Goal: Book appointment/travel/reservation

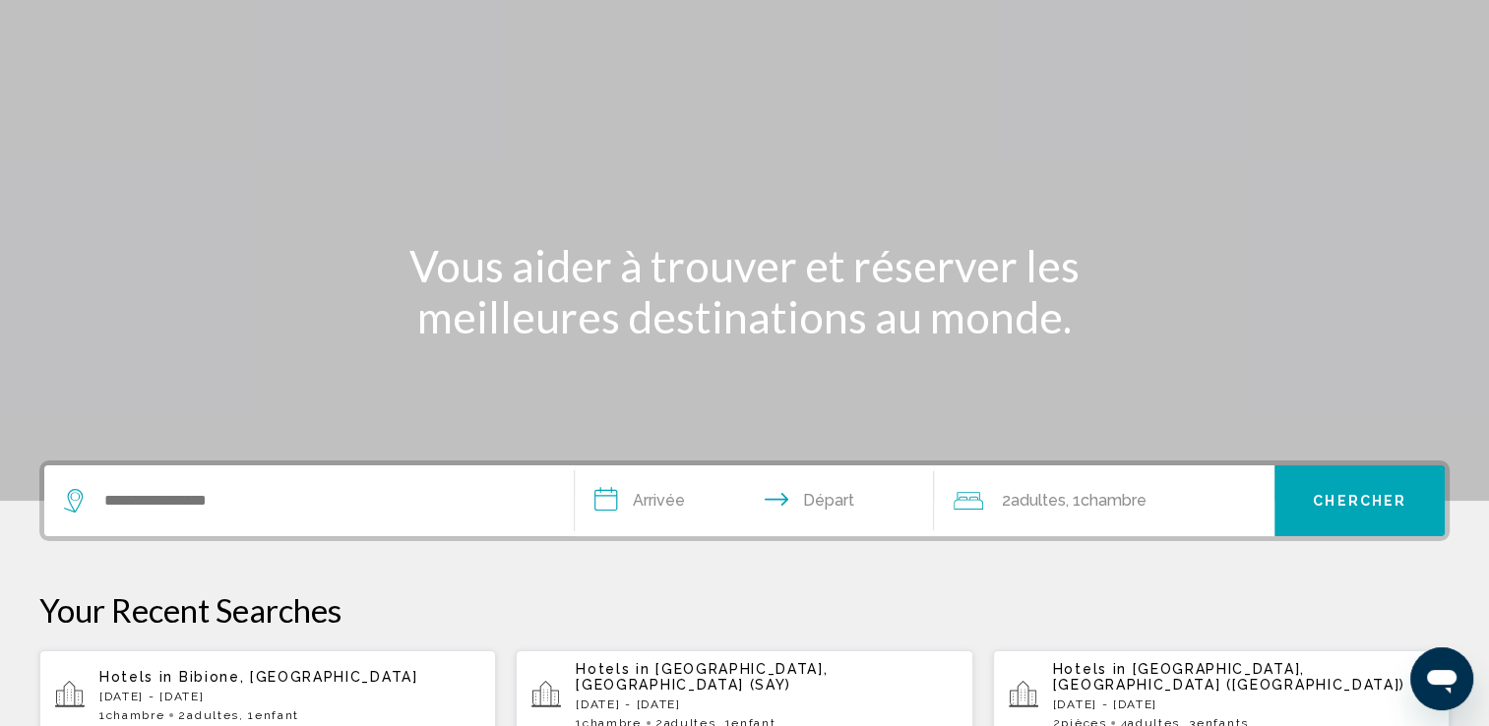
scroll to position [197, 0]
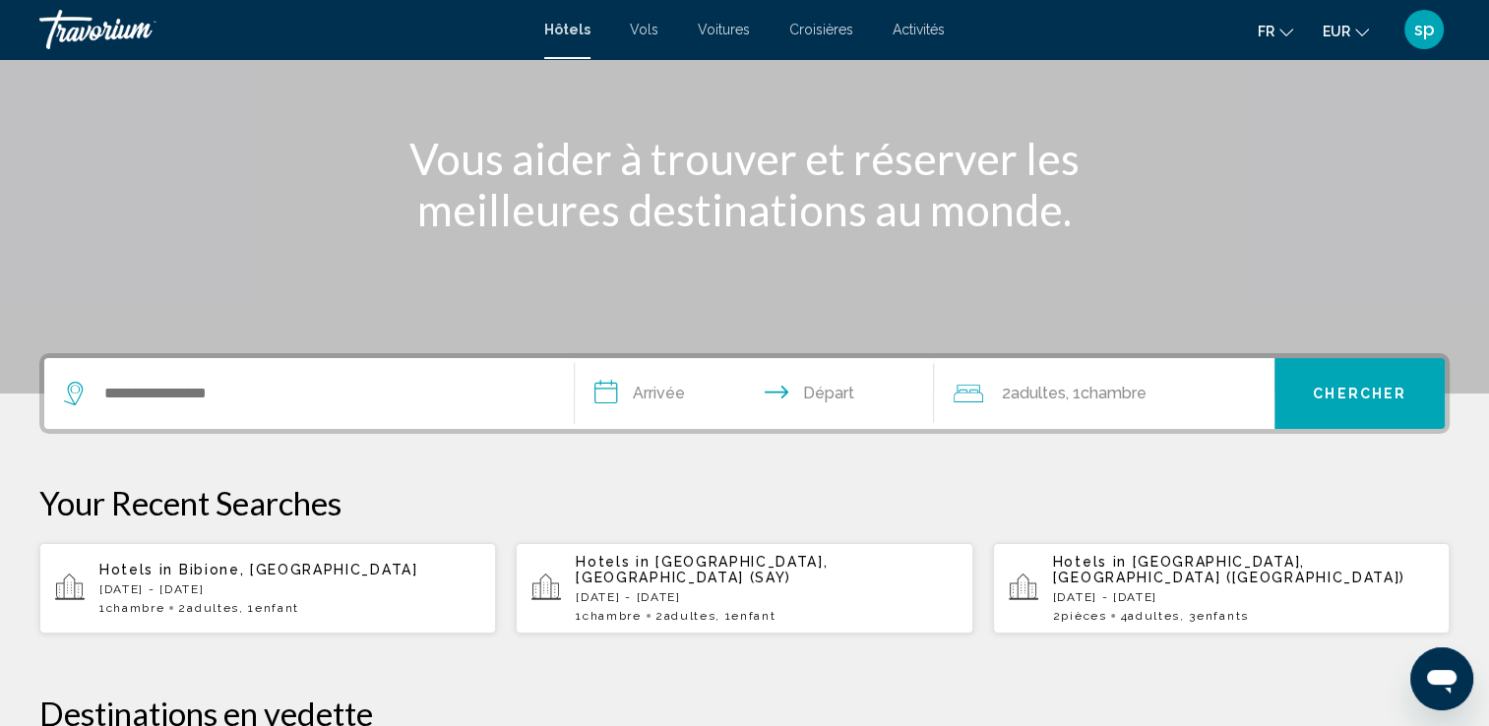
click at [672, 590] on p "[DATE] - [DATE]" at bounding box center [766, 597] width 381 height 14
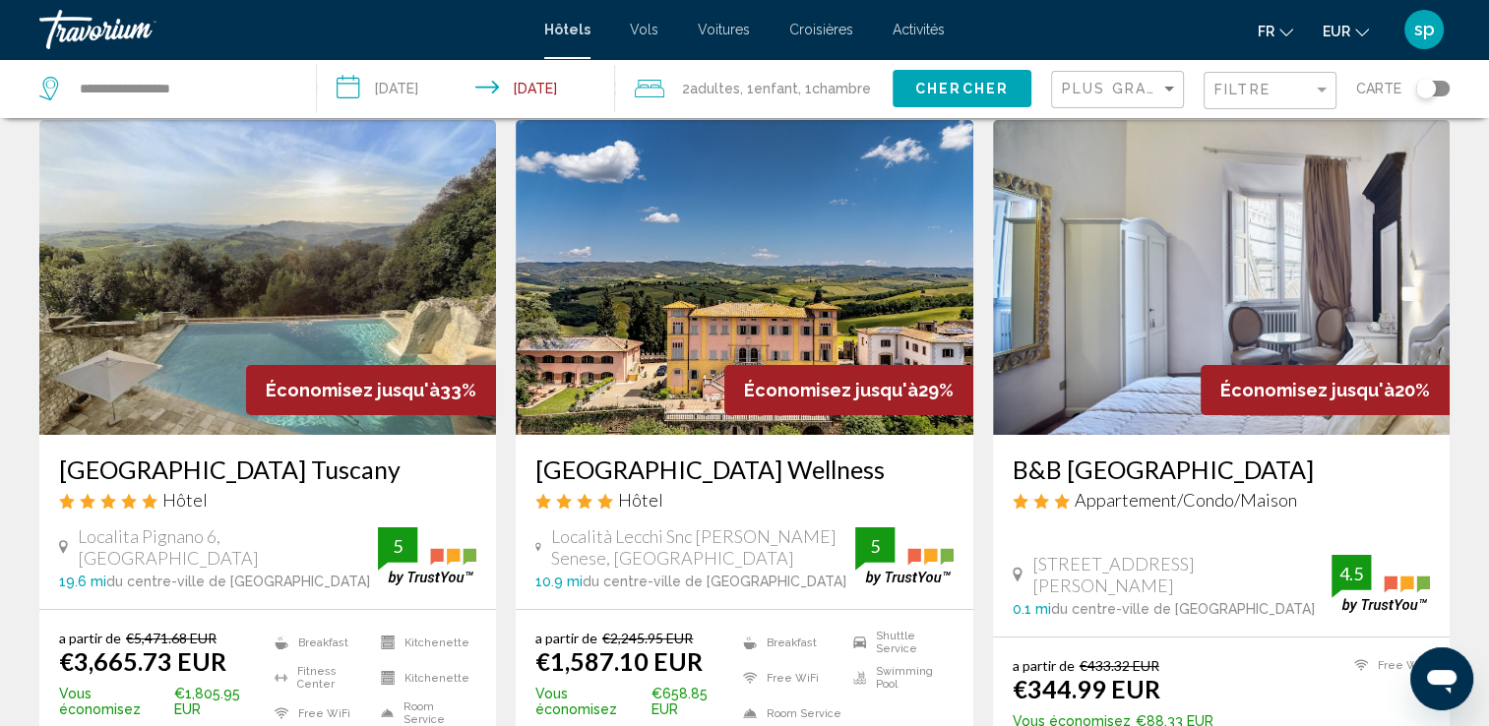
scroll to position [98, 0]
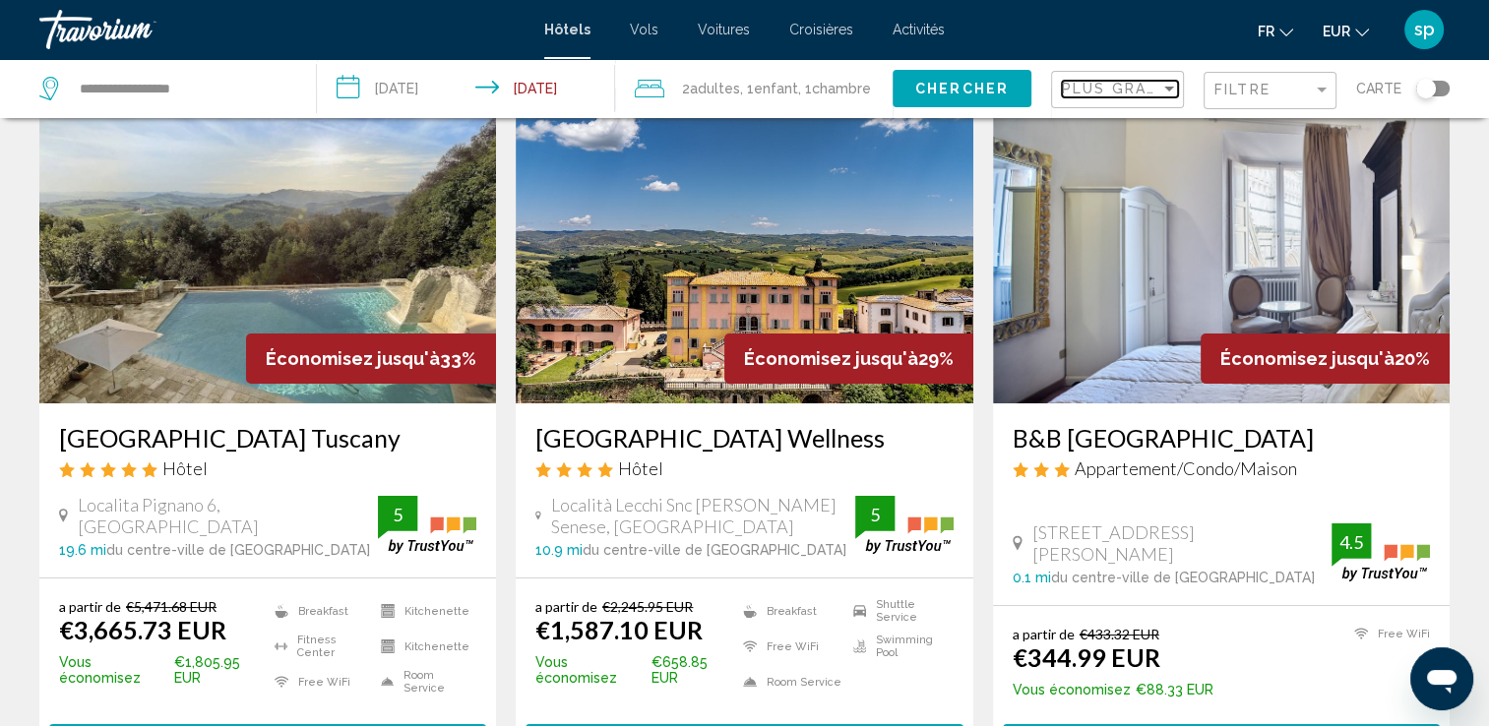
click at [1143, 96] on span "Plus grandes économies" at bounding box center [1179, 89] width 234 height 16
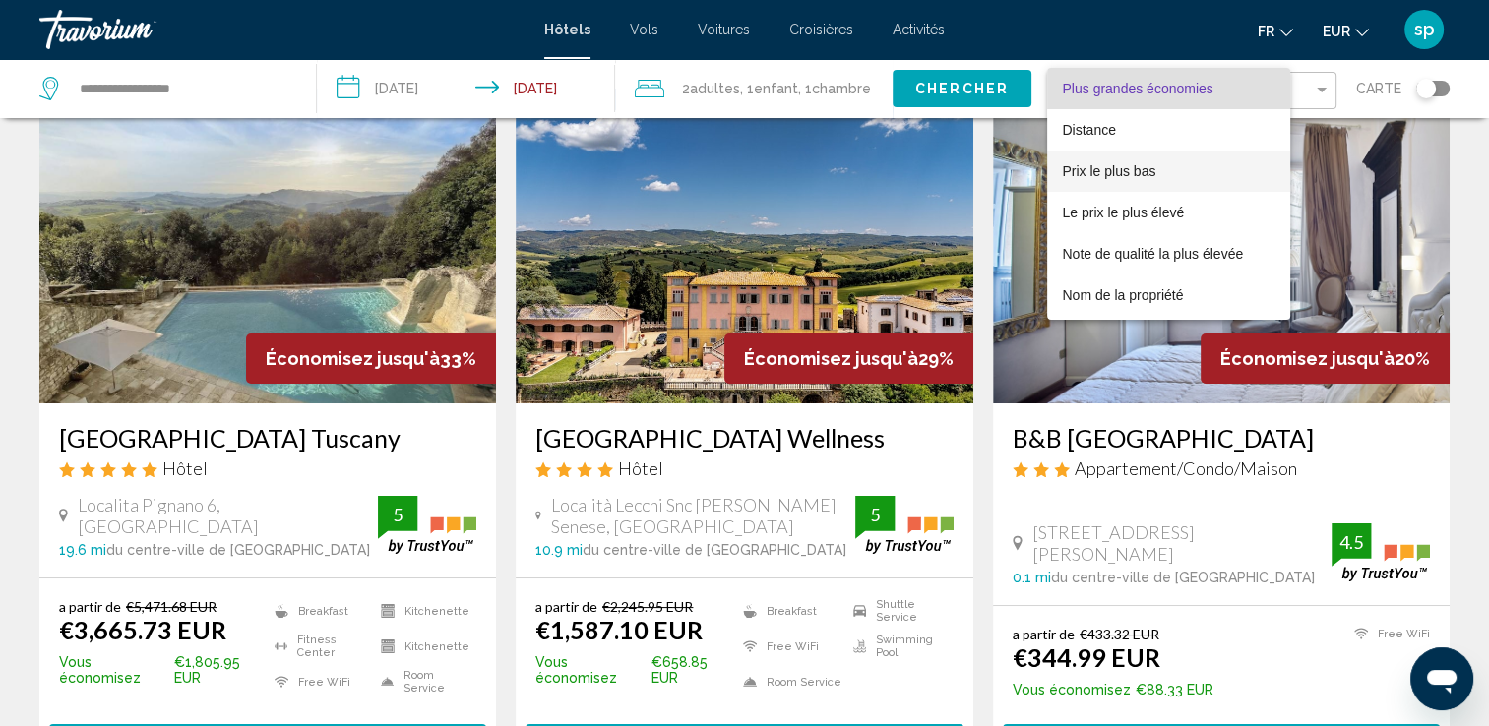
click at [1102, 175] on span "Prix le plus bas" at bounding box center [1109, 171] width 93 height 16
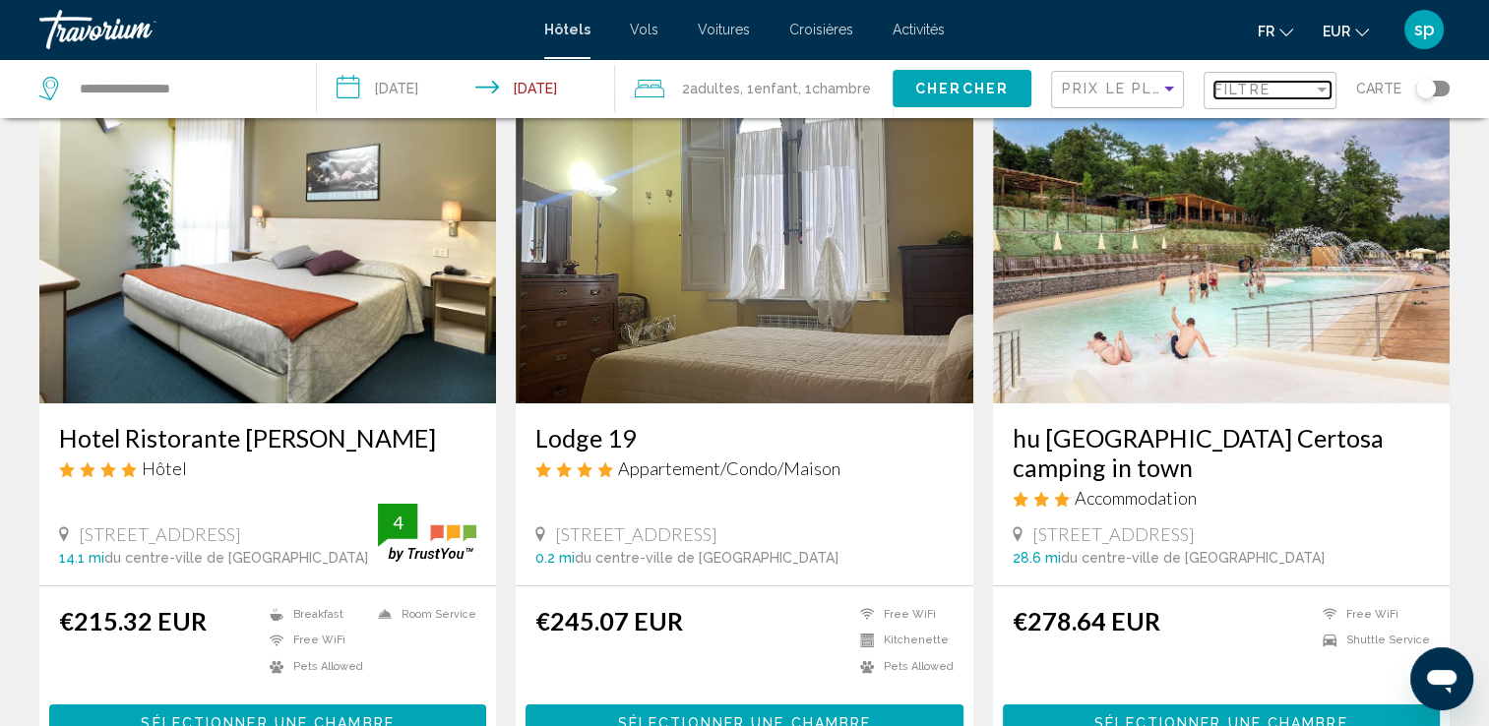
click at [1250, 94] on span "Filtre" at bounding box center [1242, 90] width 56 height 16
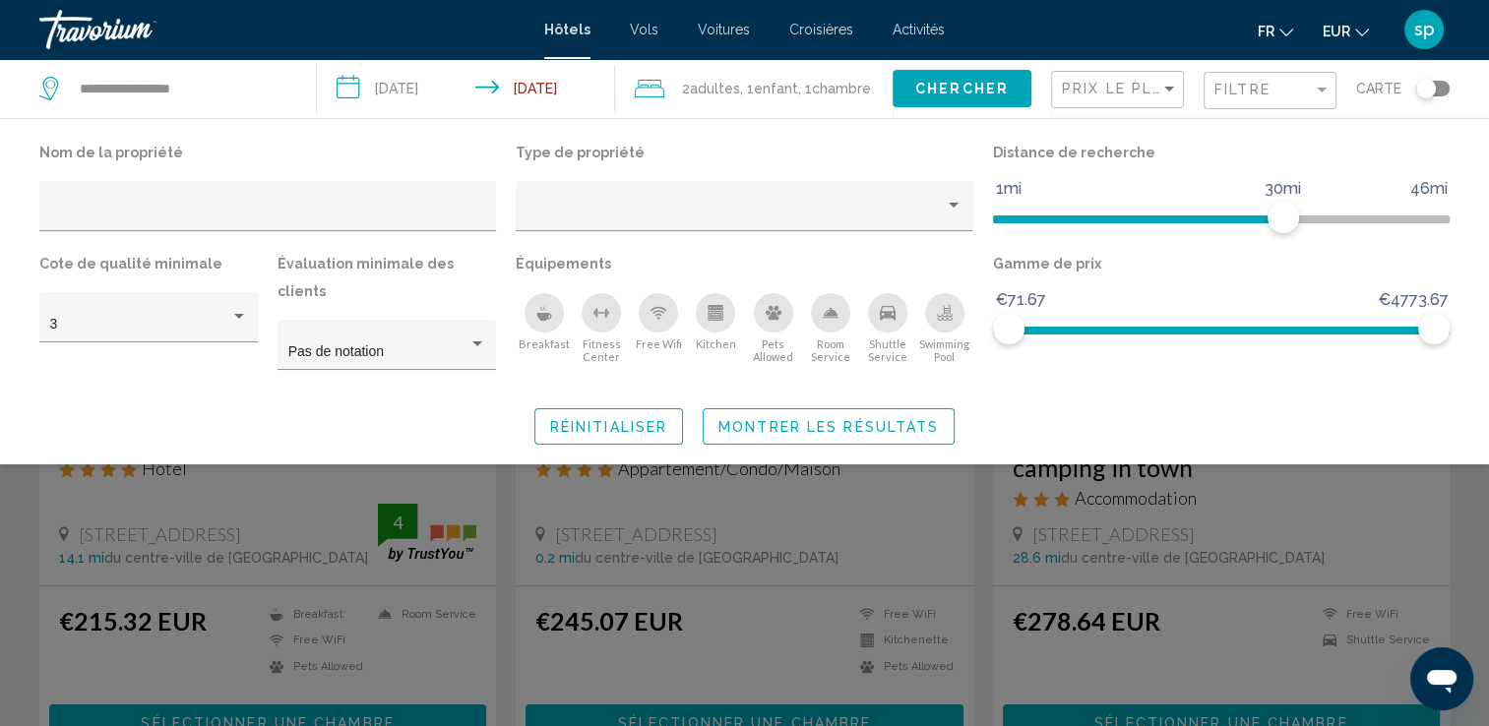
click at [954, 320] on div "Swimming Pool" at bounding box center [944, 312] width 39 height 39
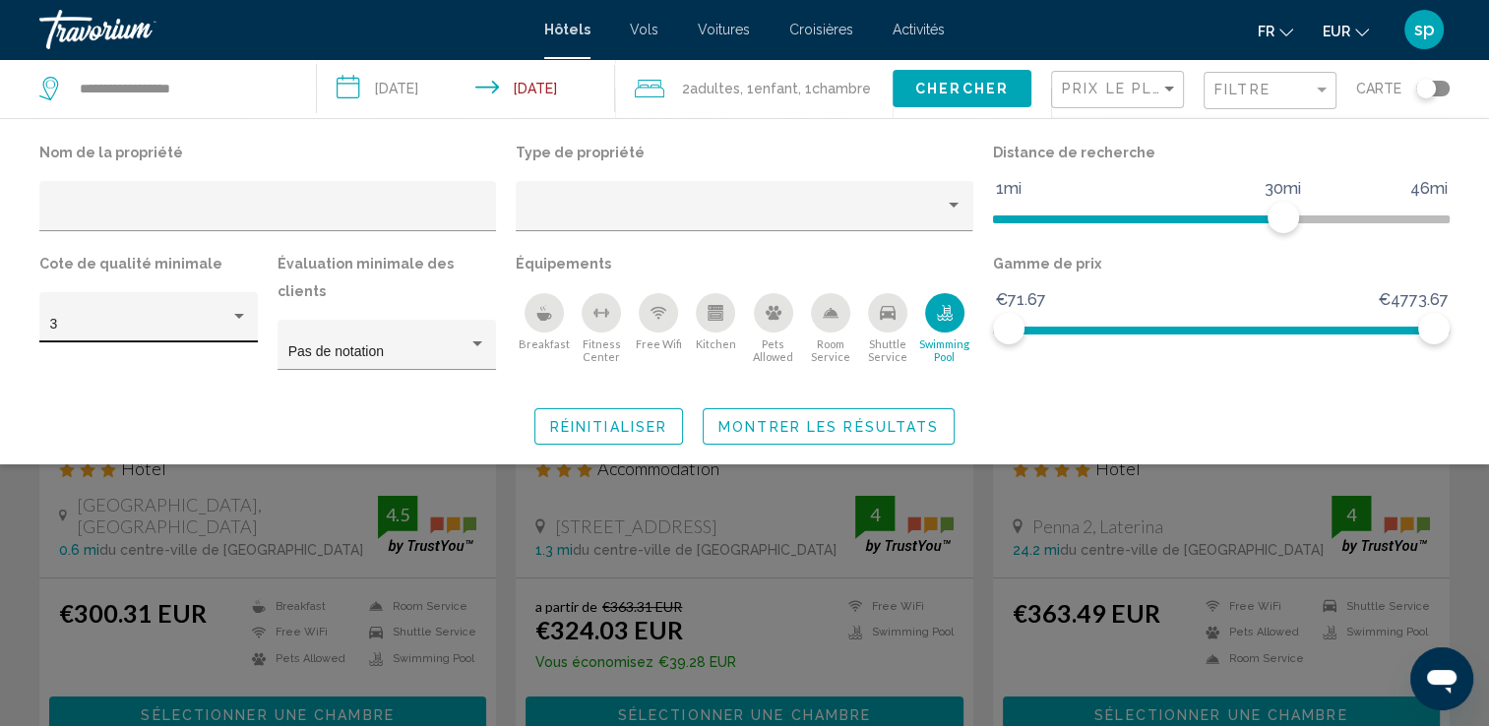
click at [191, 311] on div "3" at bounding box center [149, 323] width 198 height 40
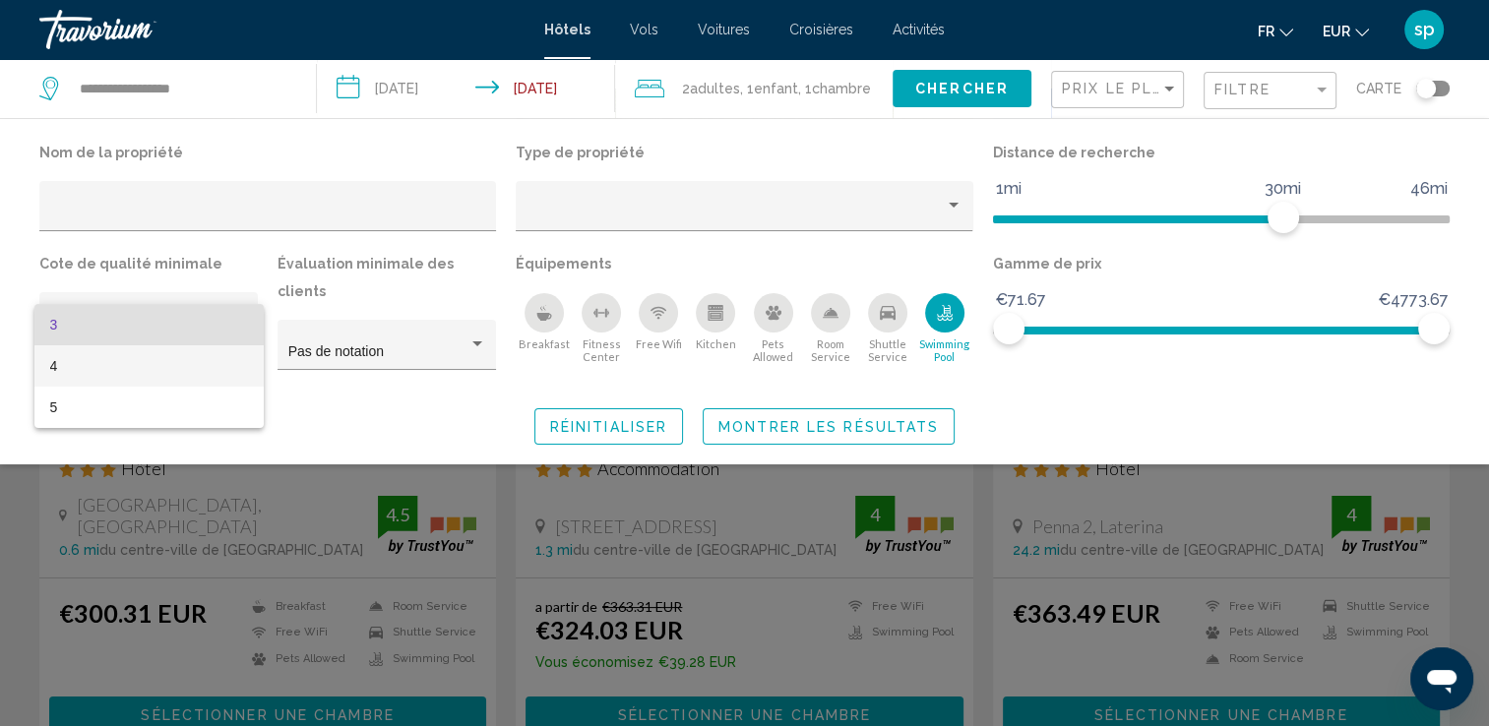
click at [129, 378] on span "4" at bounding box center [149, 365] width 198 height 41
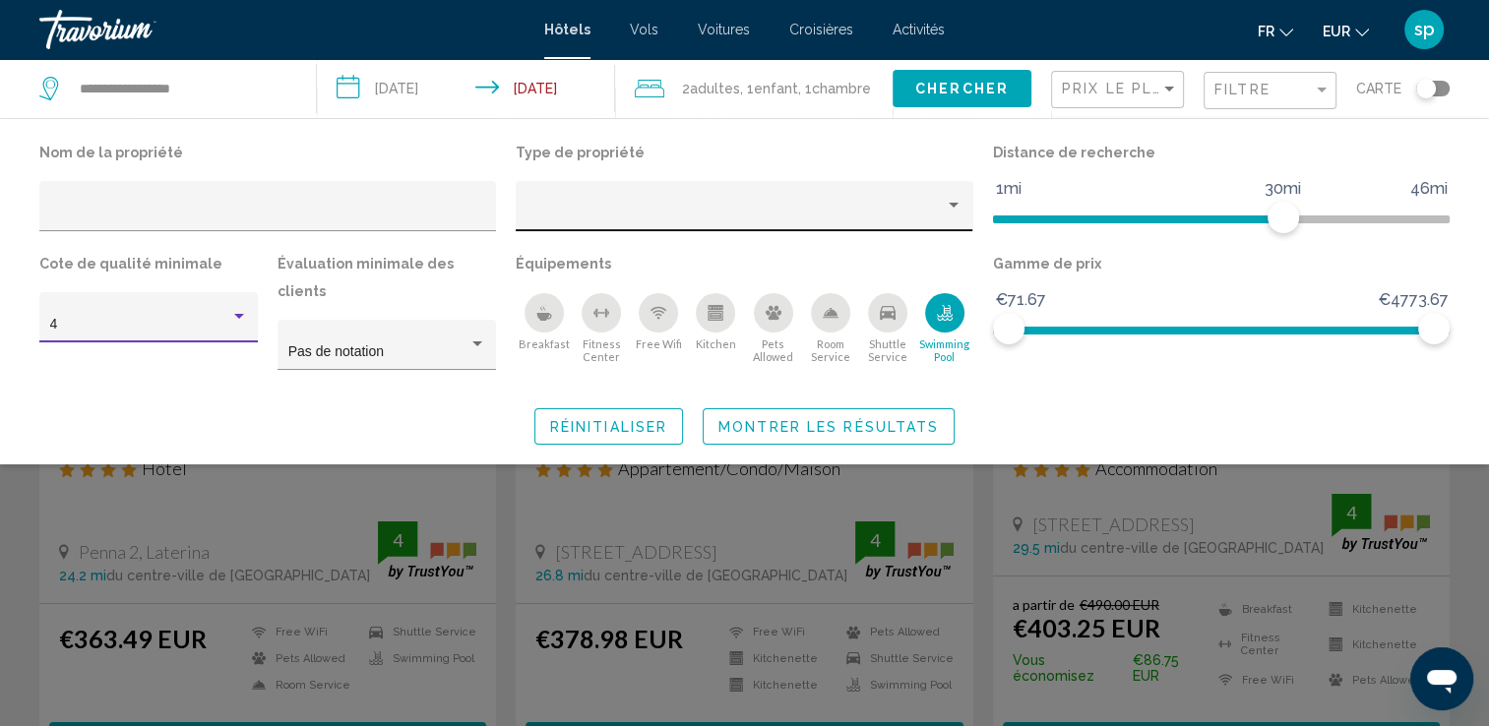
click at [795, 217] on div "Property type" at bounding box center [735, 214] width 418 height 16
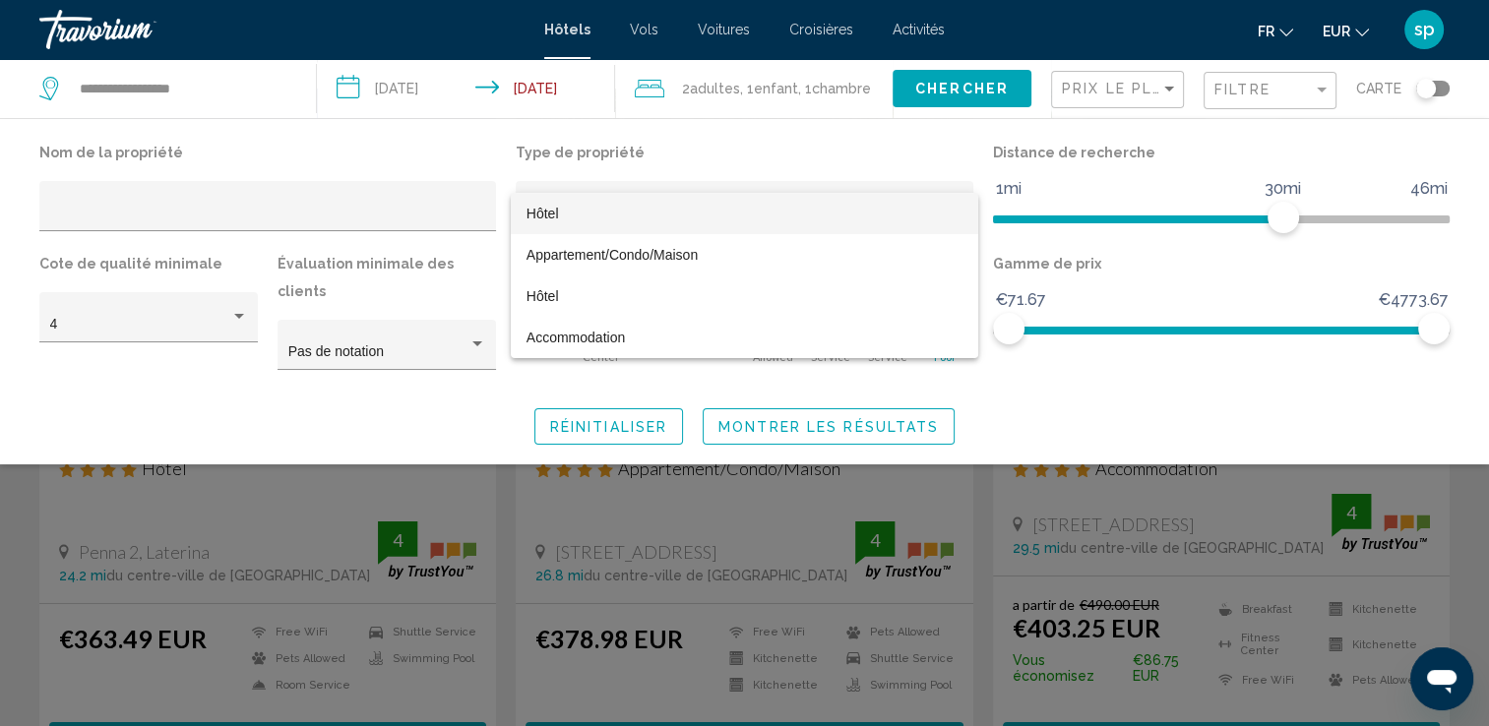
click at [924, 151] on div at bounding box center [744, 363] width 1489 height 726
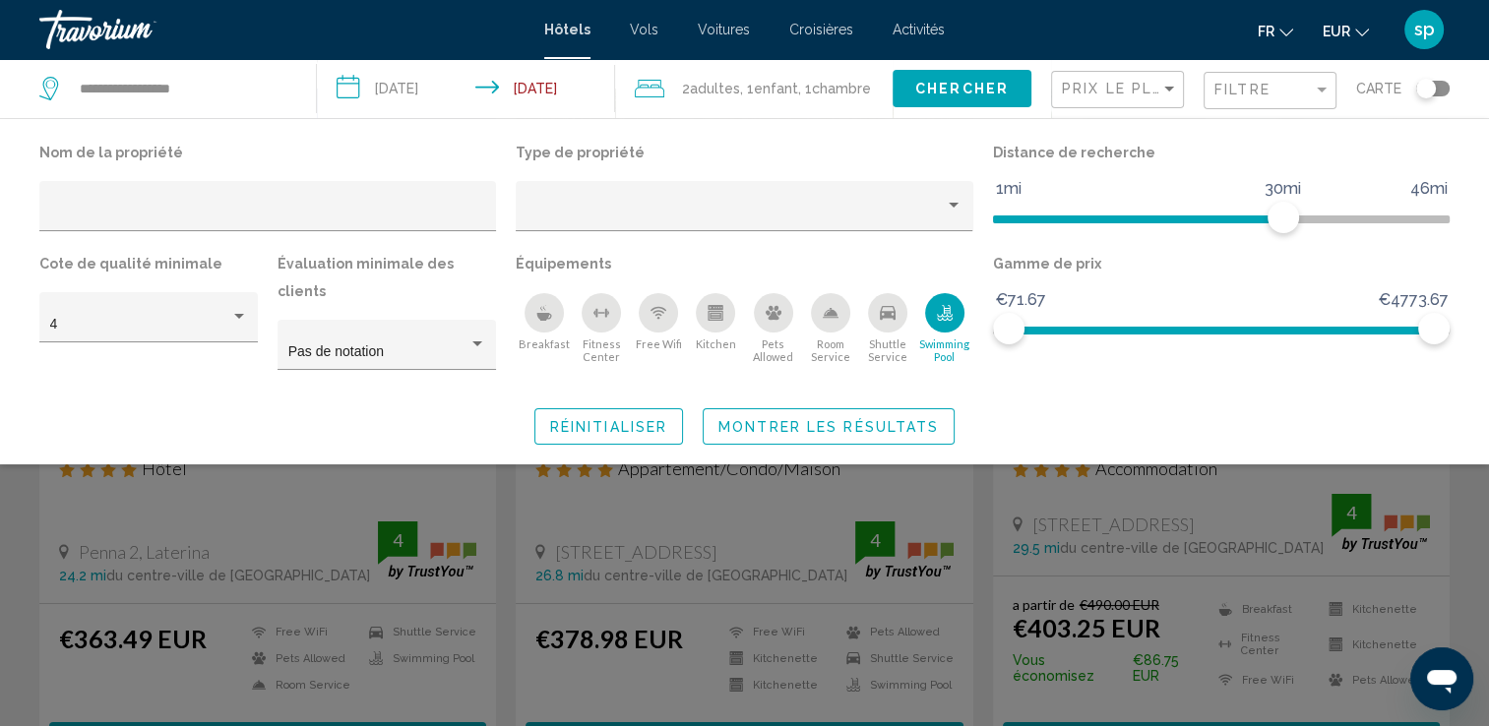
click at [803, 419] on span "Montrer les résultats" at bounding box center [828, 427] width 220 height 16
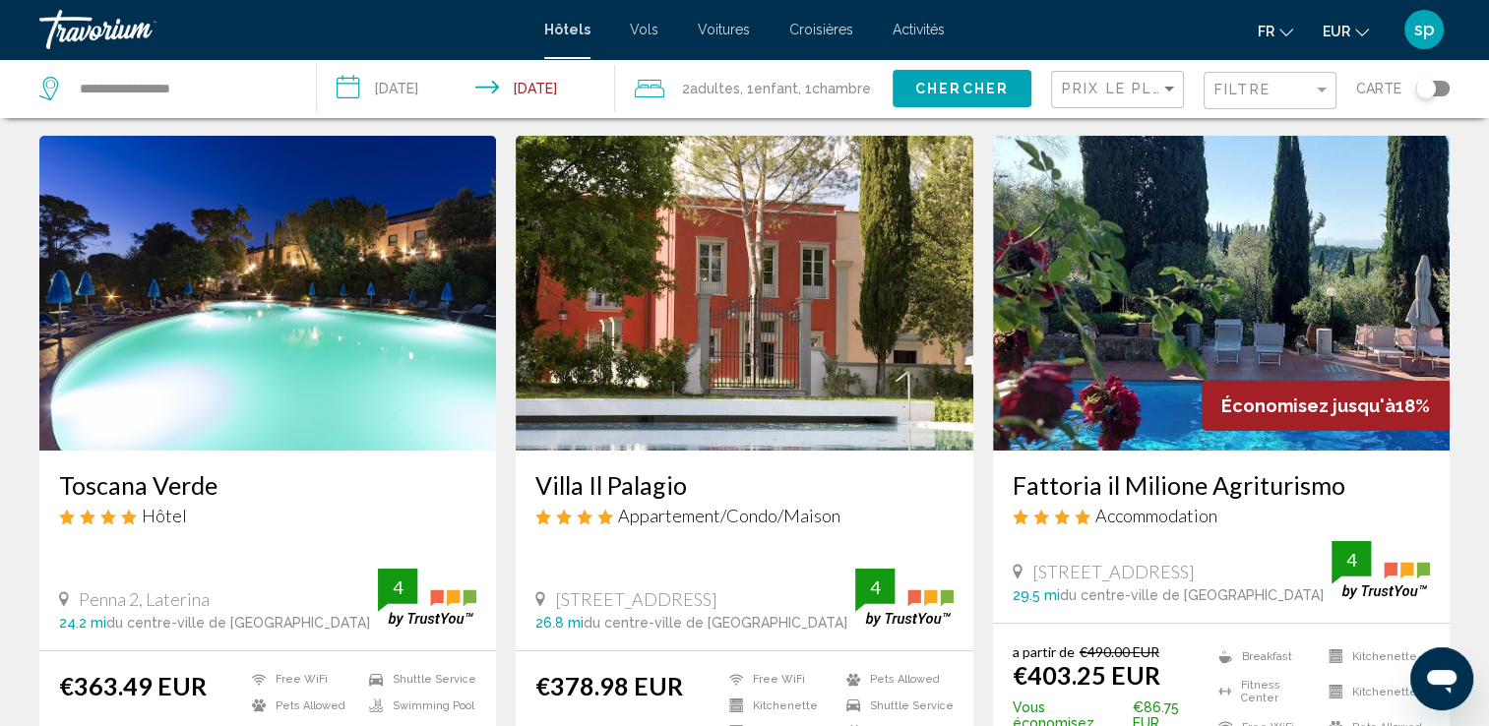
scroll to position [98, 0]
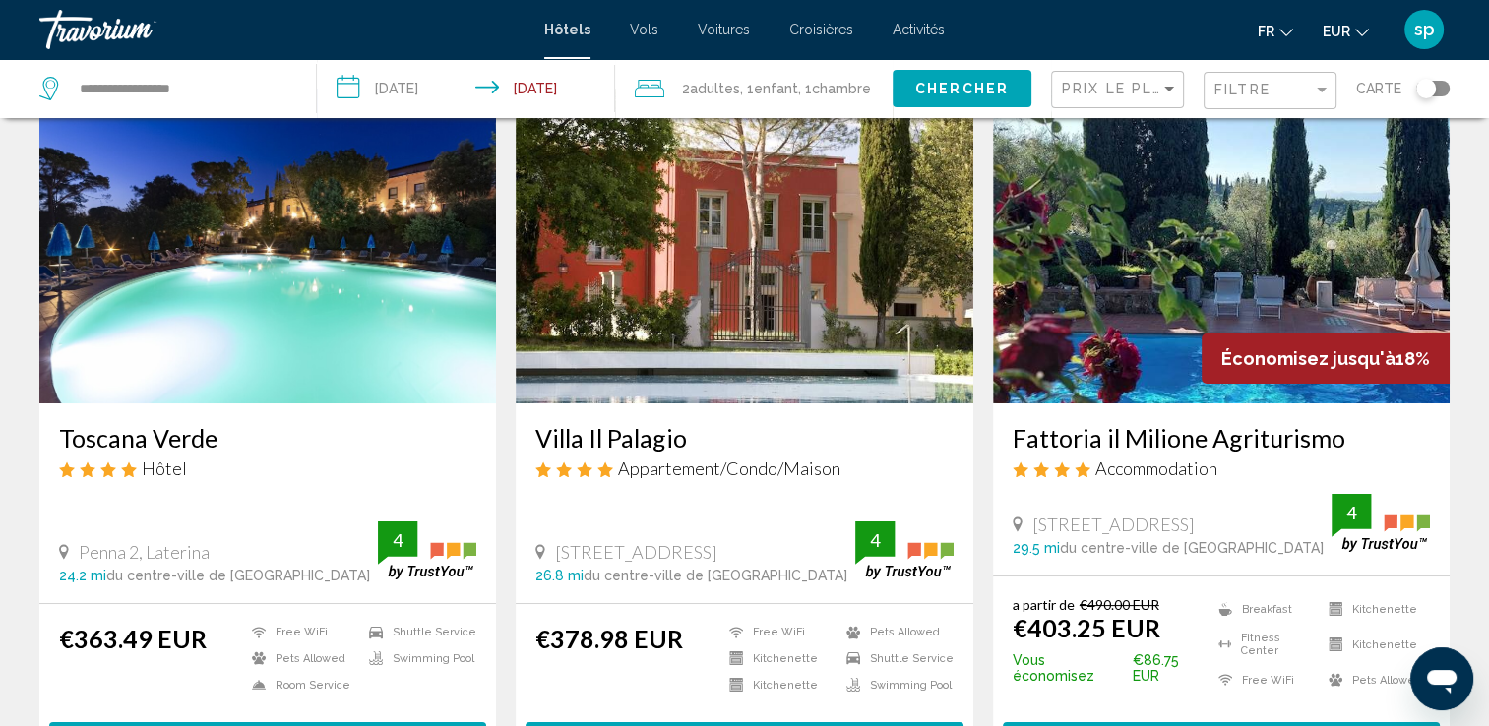
click at [197, 357] on img "Main content" at bounding box center [267, 246] width 457 height 315
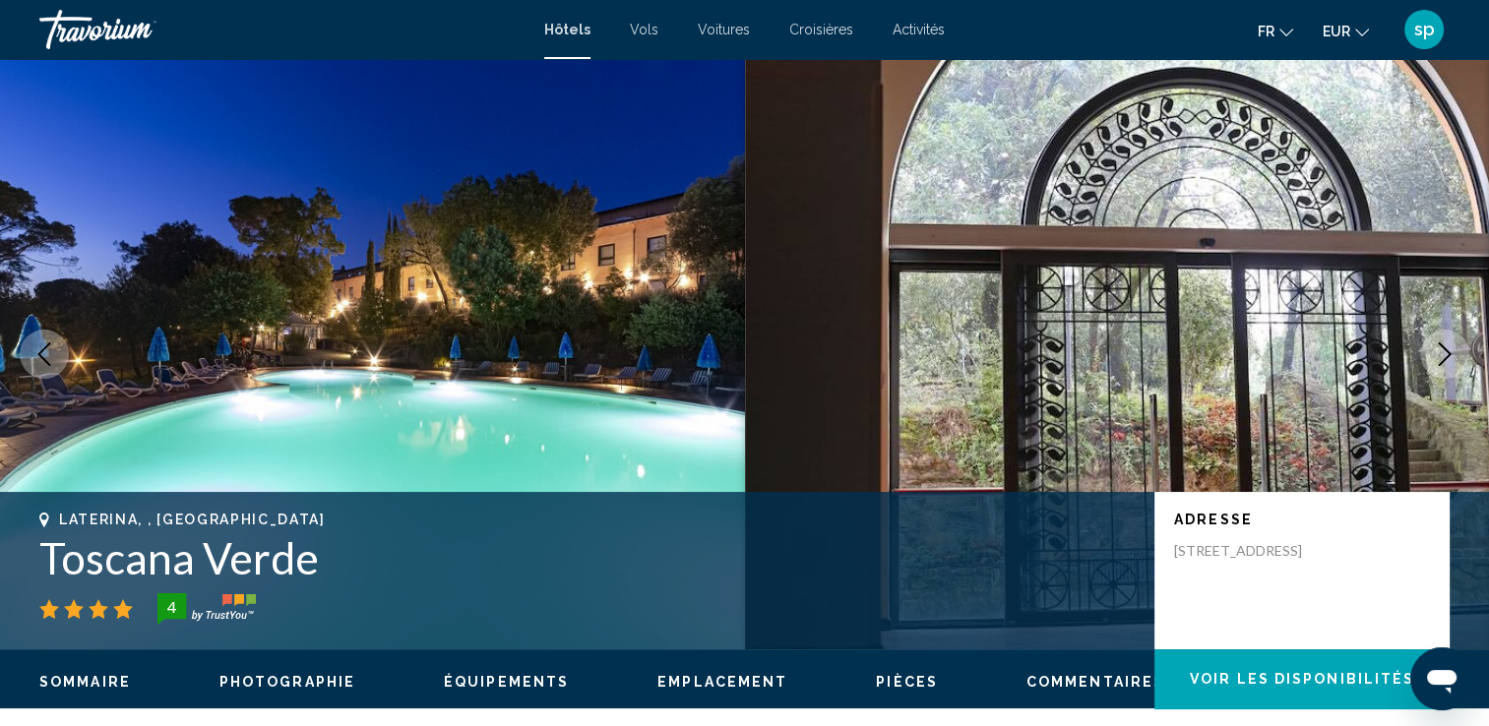
click at [1442, 357] on icon "Next image" at bounding box center [1445, 354] width 24 height 24
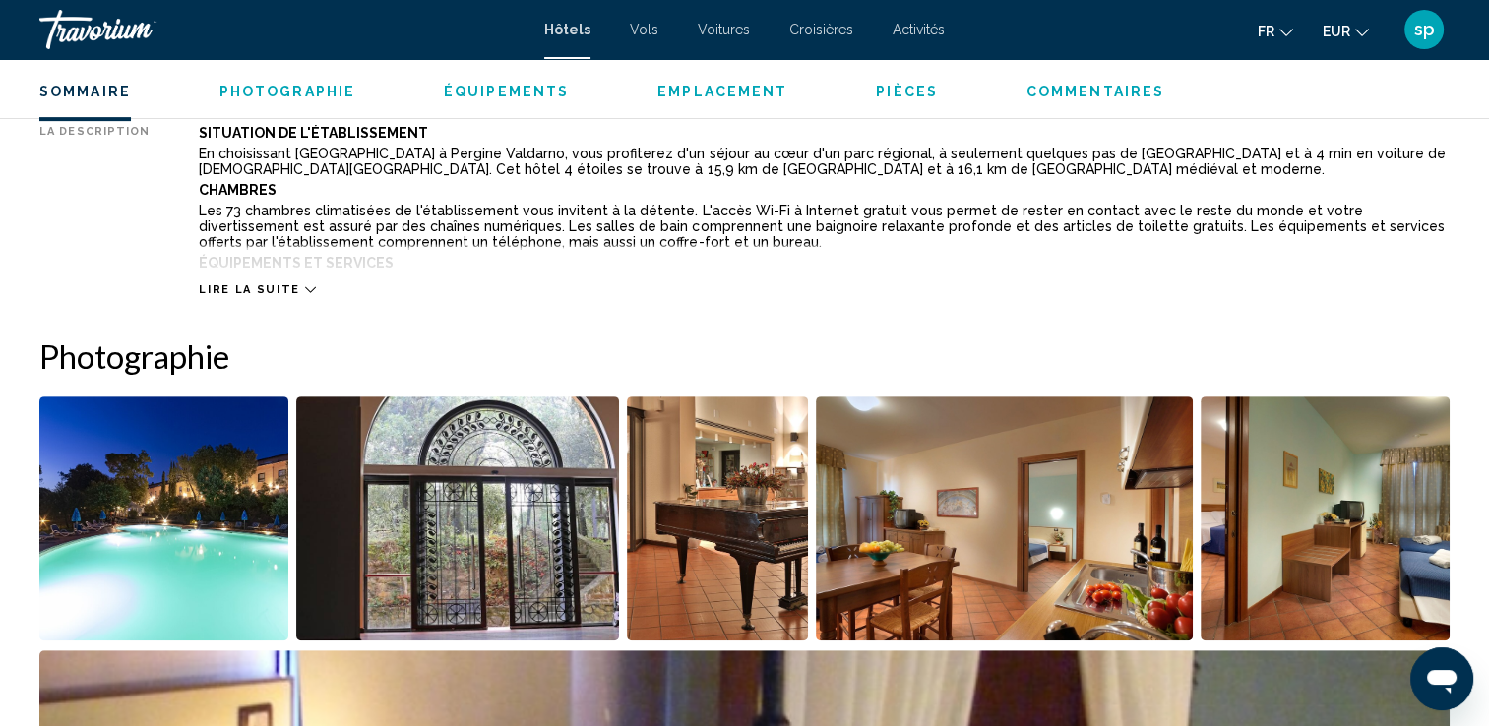
scroll to position [787, 0]
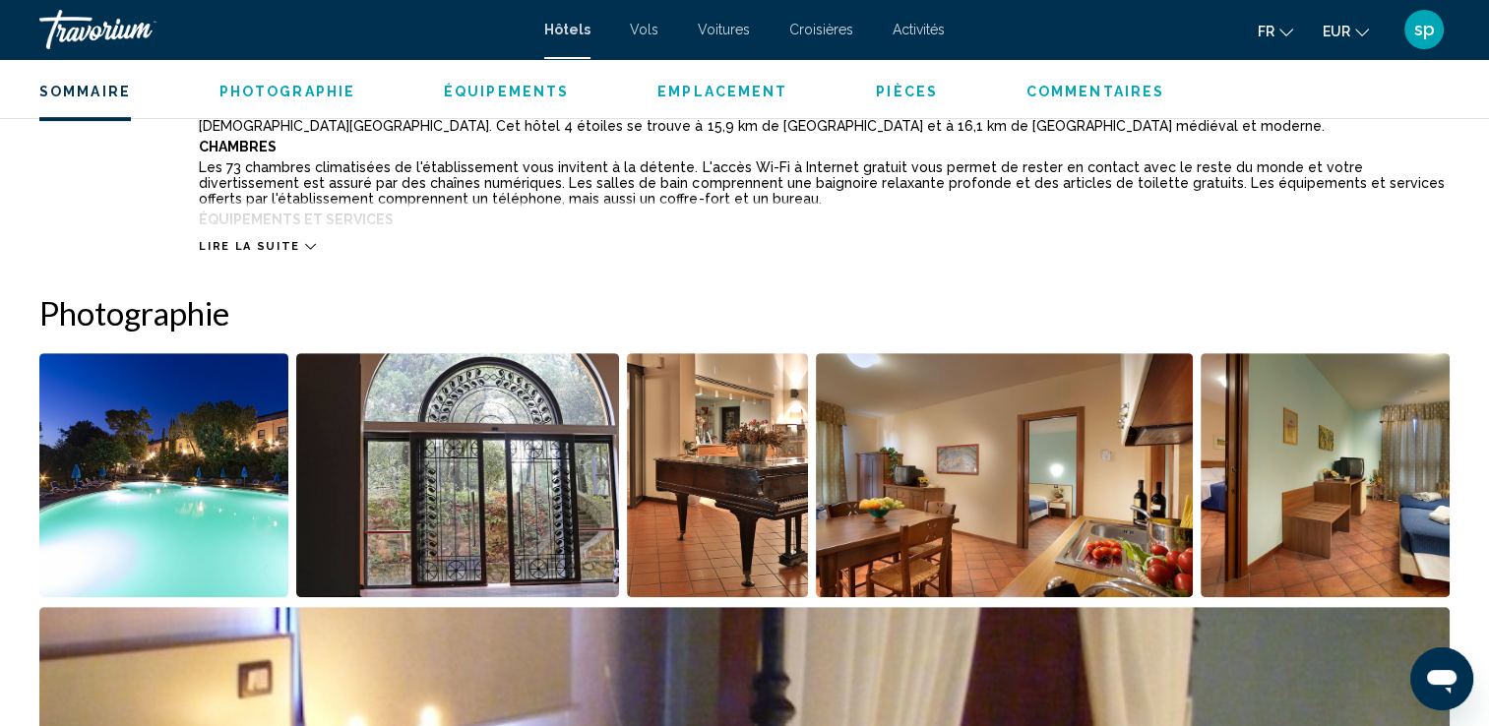
click at [181, 498] on img "Open full-screen image slider" at bounding box center [163, 475] width 249 height 244
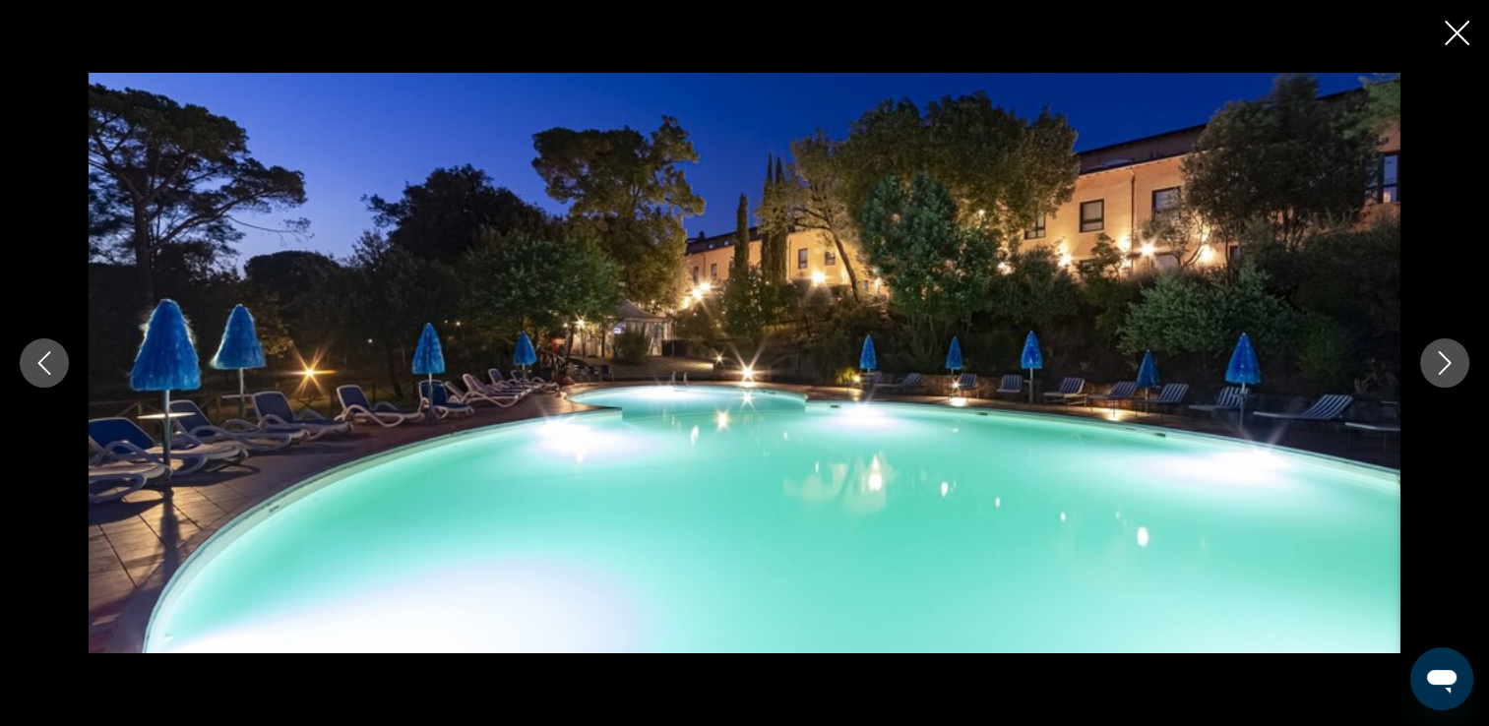
click at [1453, 379] on button "Next image" at bounding box center [1444, 363] width 49 height 49
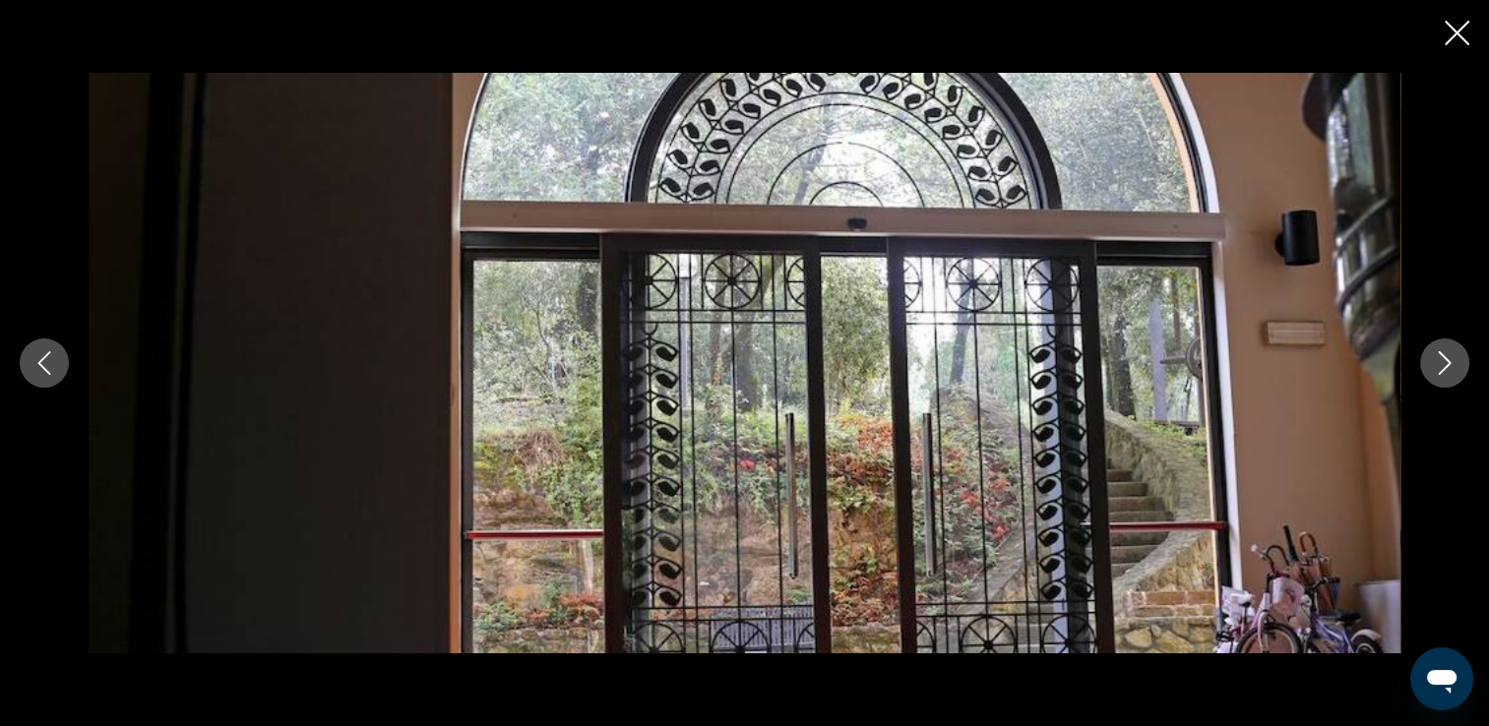
click at [1440, 369] on icon "Next image" at bounding box center [1445, 363] width 24 height 24
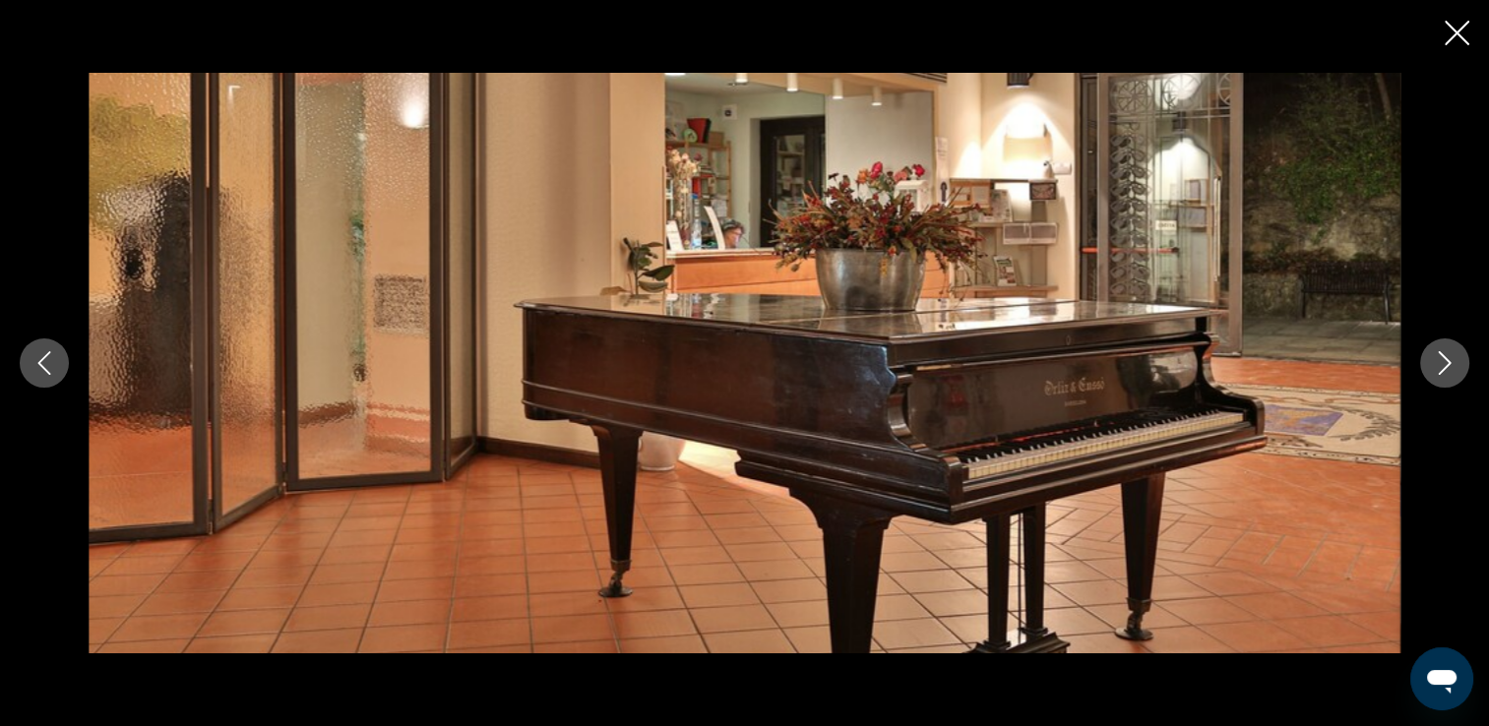
click at [1440, 369] on icon "Next image" at bounding box center [1445, 363] width 24 height 24
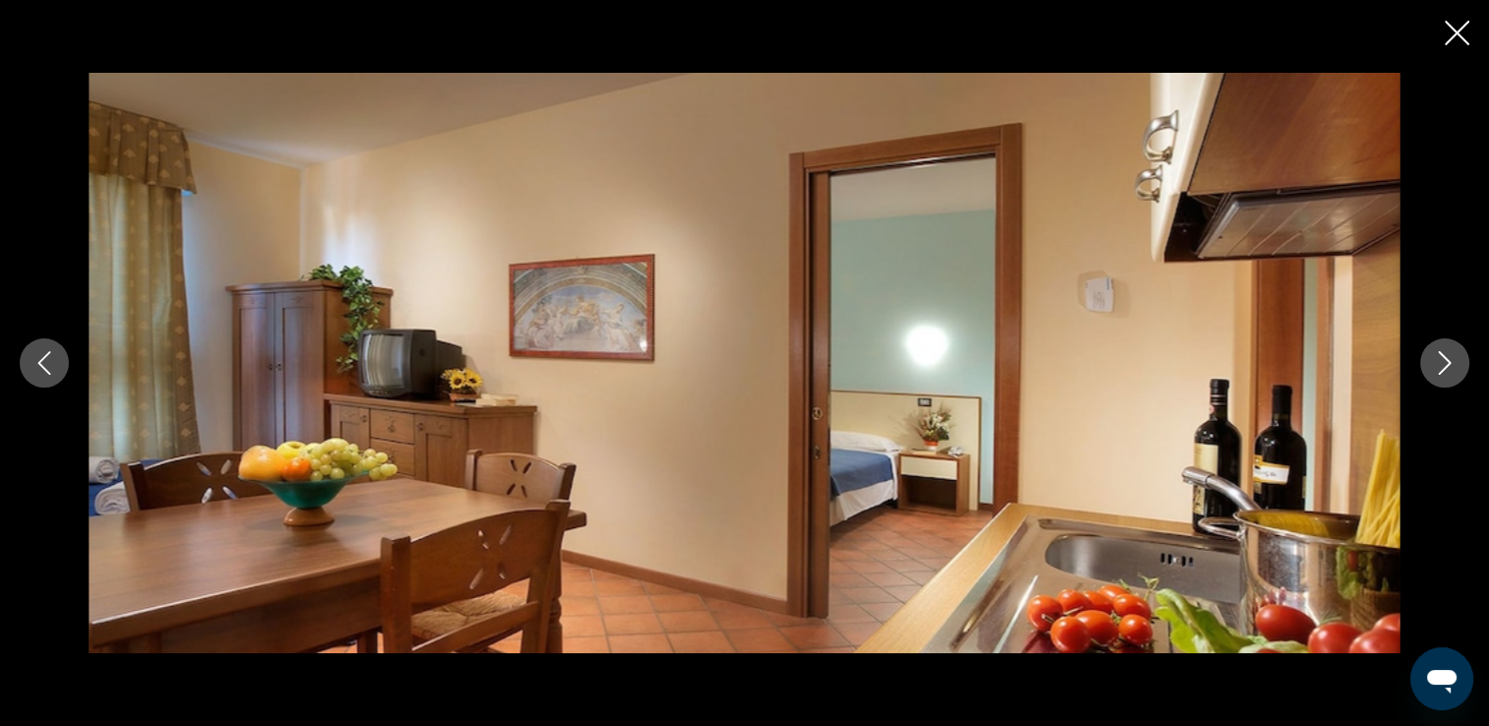
click at [1440, 369] on icon "Next image" at bounding box center [1445, 363] width 24 height 24
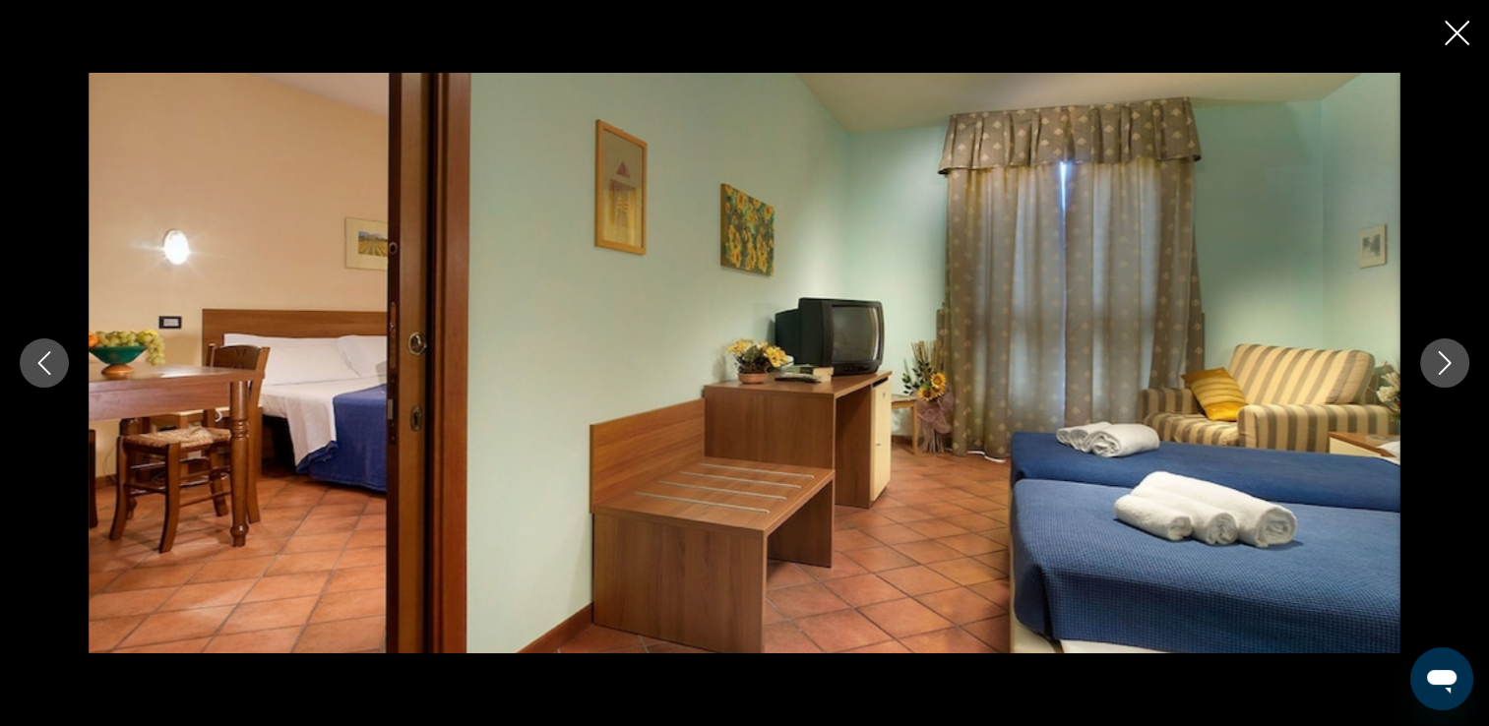
click at [1440, 369] on icon "Next image" at bounding box center [1445, 363] width 24 height 24
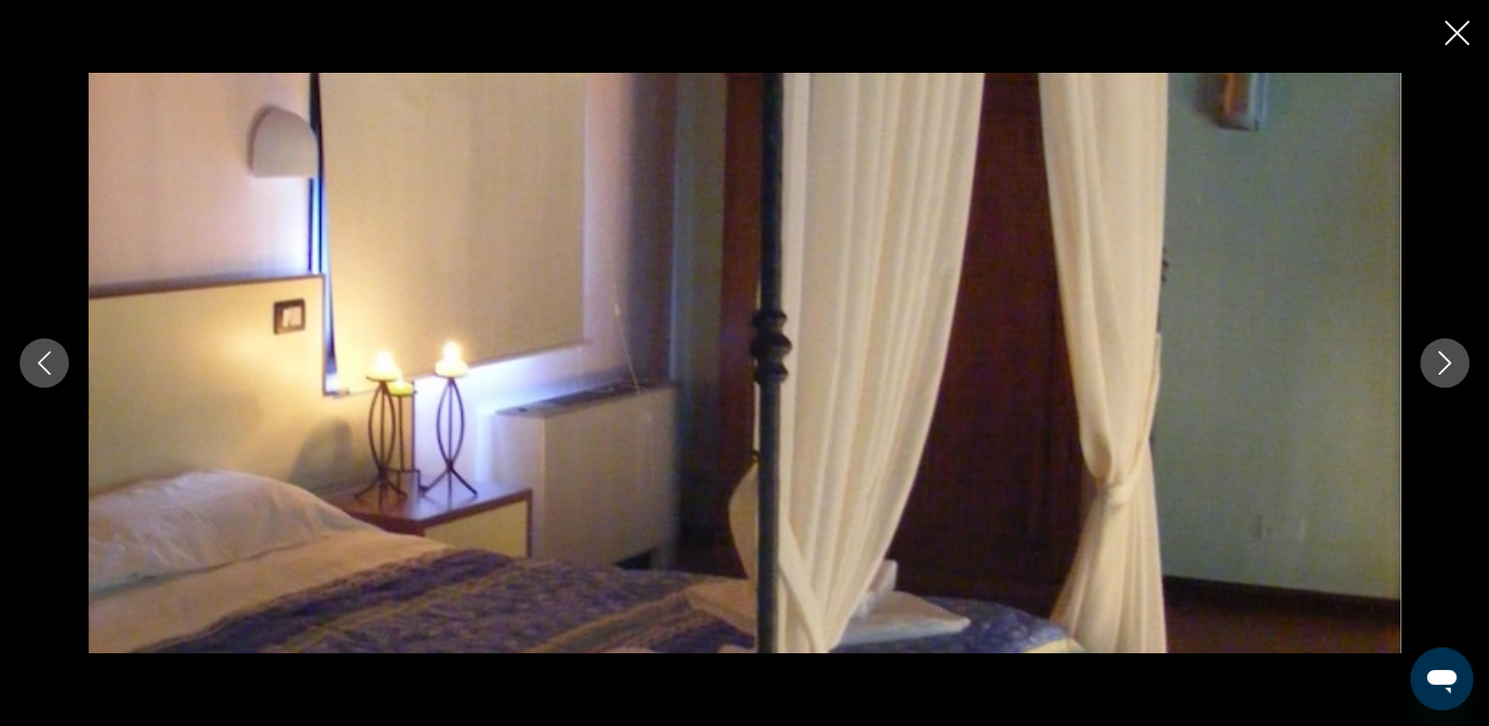
click at [1440, 369] on icon "Next image" at bounding box center [1445, 363] width 24 height 24
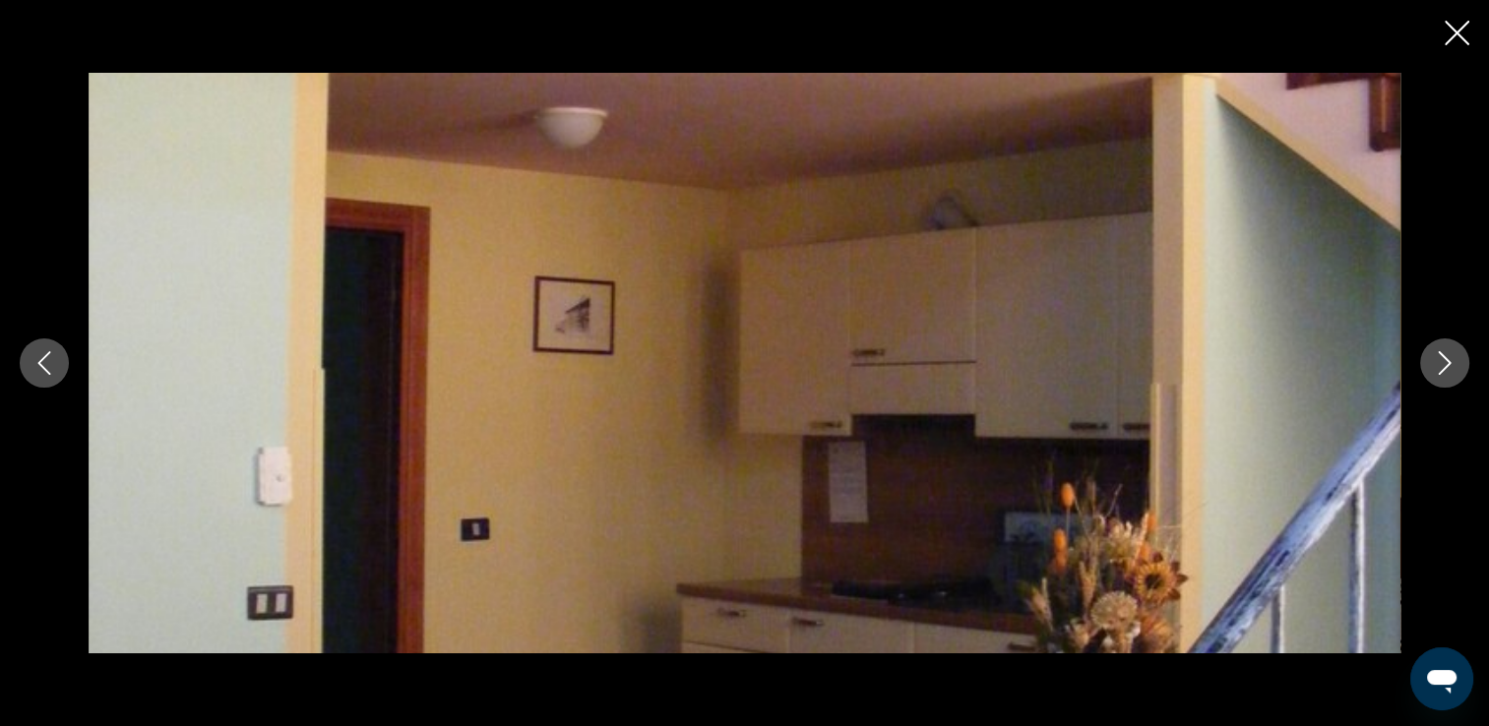
click at [1440, 369] on icon "Next image" at bounding box center [1445, 363] width 24 height 24
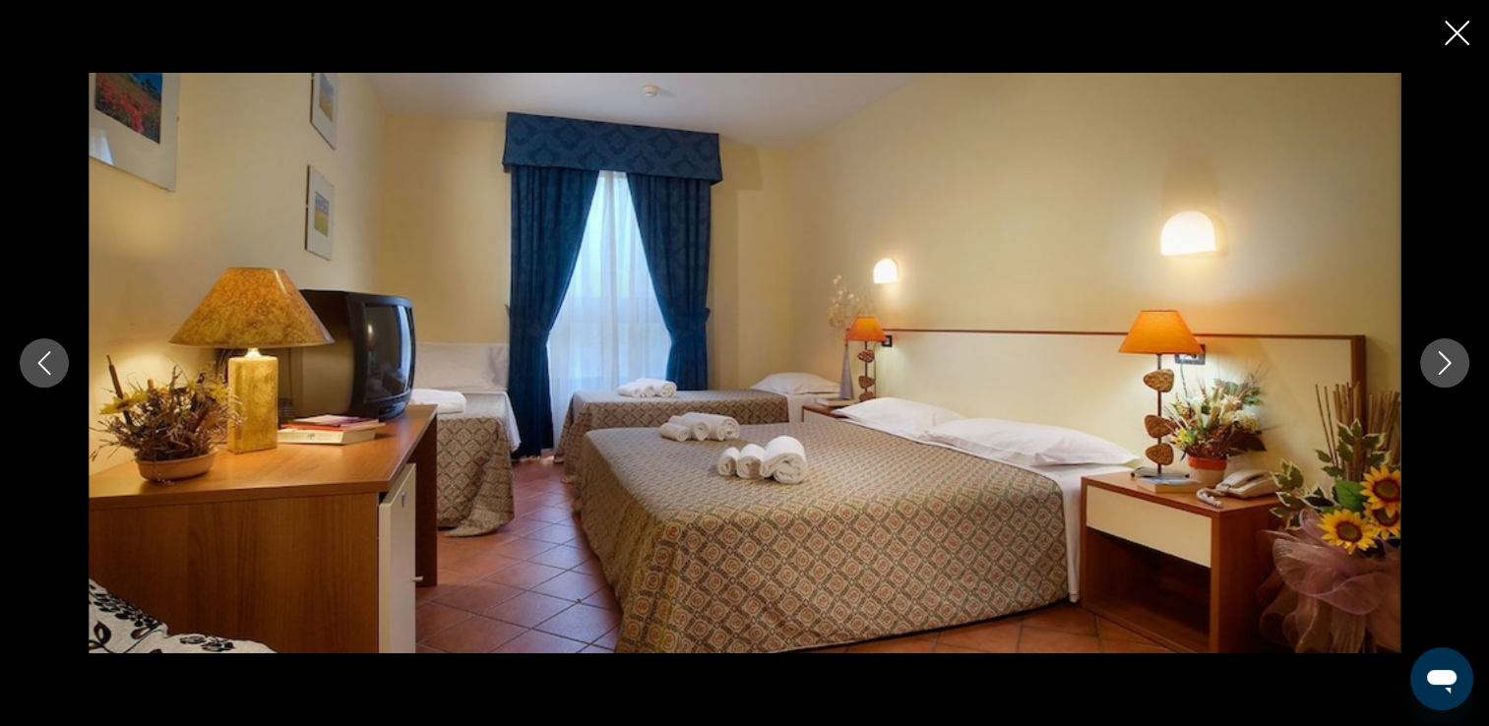
click at [1440, 369] on icon "Next image" at bounding box center [1445, 363] width 24 height 24
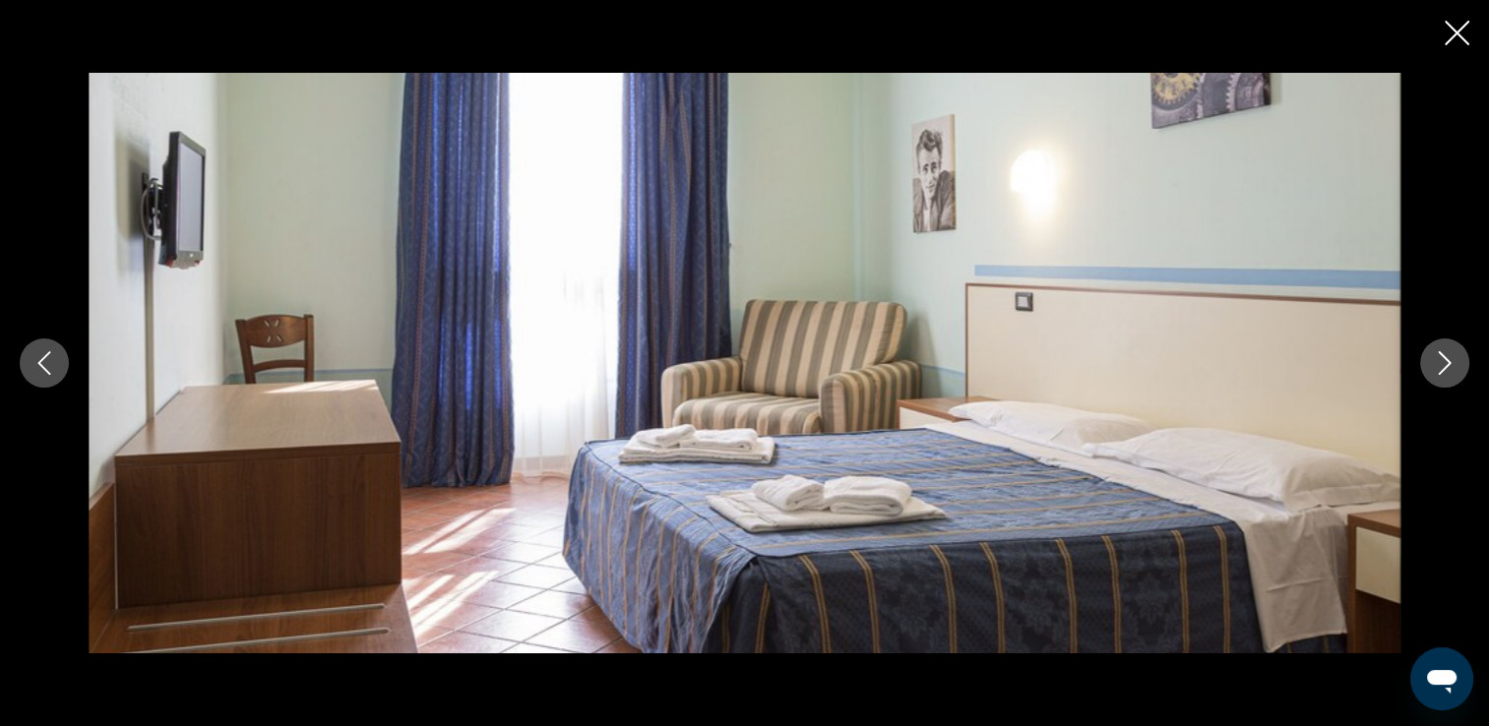
click at [1440, 369] on icon "Next image" at bounding box center [1445, 363] width 24 height 24
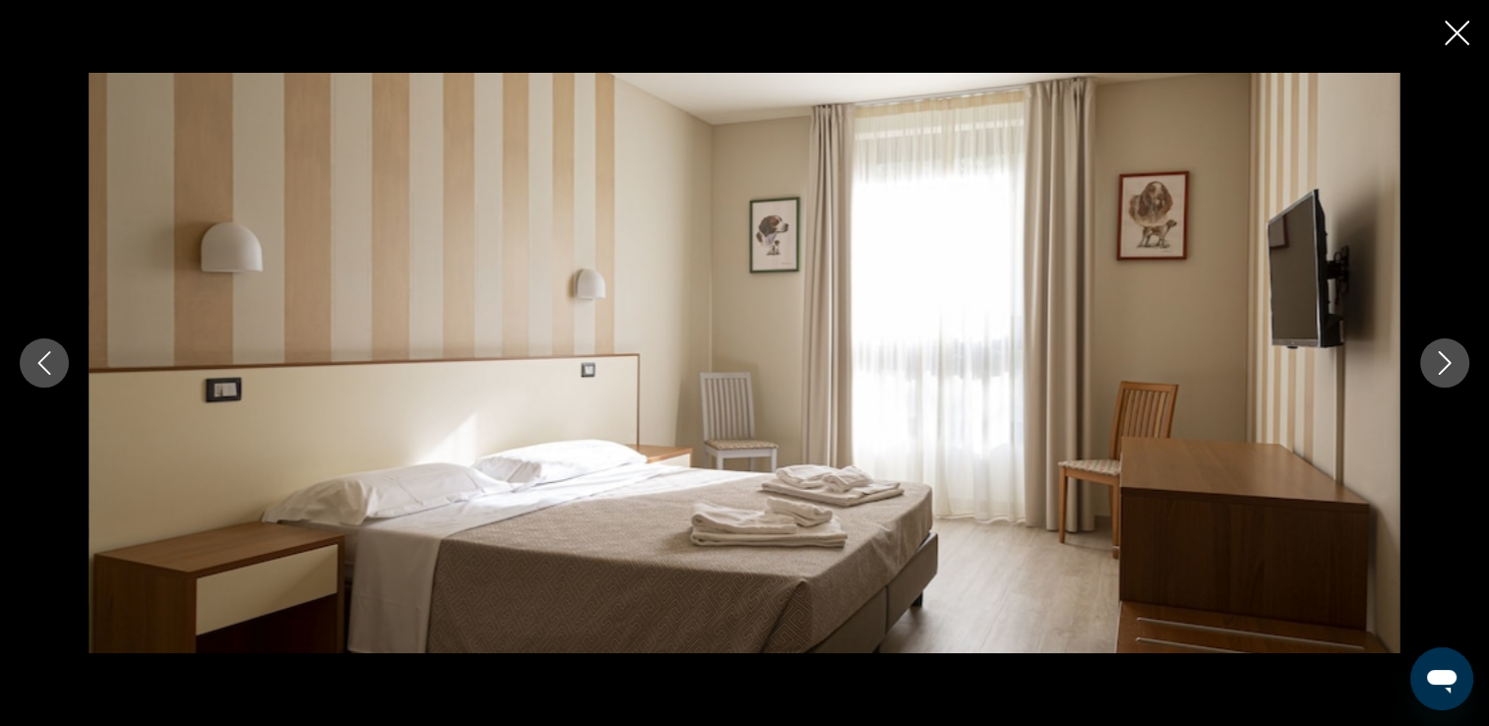
click at [1464, 37] on icon "Close slideshow" at bounding box center [1457, 33] width 25 height 25
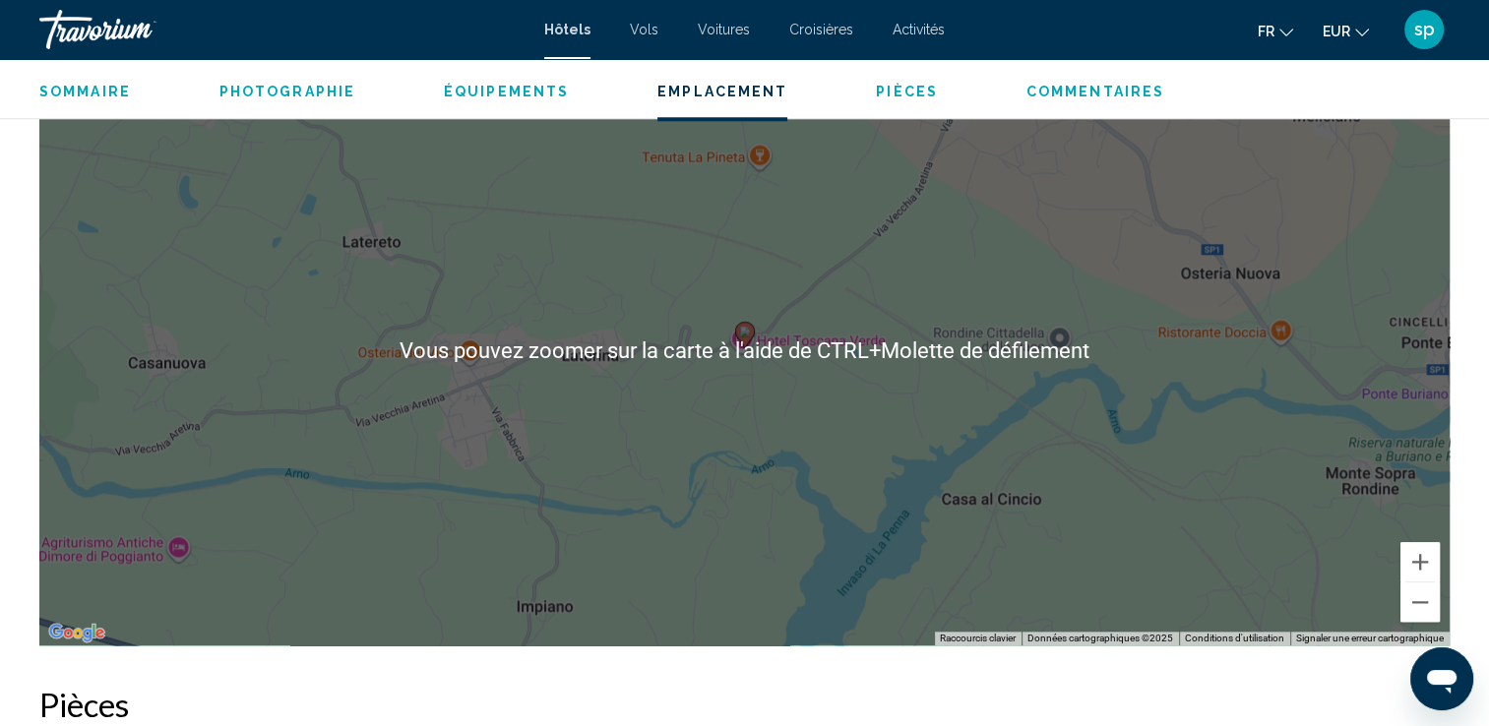
scroll to position [1968, 0]
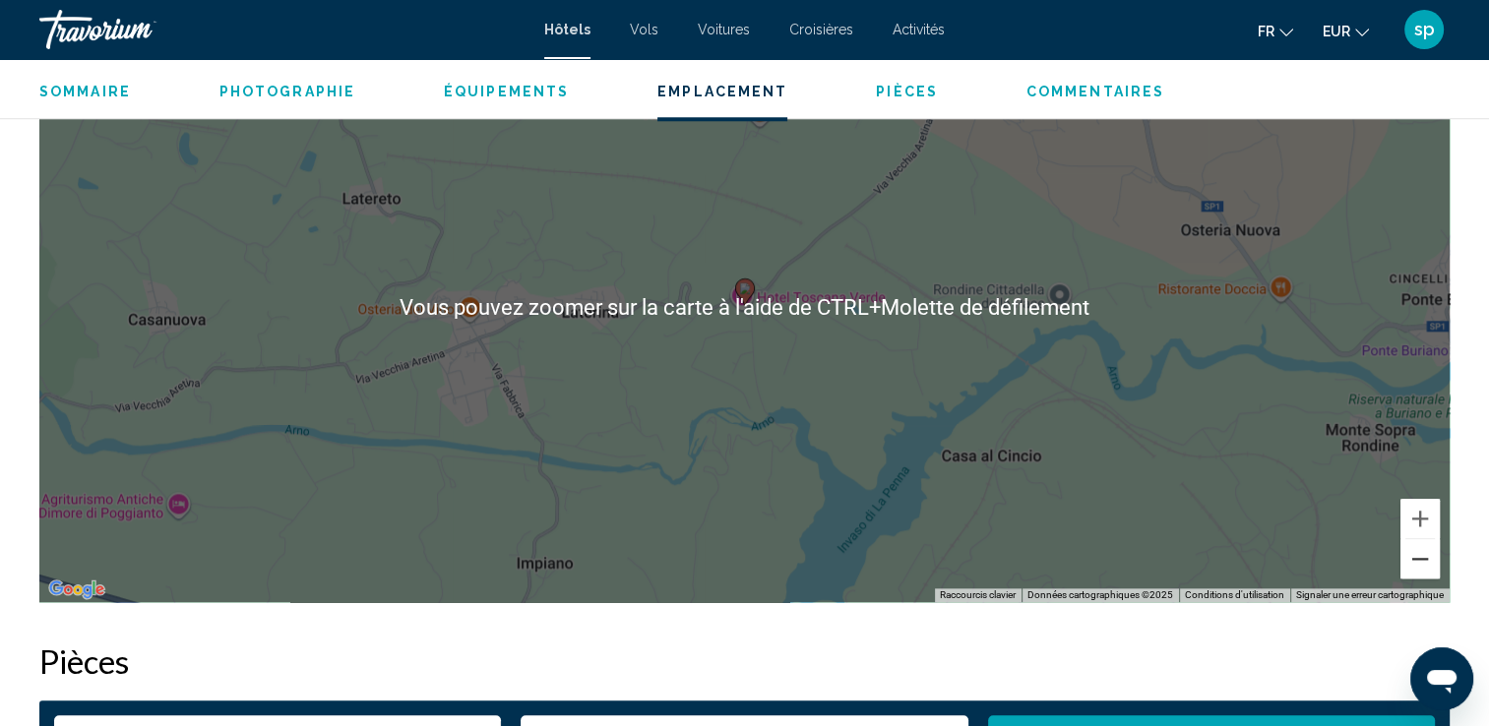
click at [1411, 561] on button "Zoom arrière" at bounding box center [1419, 558] width 39 height 39
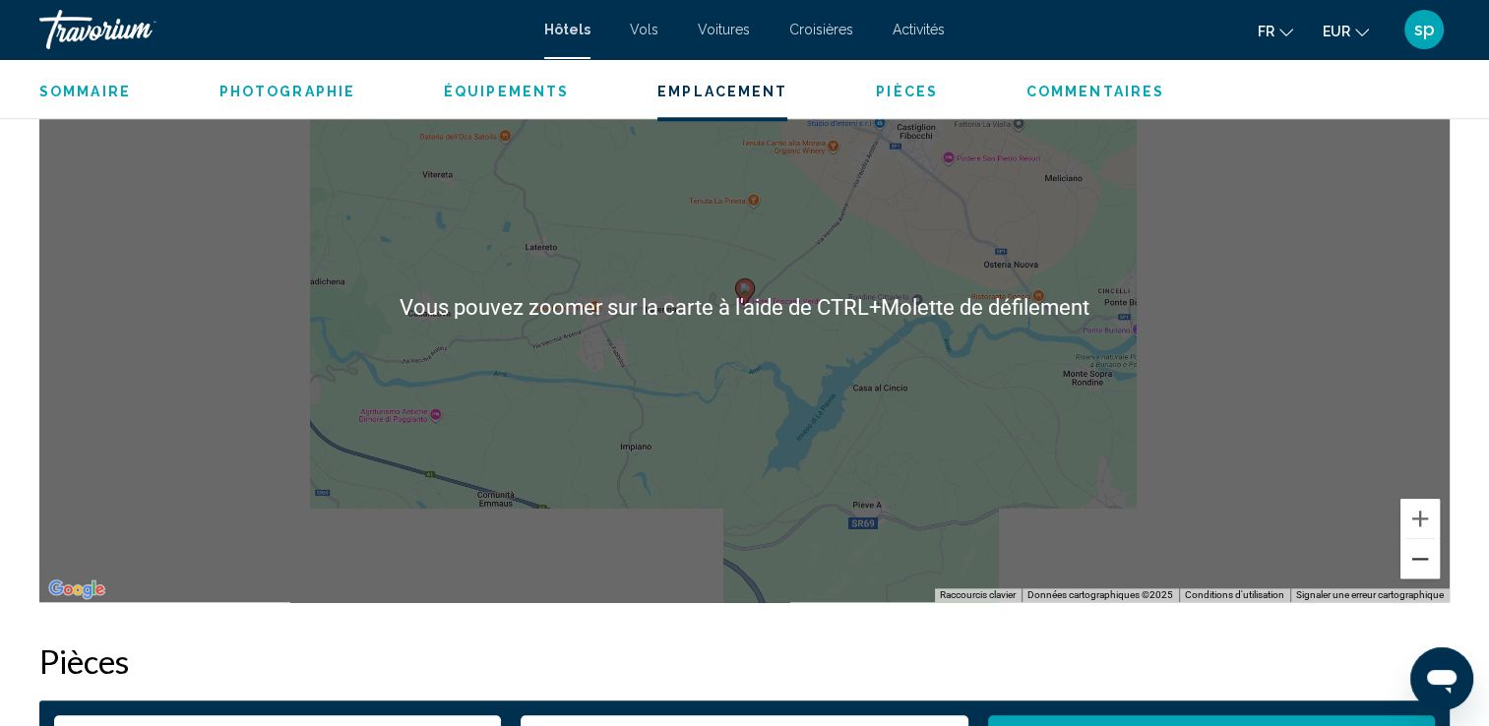
click at [1411, 561] on button "Zoom arrière" at bounding box center [1419, 558] width 39 height 39
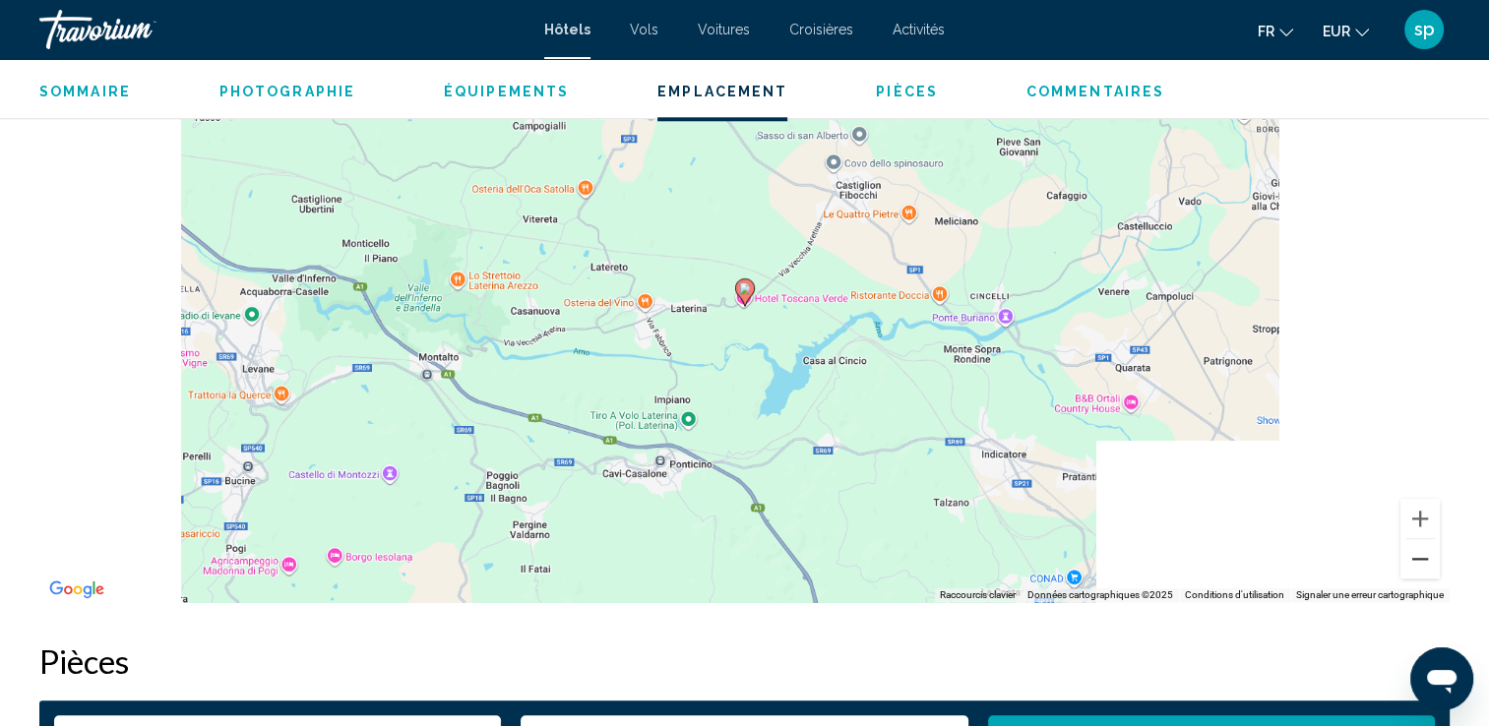
click at [1411, 561] on button "Zoom arrière" at bounding box center [1419, 558] width 39 height 39
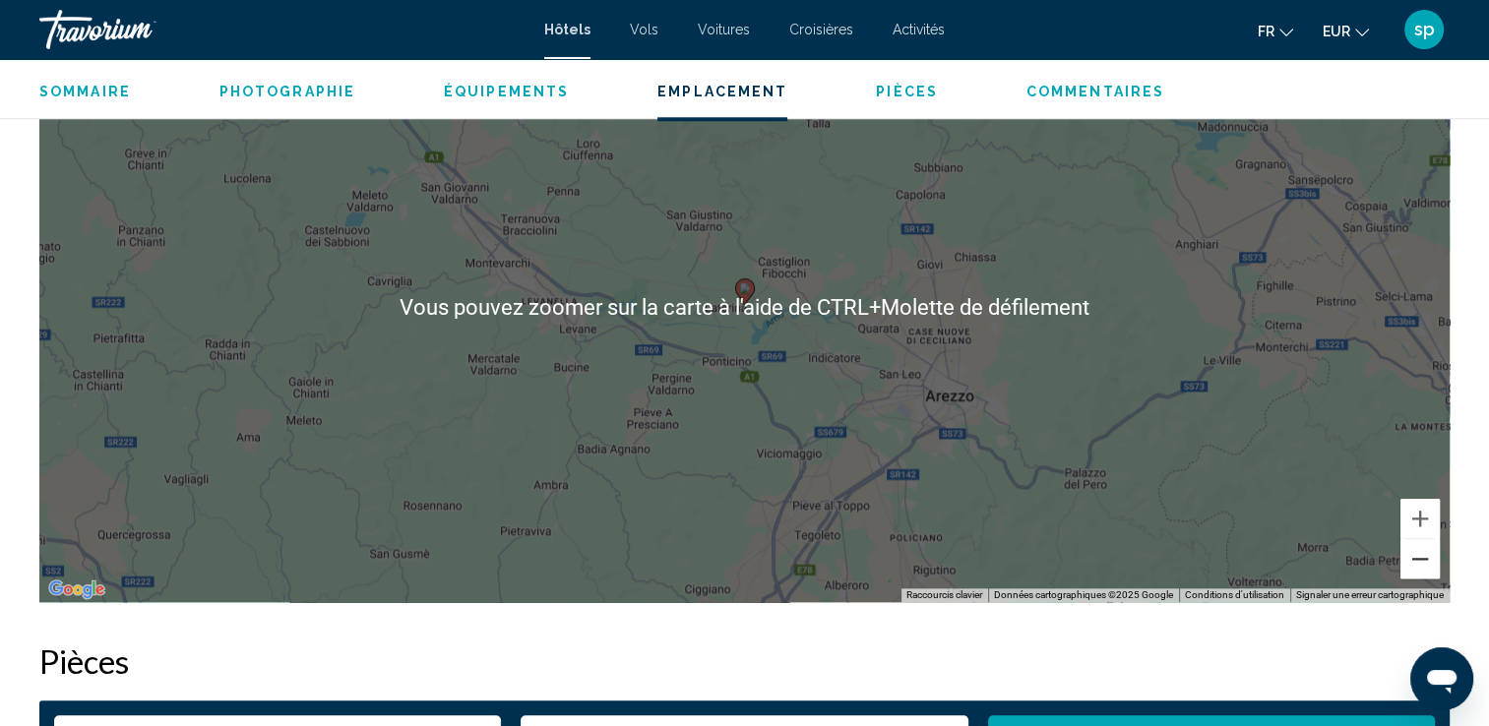
click at [1409, 565] on button "Zoom arrière" at bounding box center [1419, 558] width 39 height 39
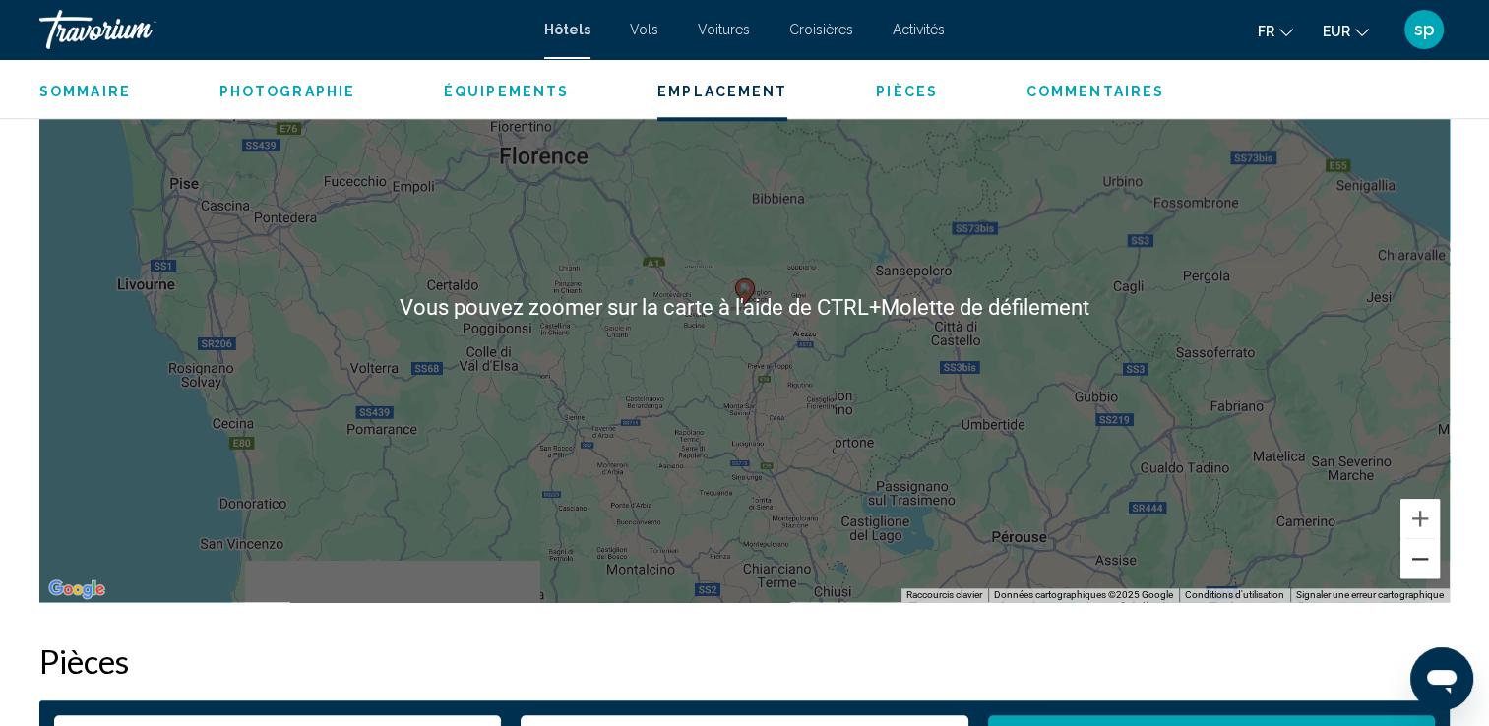
click at [1409, 565] on button "Zoom arrière" at bounding box center [1419, 558] width 39 height 39
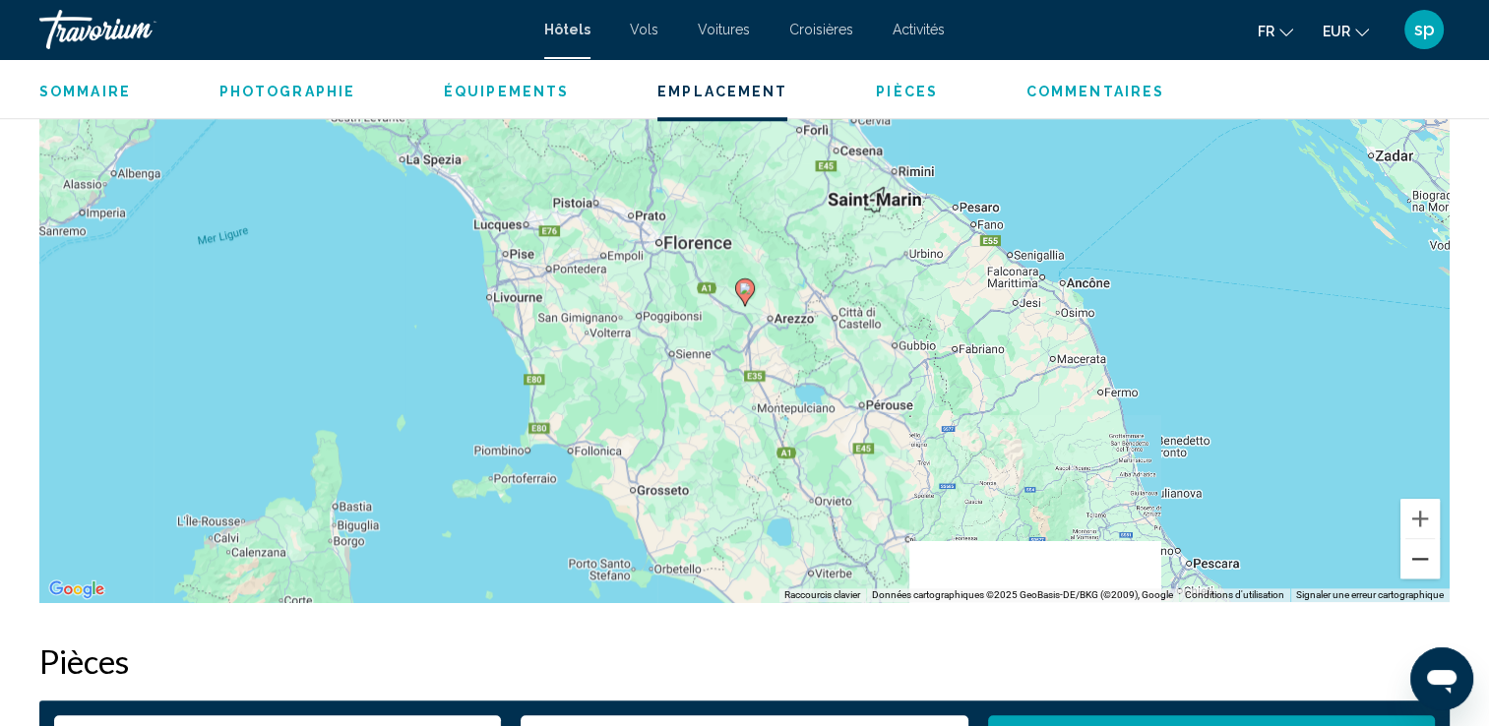
click at [1409, 565] on button "Zoom arrière" at bounding box center [1419, 558] width 39 height 39
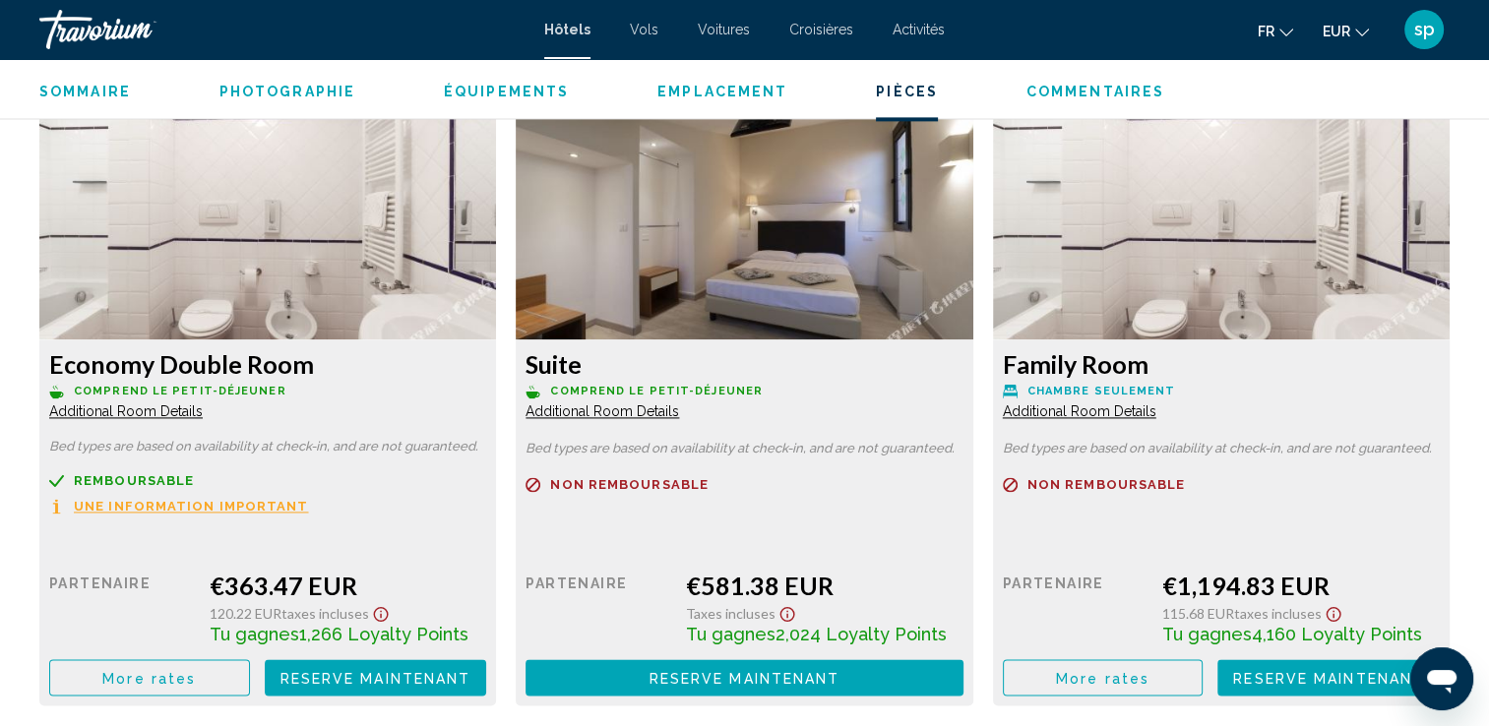
scroll to position [2755, 0]
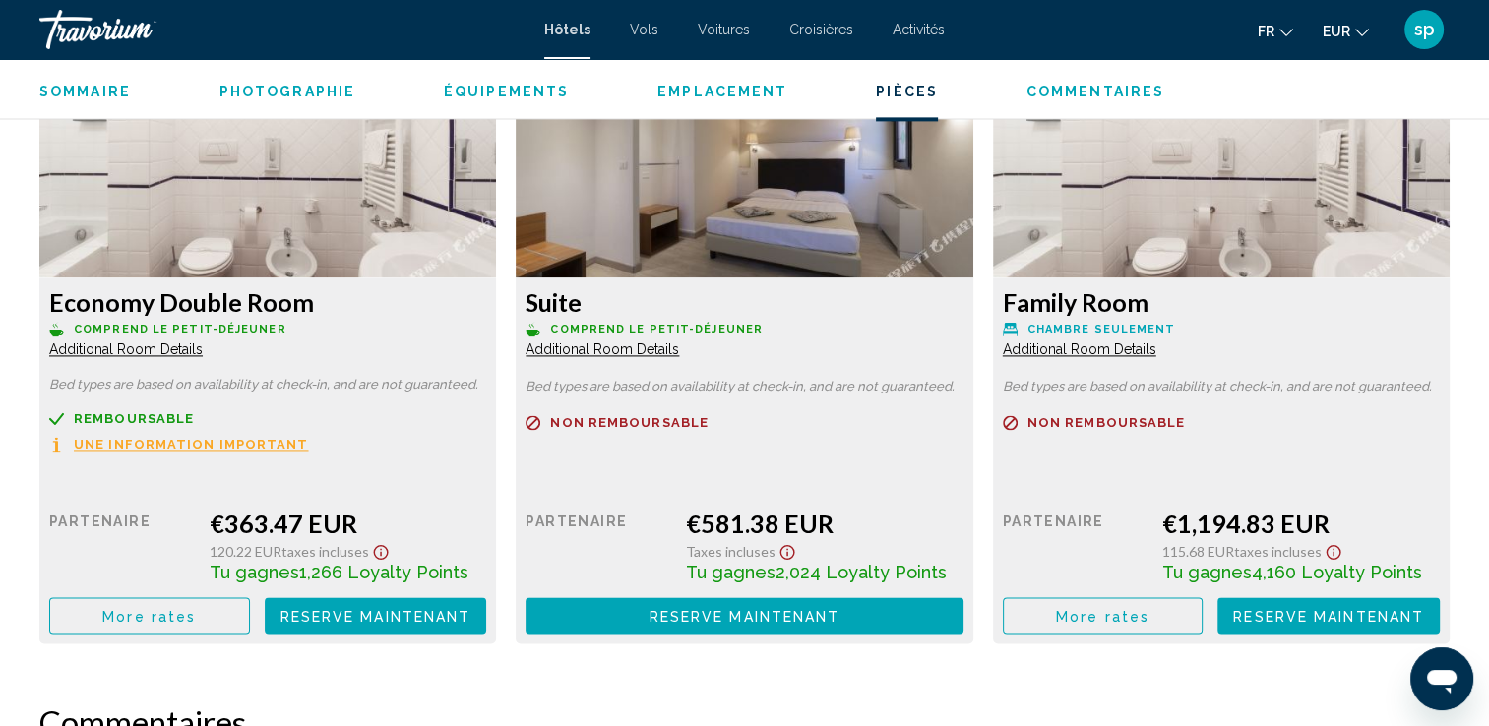
click at [158, 617] on span "More rates" at bounding box center [148, 616] width 93 height 16
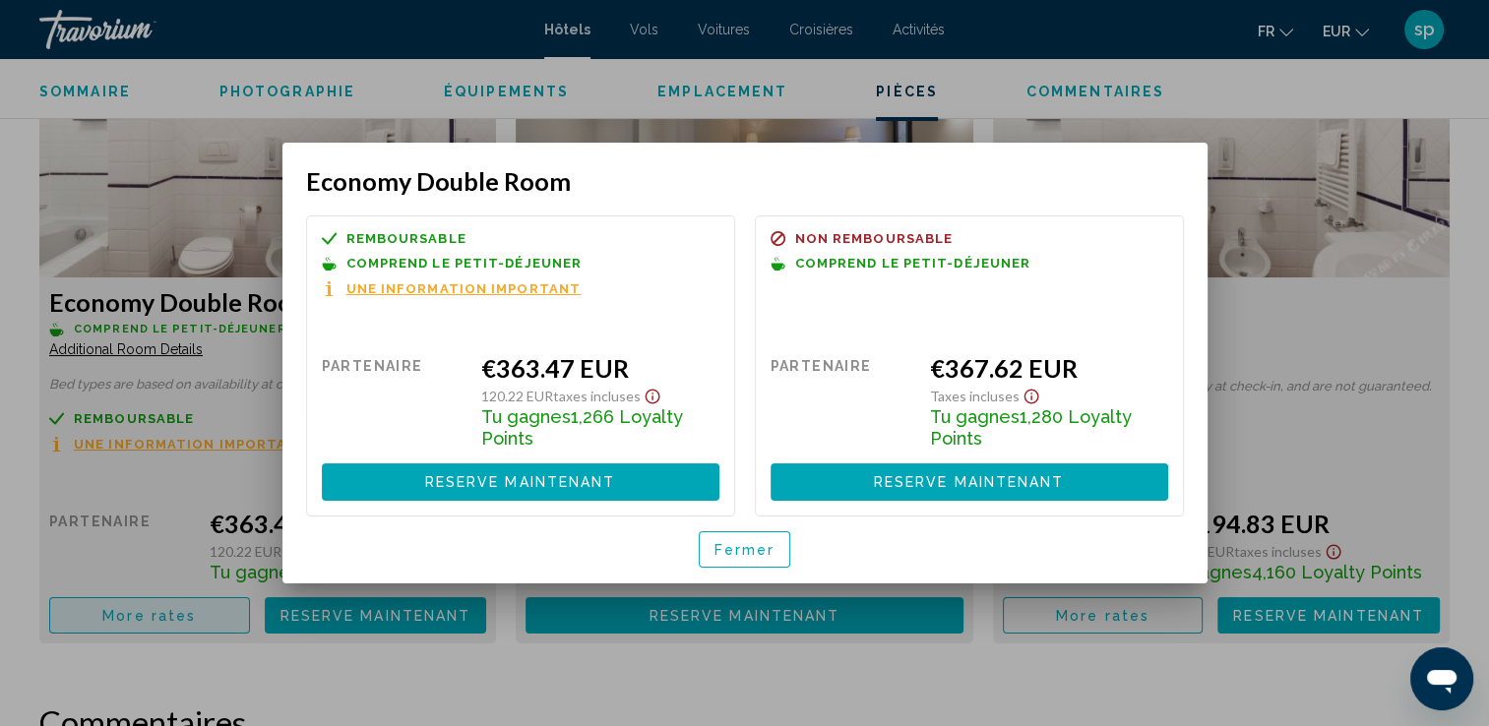
scroll to position [0, 0]
click at [727, 543] on span "Fermer" at bounding box center [744, 550] width 61 height 16
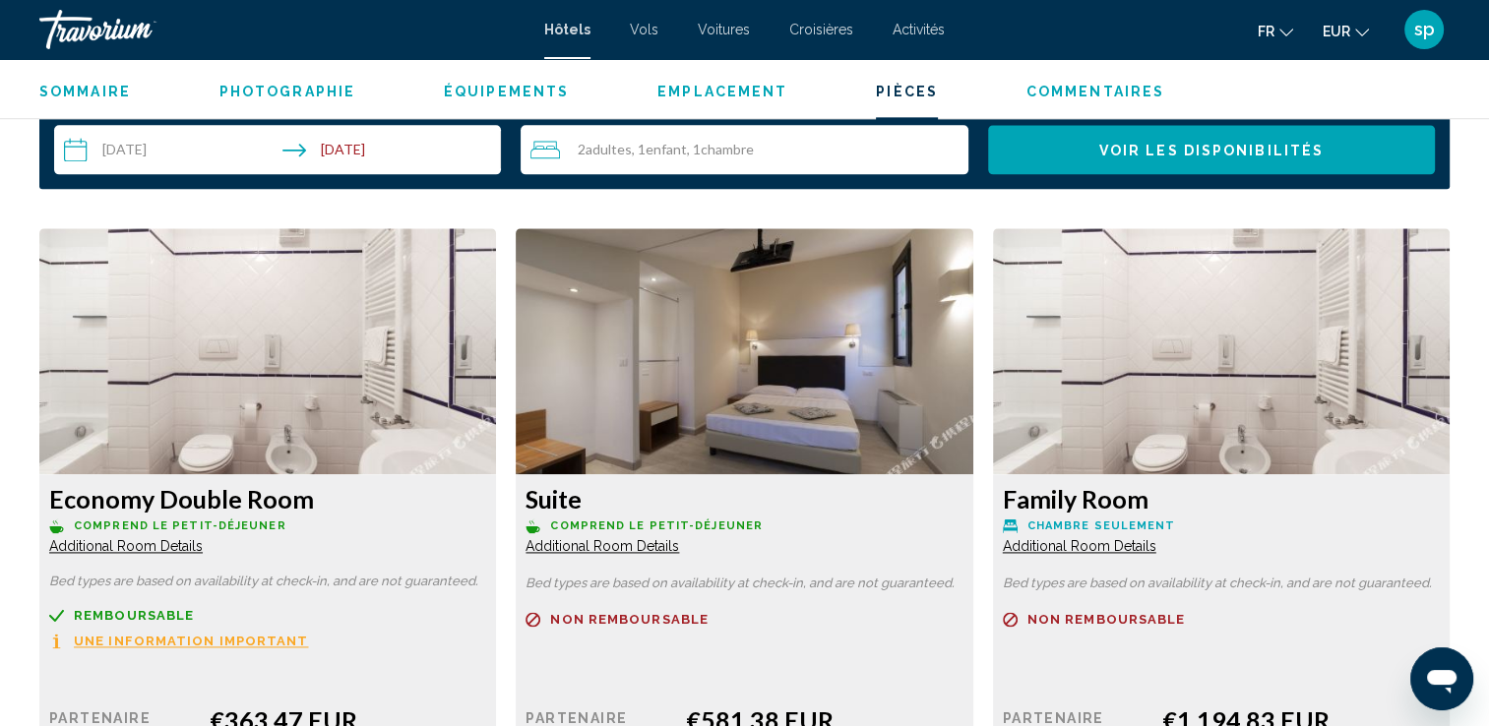
scroll to position [2559, 0]
click at [643, 29] on span "Vols" at bounding box center [644, 30] width 29 height 16
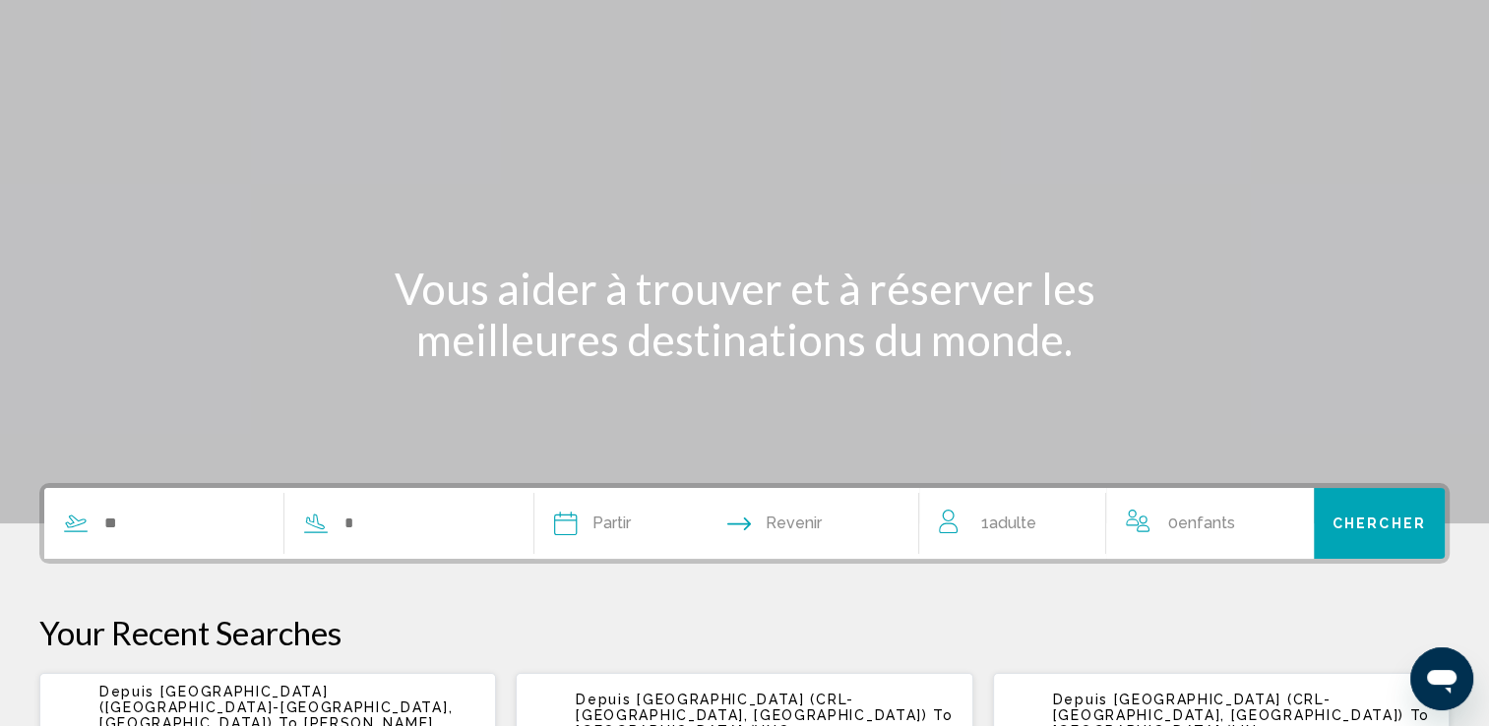
scroll to position [98, 0]
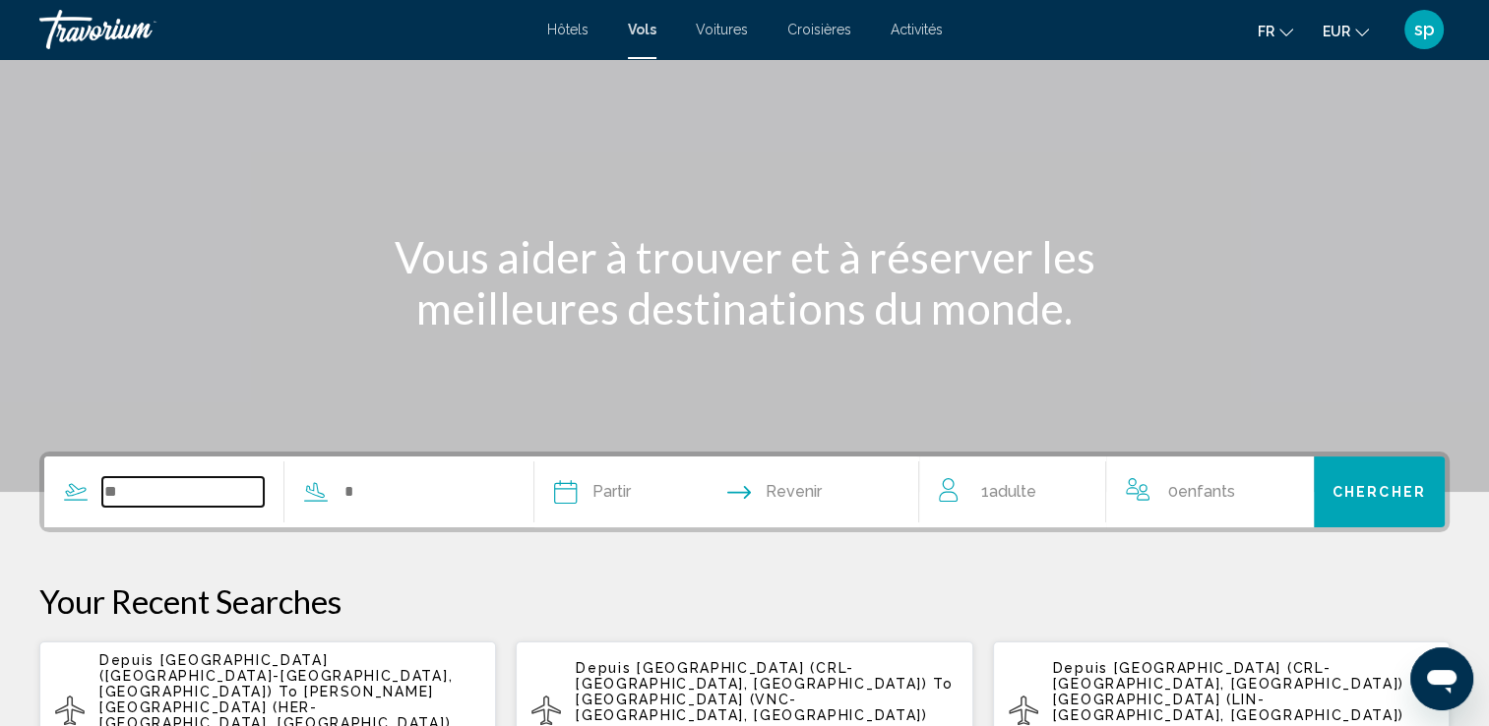
click at [153, 491] on input "Search widget" at bounding box center [182, 492] width 161 height 30
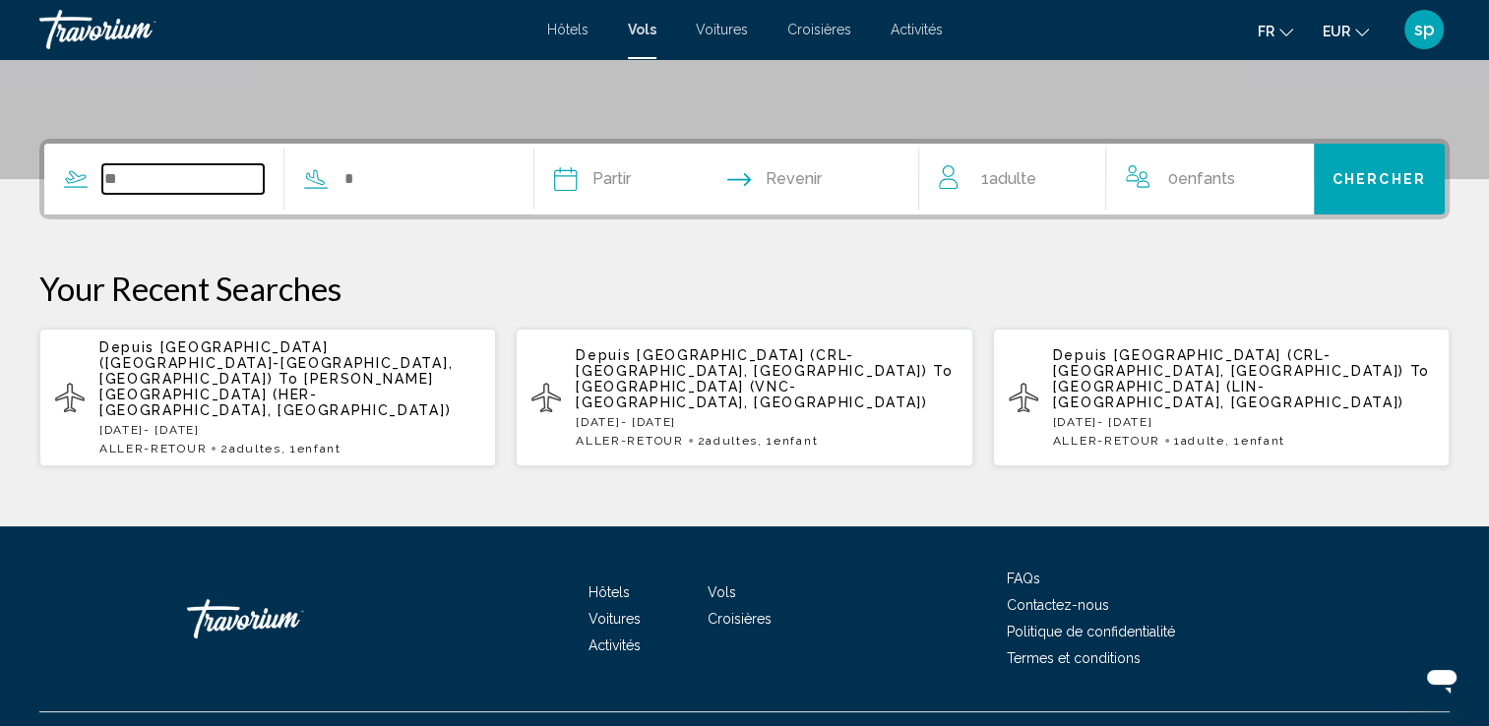
scroll to position [419, 0]
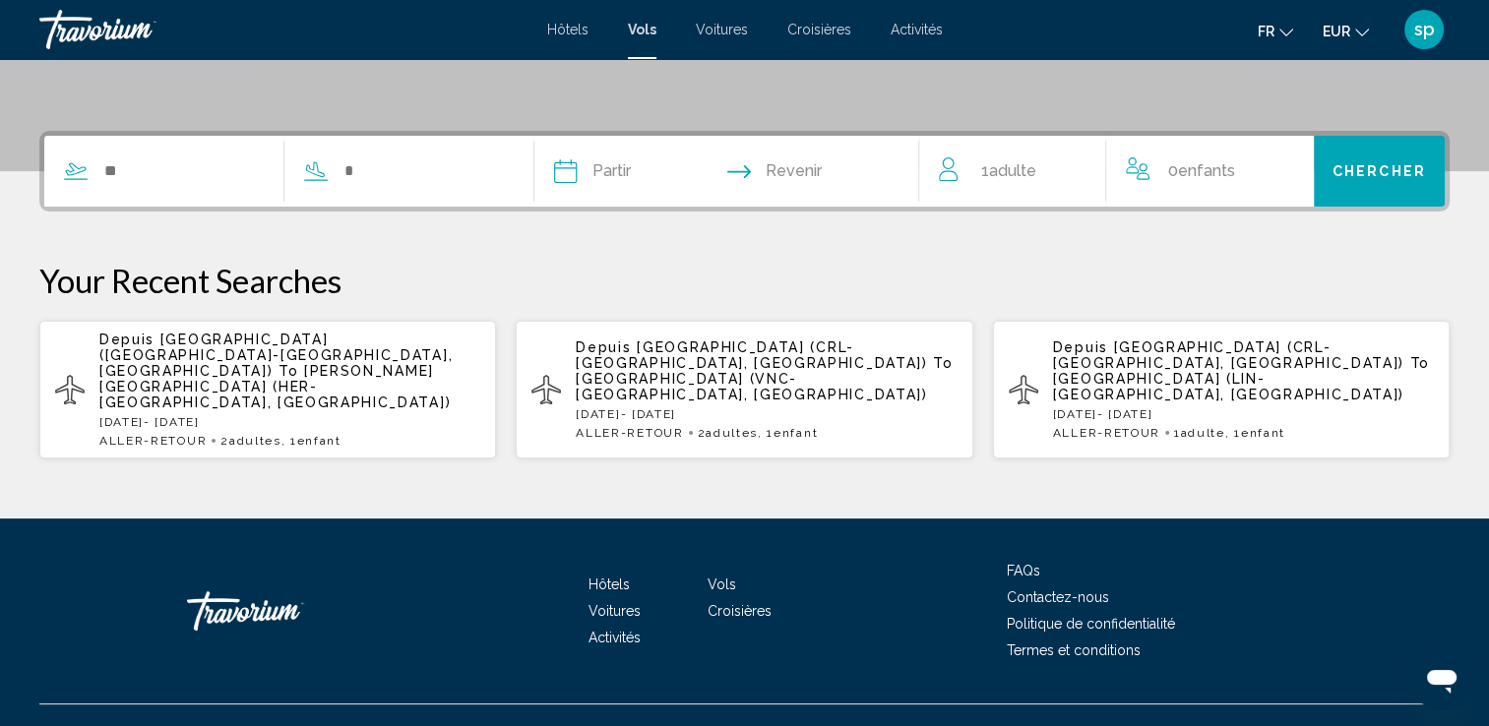
click at [300, 381] on div "Depuis [GEOGRAPHIC_DATA] ([GEOGRAPHIC_DATA]-[GEOGRAPHIC_DATA], [GEOGRAPHIC_DATA…" at bounding box center [289, 390] width 381 height 116
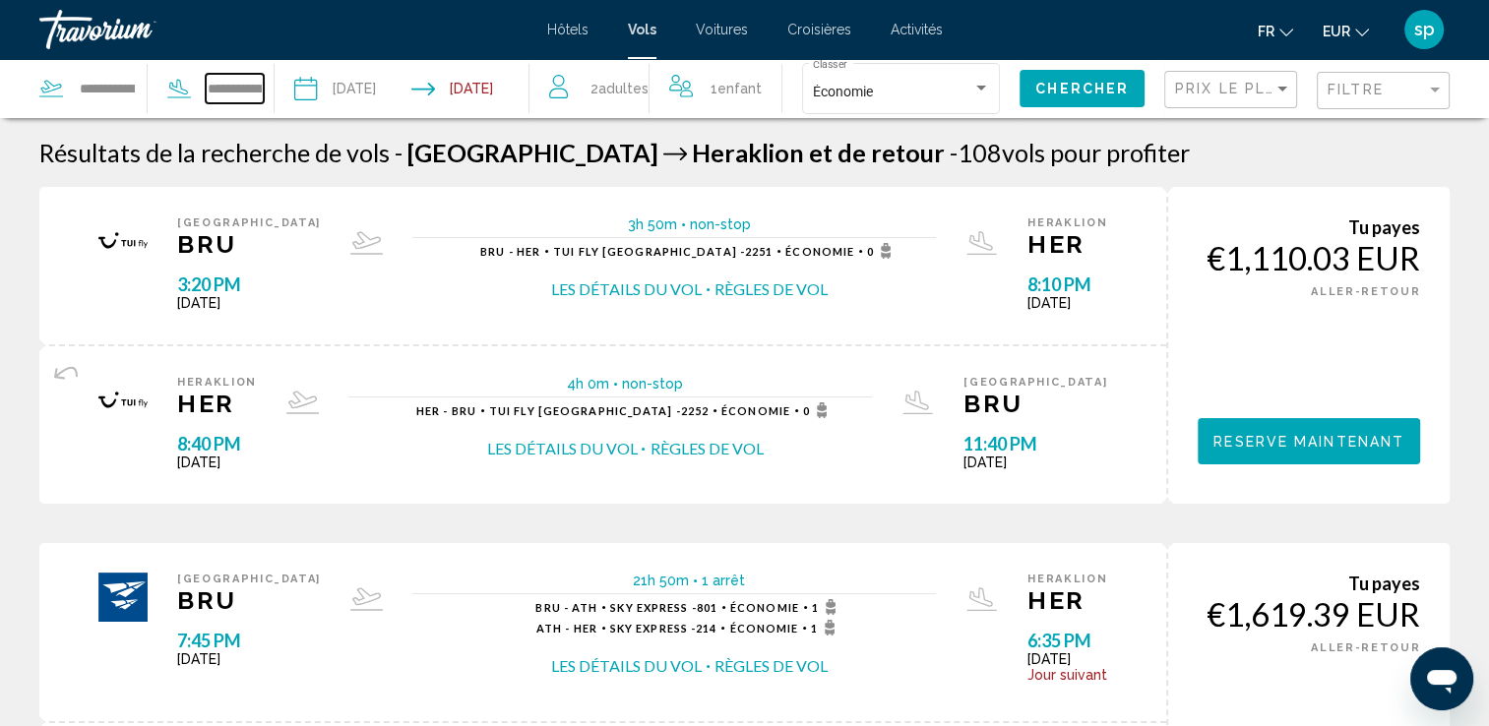
click at [242, 91] on input "**********" at bounding box center [235, 89] width 59 height 30
click at [723, 40] on div "Hôtels Vols Voitures Croisières Activités Hôtels Vols Voitures Croisières Activ…" at bounding box center [744, 29] width 1489 height 41
click at [726, 34] on span "Voitures" at bounding box center [722, 30] width 52 height 16
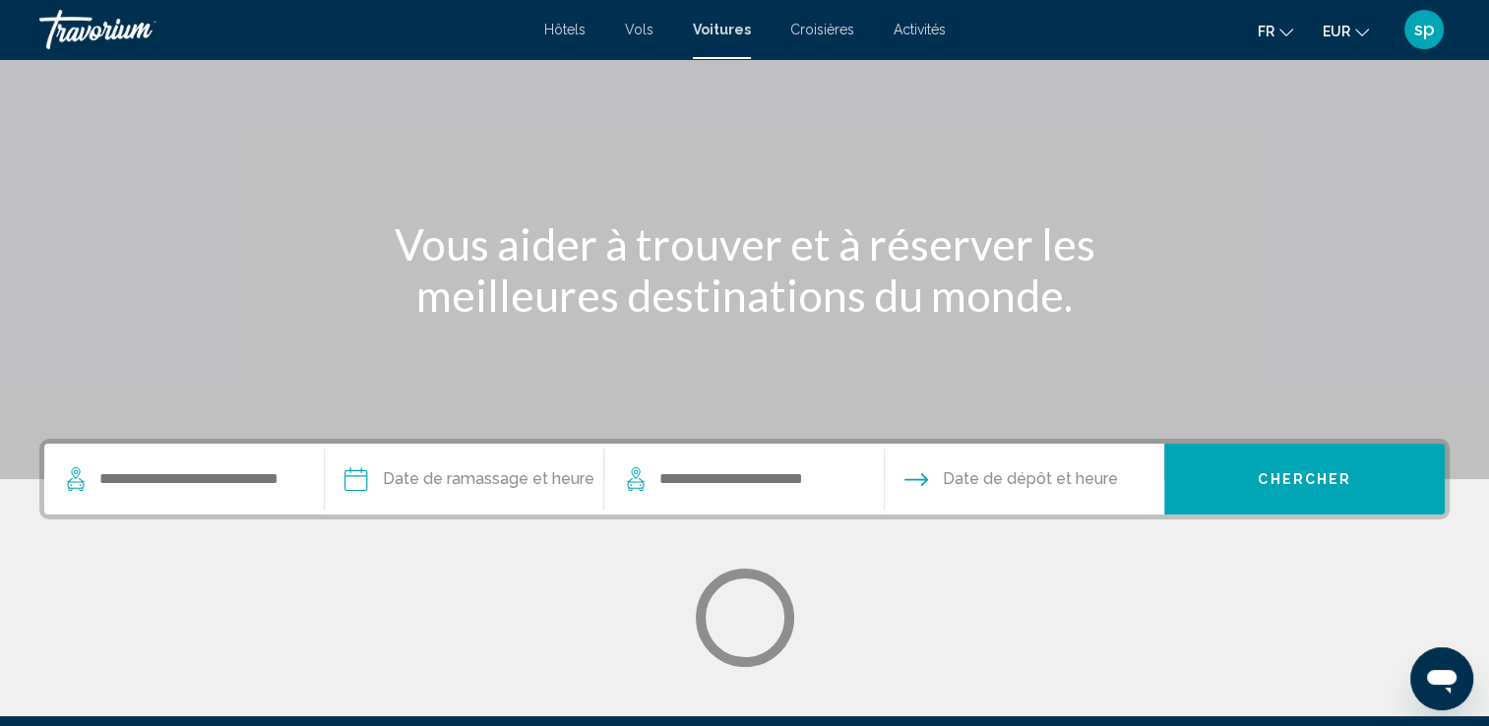
scroll to position [295, 0]
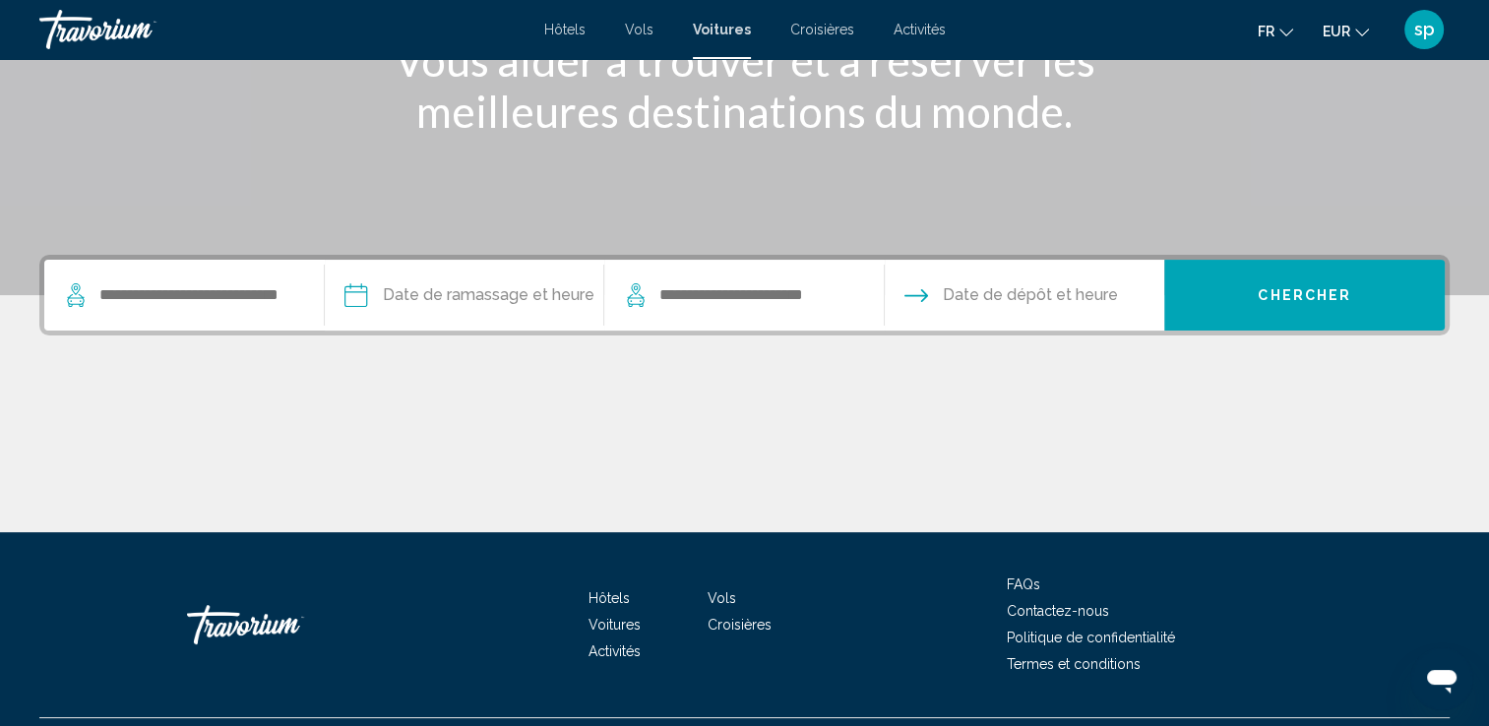
click at [833, 23] on span "Croisières" at bounding box center [822, 30] width 64 height 16
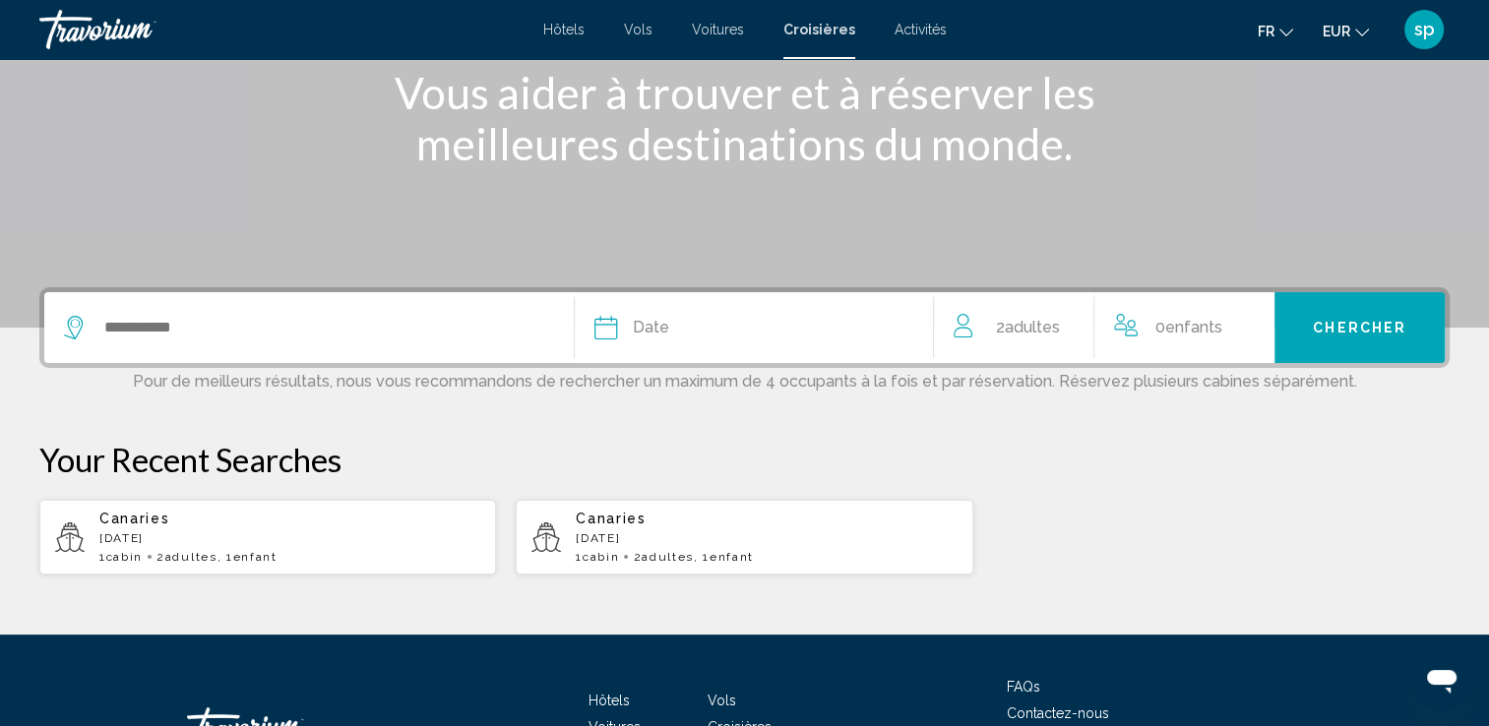
scroll to position [295, 0]
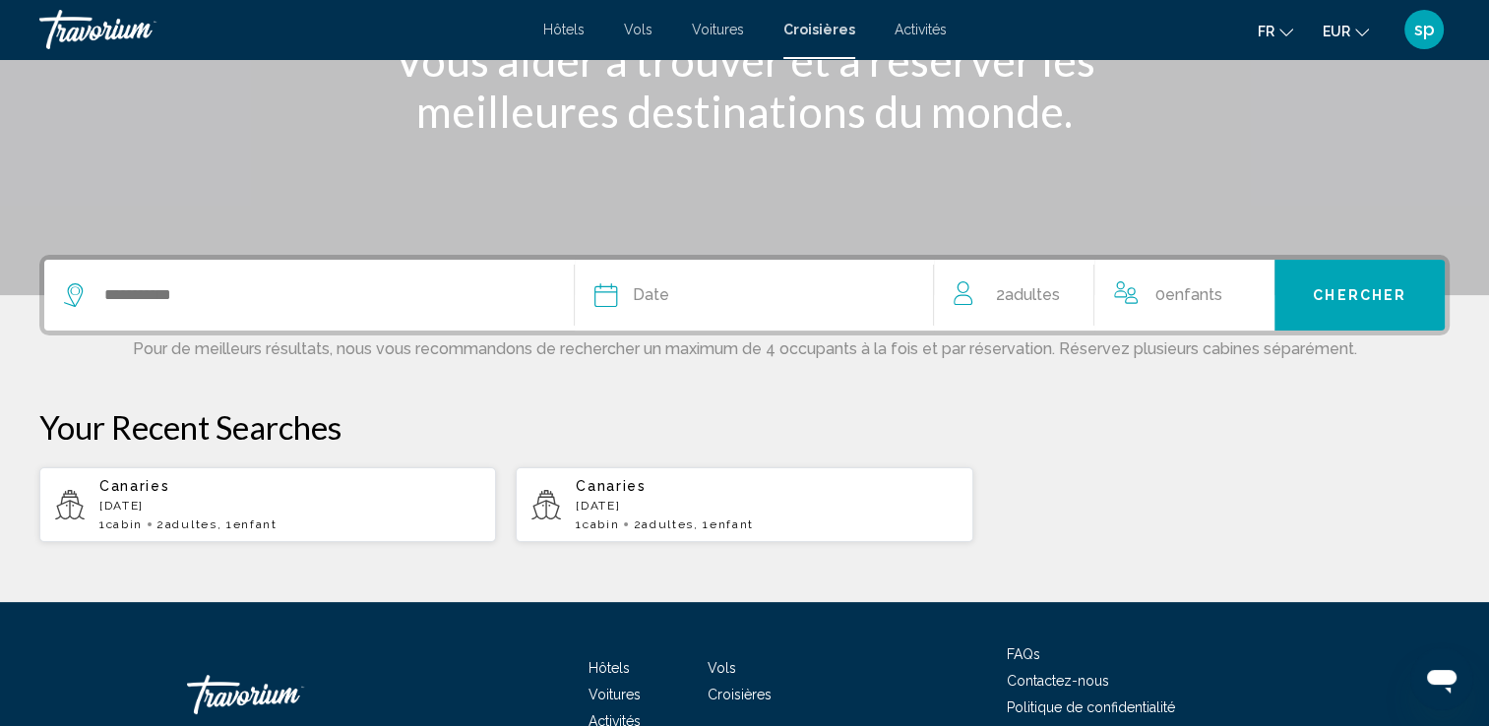
click at [279, 312] on div "Search widget" at bounding box center [309, 295] width 490 height 71
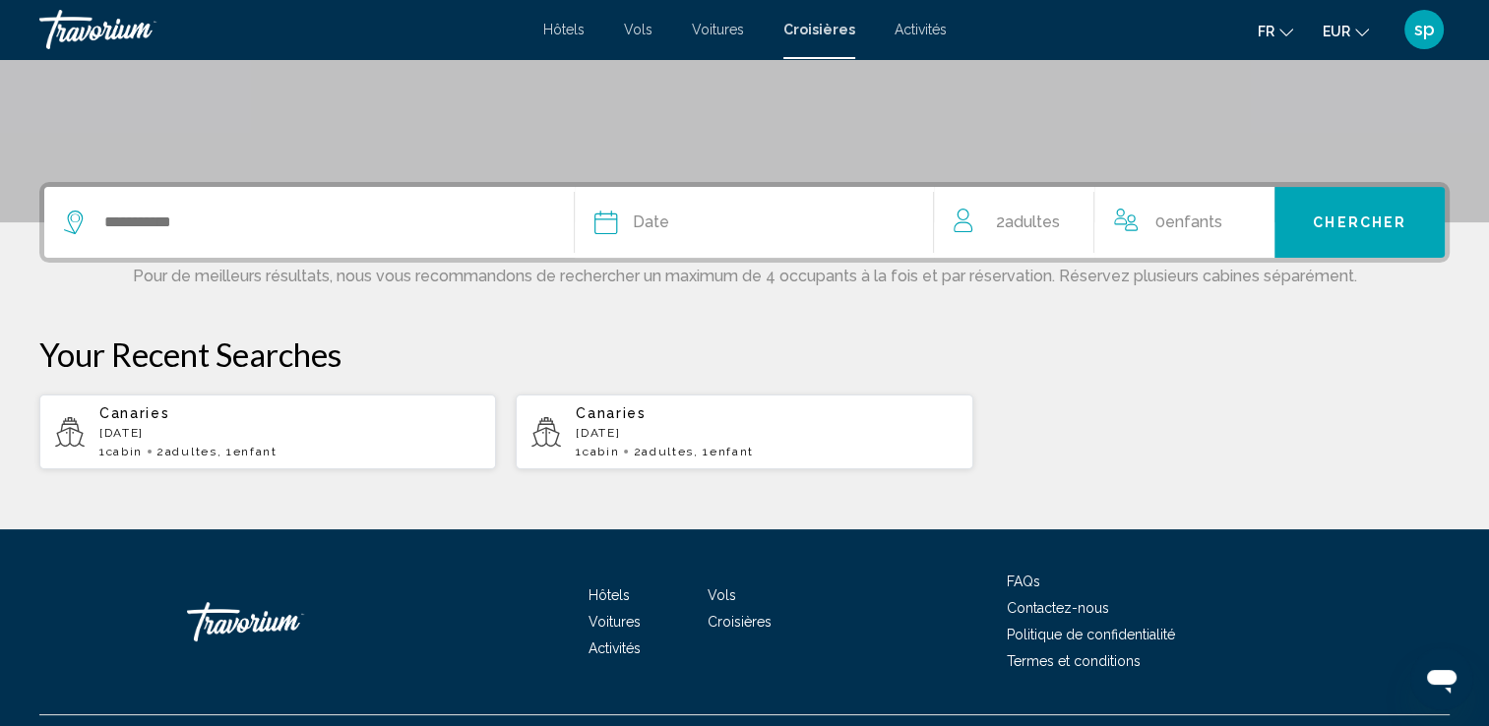
scroll to position [410, 0]
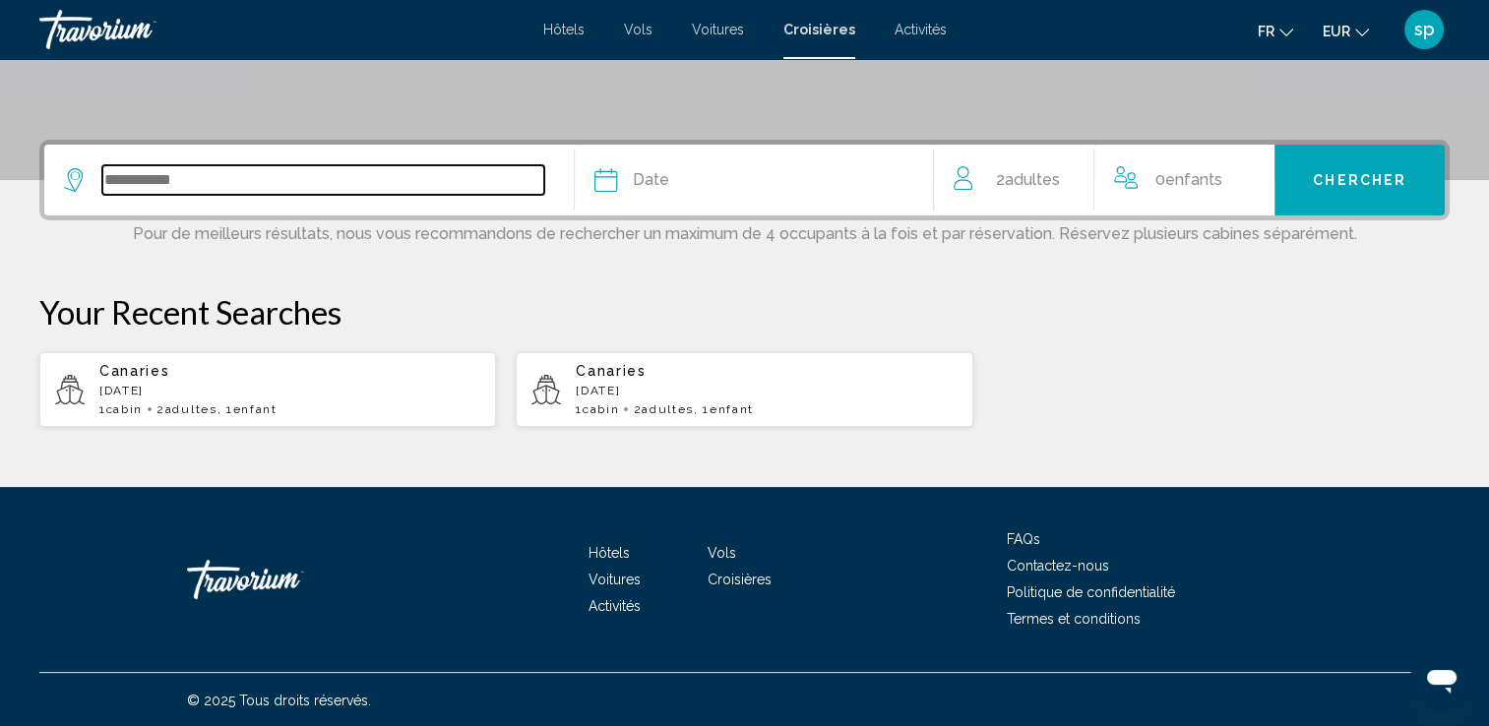
click at [160, 171] on input "Search widget" at bounding box center [323, 180] width 442 height 30
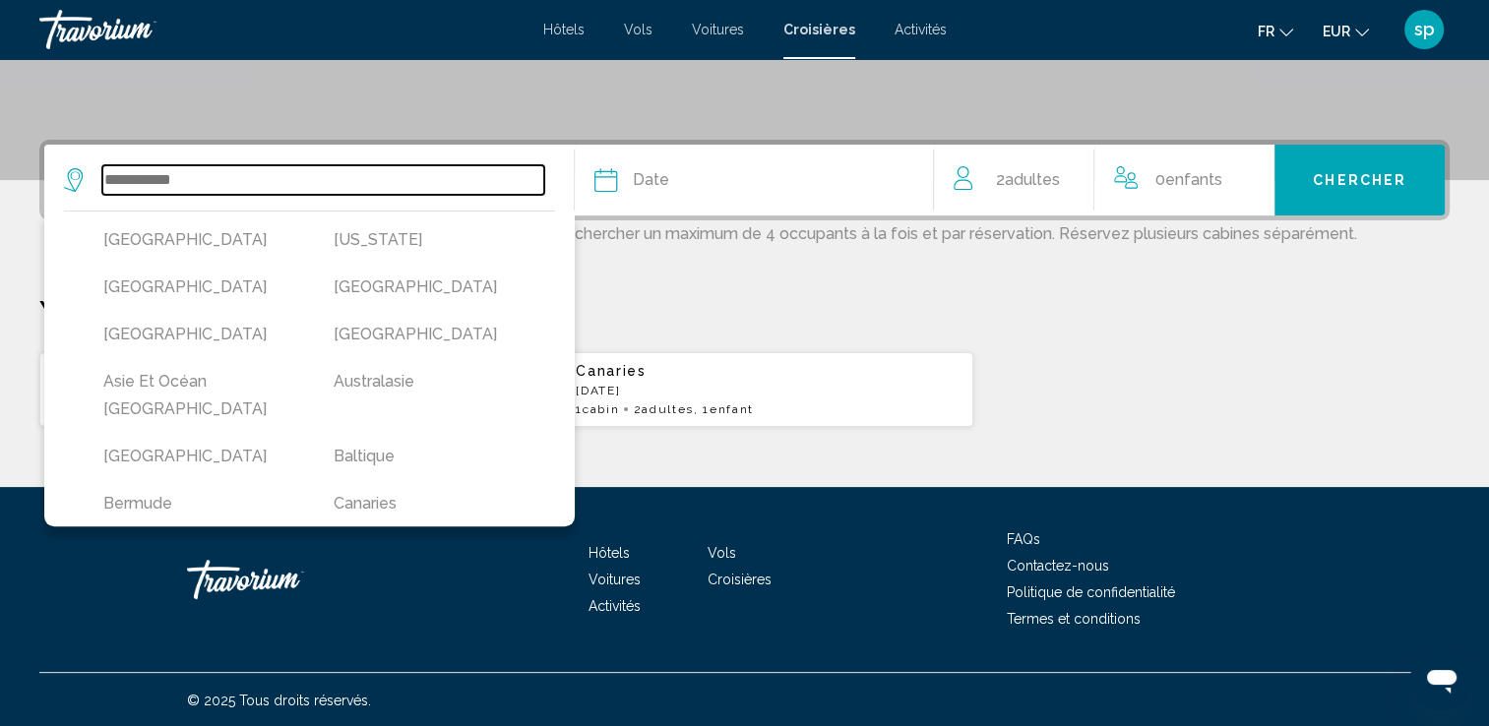
click at [160, 175] on input "Search widget" at bounding box center [323, 180] width 442 height 30
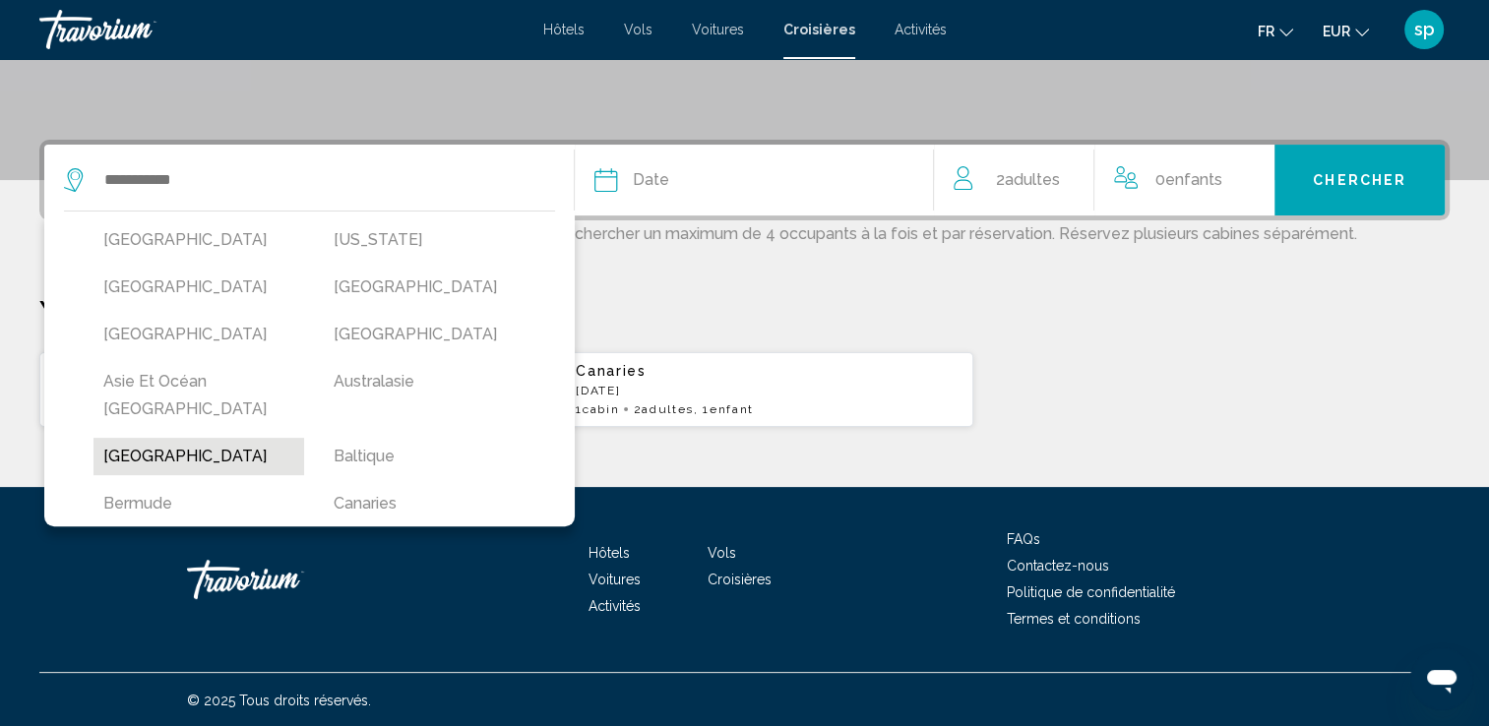
click at [154, 438] on button "[GEOGRAPHIC_DATA]" at bounding box center [198, 456] width 211 height 37
type input "*******"
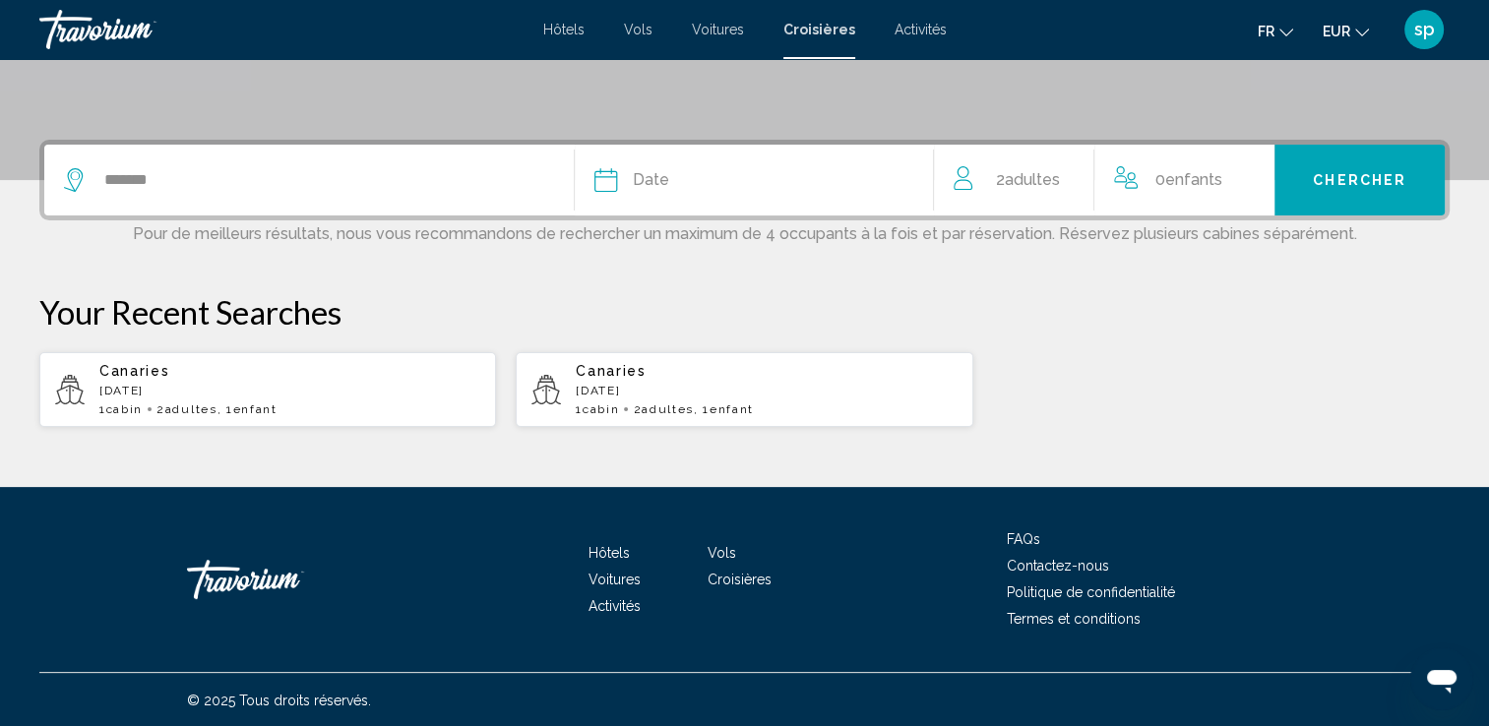
click at [803, 182] on div "Date" at bounding box center [754, 180] width 320 height 28
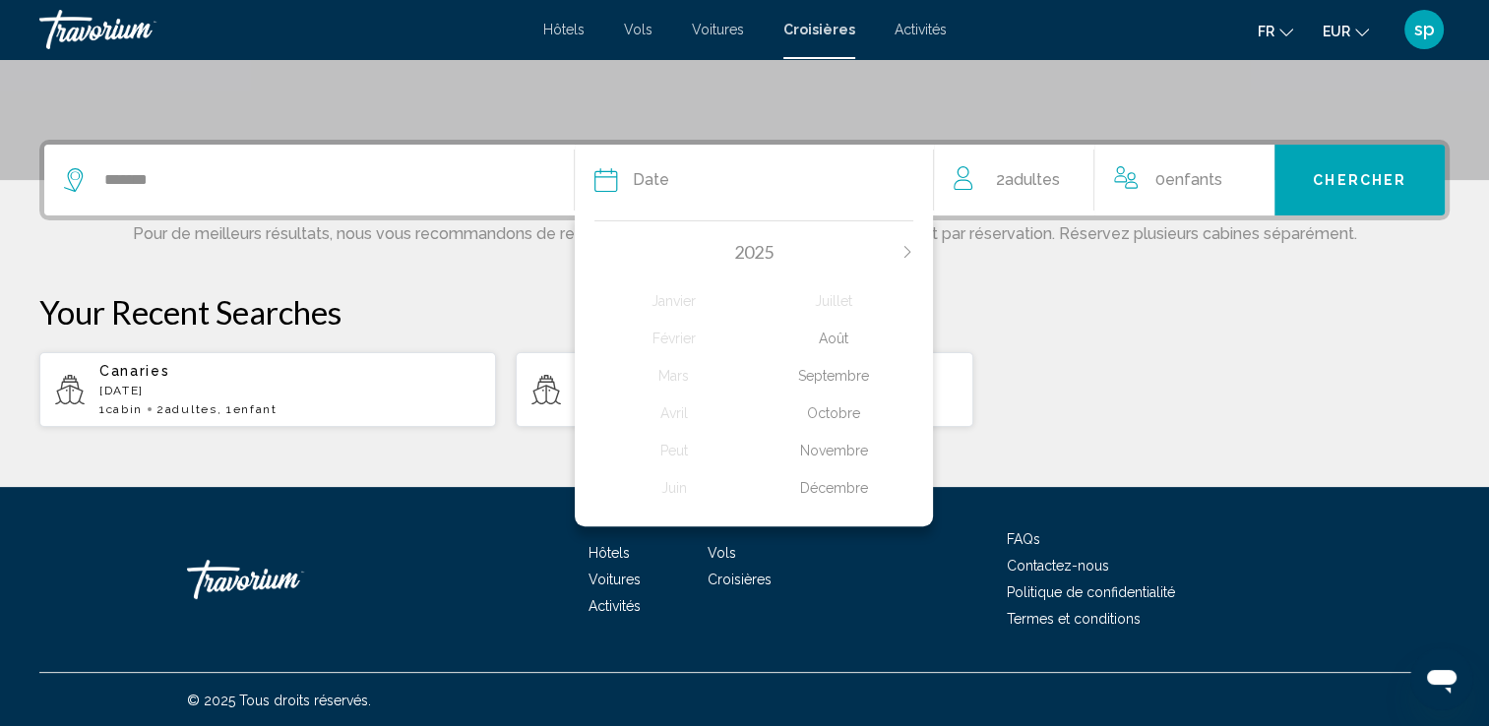
click at [834, 368] on div "Septembre" at bounding box center [833, 375] width 159 height 35
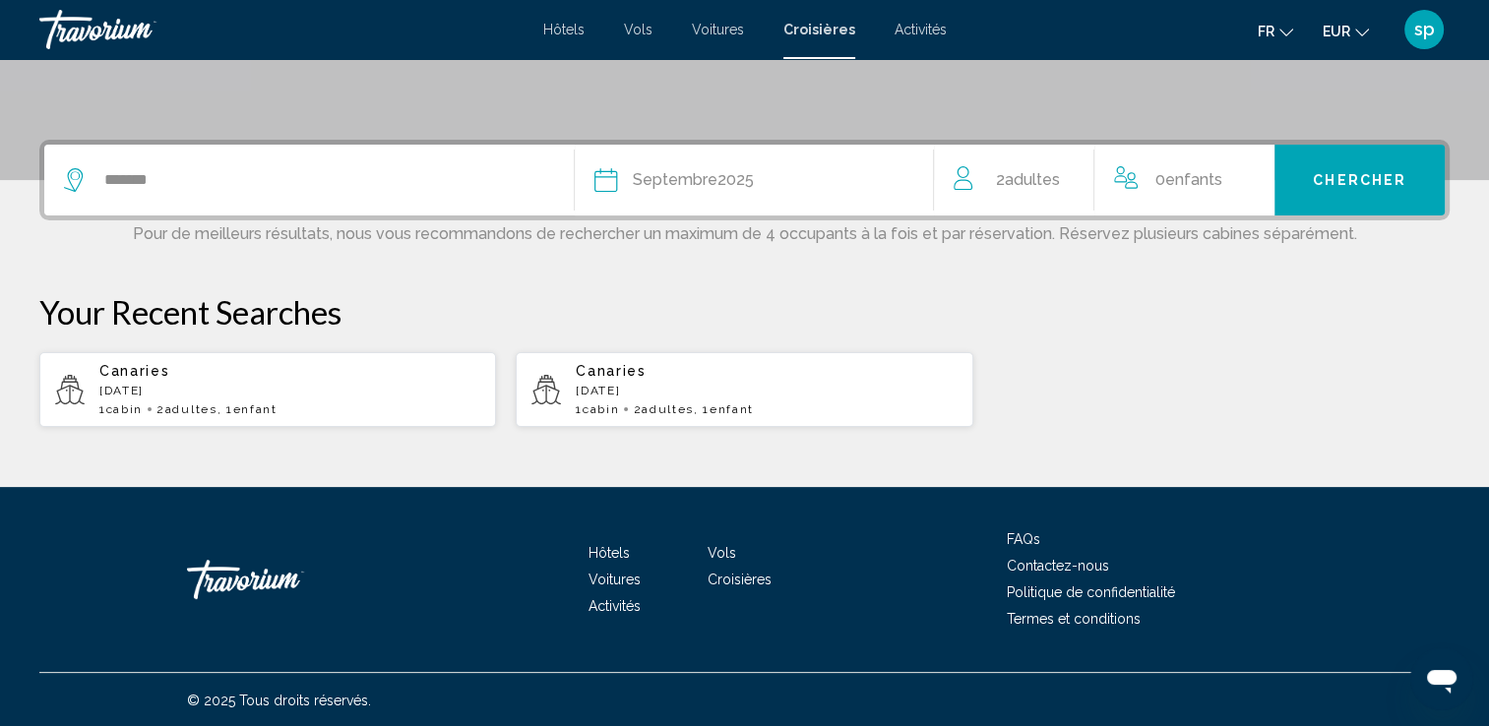
click at [1331, 183] on span "Chercher" at bounding box center [1359, 181] width 93 height 16
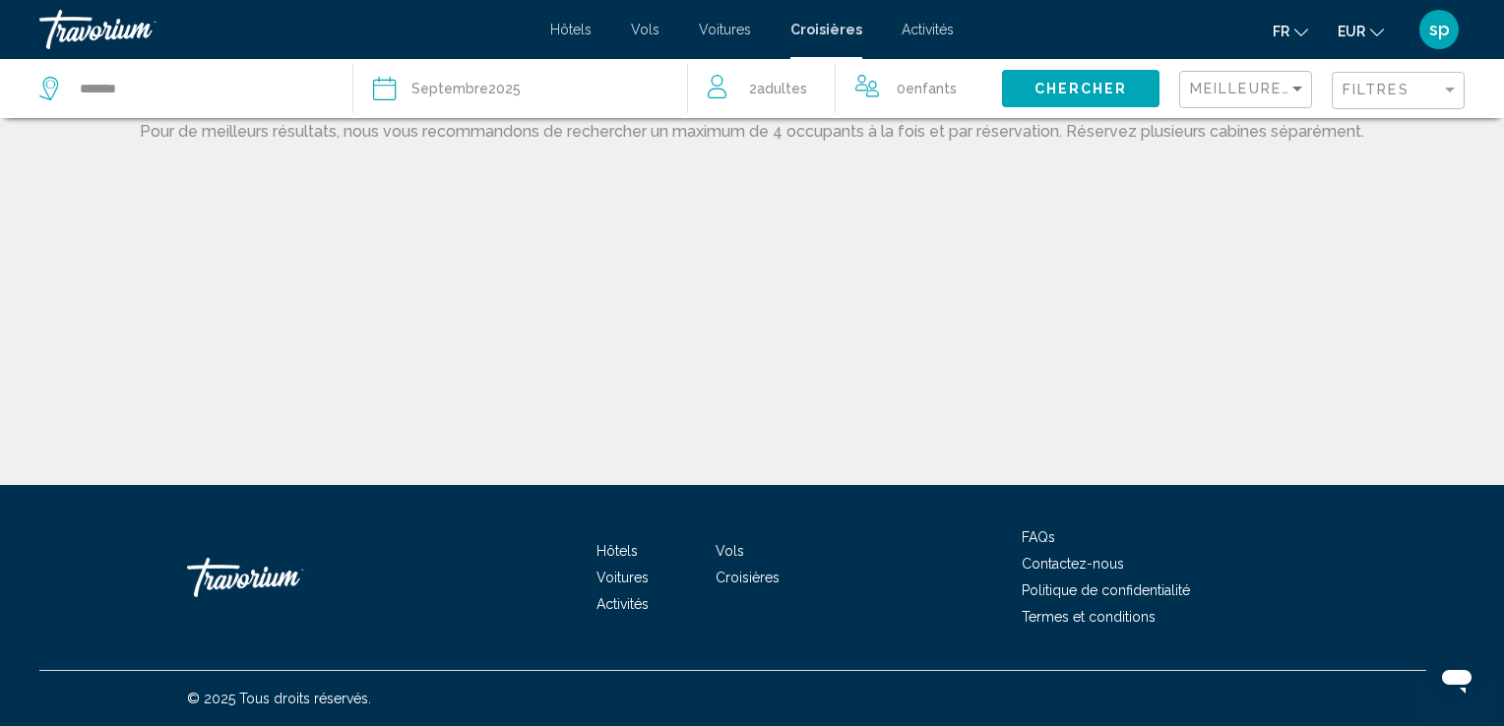
click at [913, 103] on div "0 Enfant Enfants" at bounding box center [919, 88] width 128 height 59
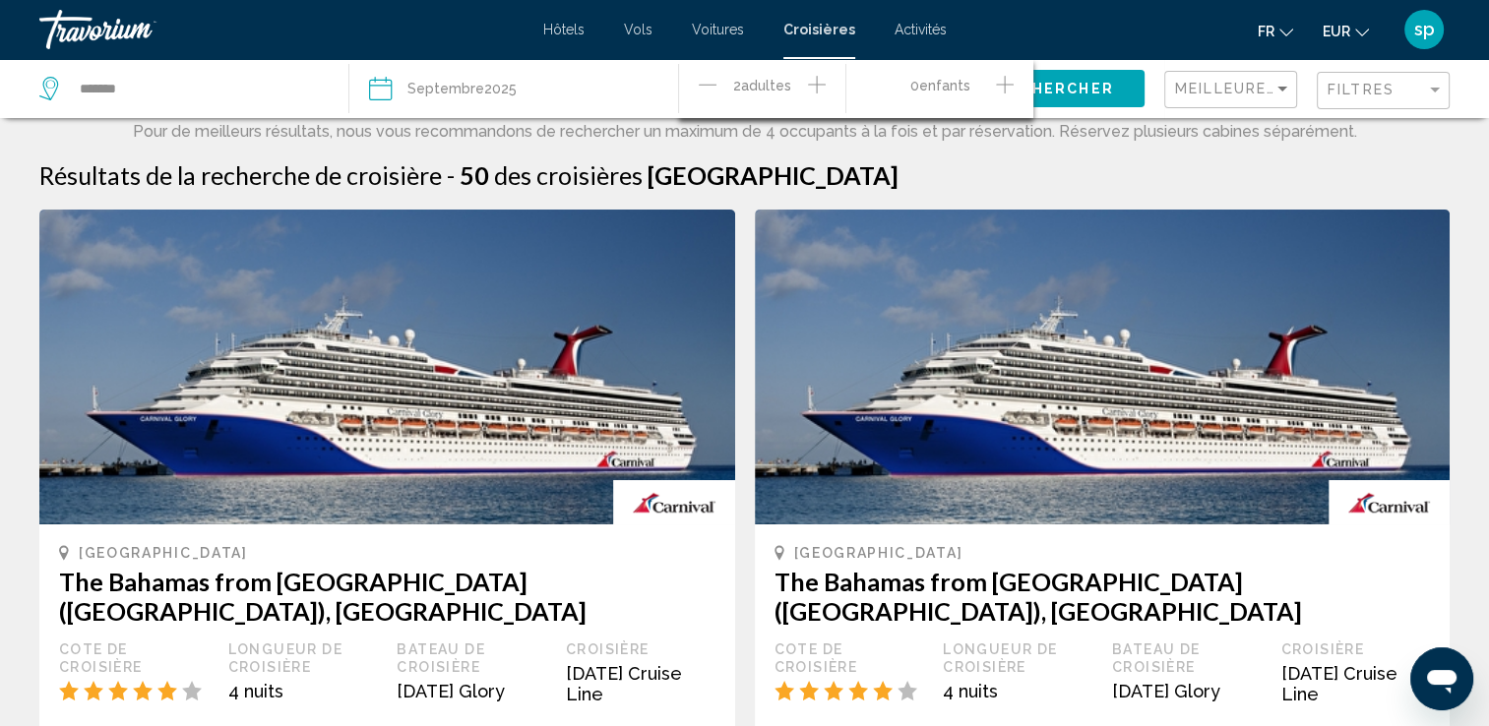
click at [826, 83] on icon "Increment adults" at bounding box center [817, 85] width 18 height 24
click at [1086, 94] on span "Chercher" at bounding box center [1067, 90] width 93 height 16
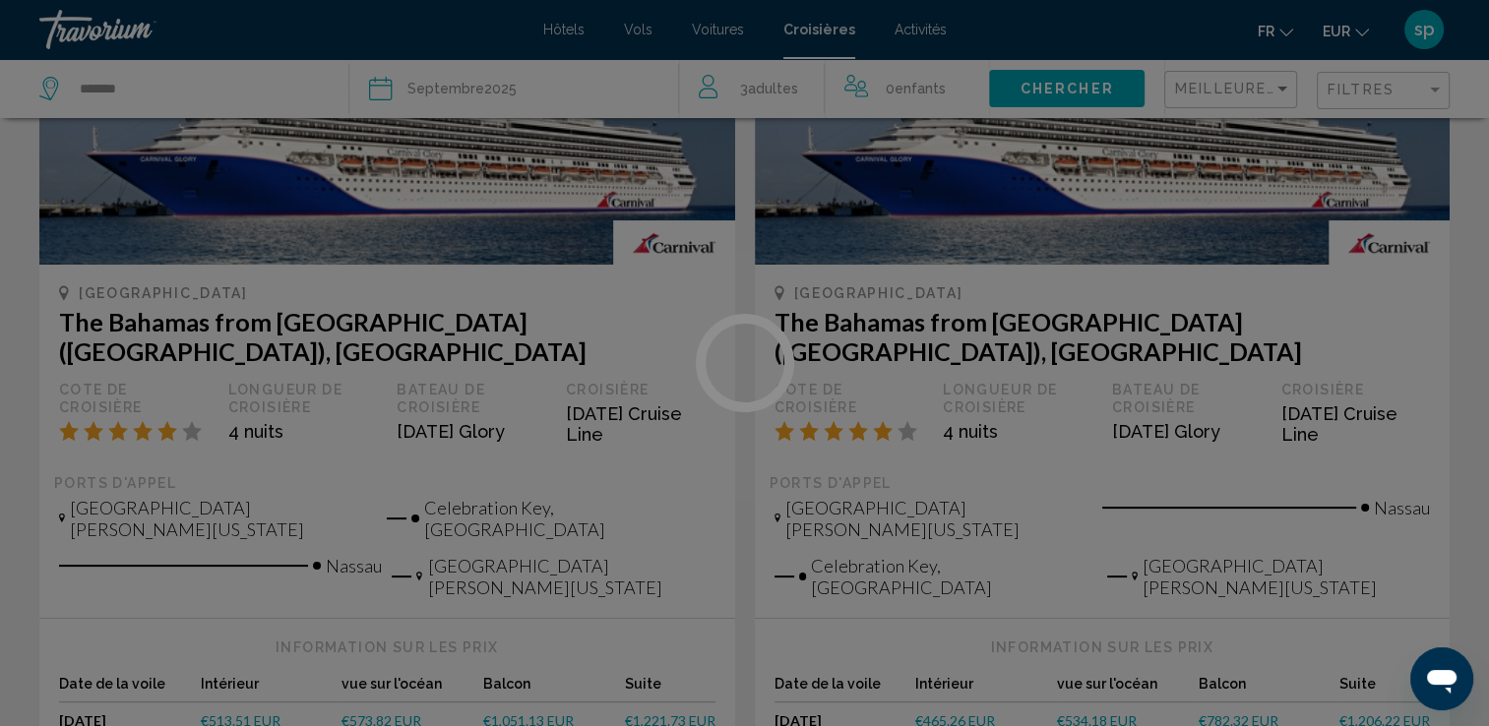
scroll to position [295, 0]
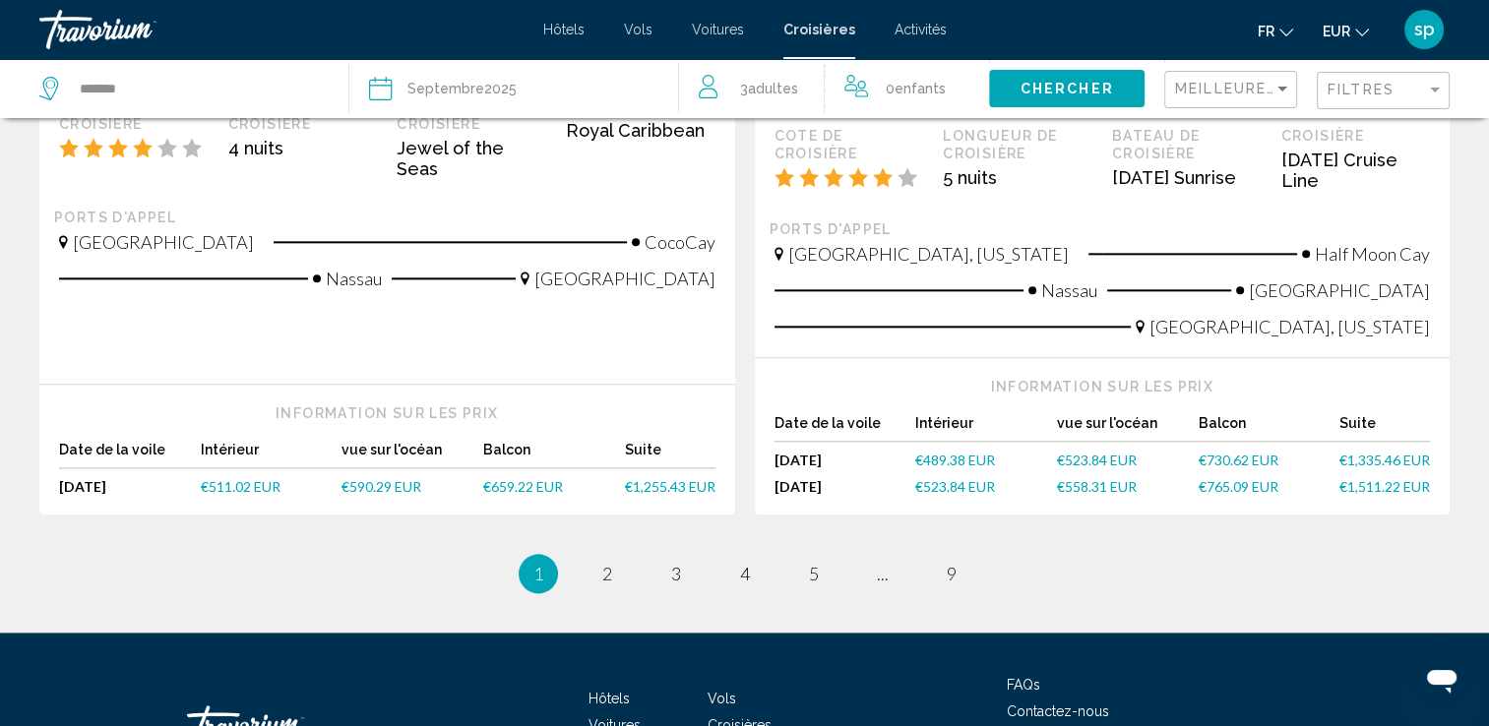
scroll to position [2227, 0]
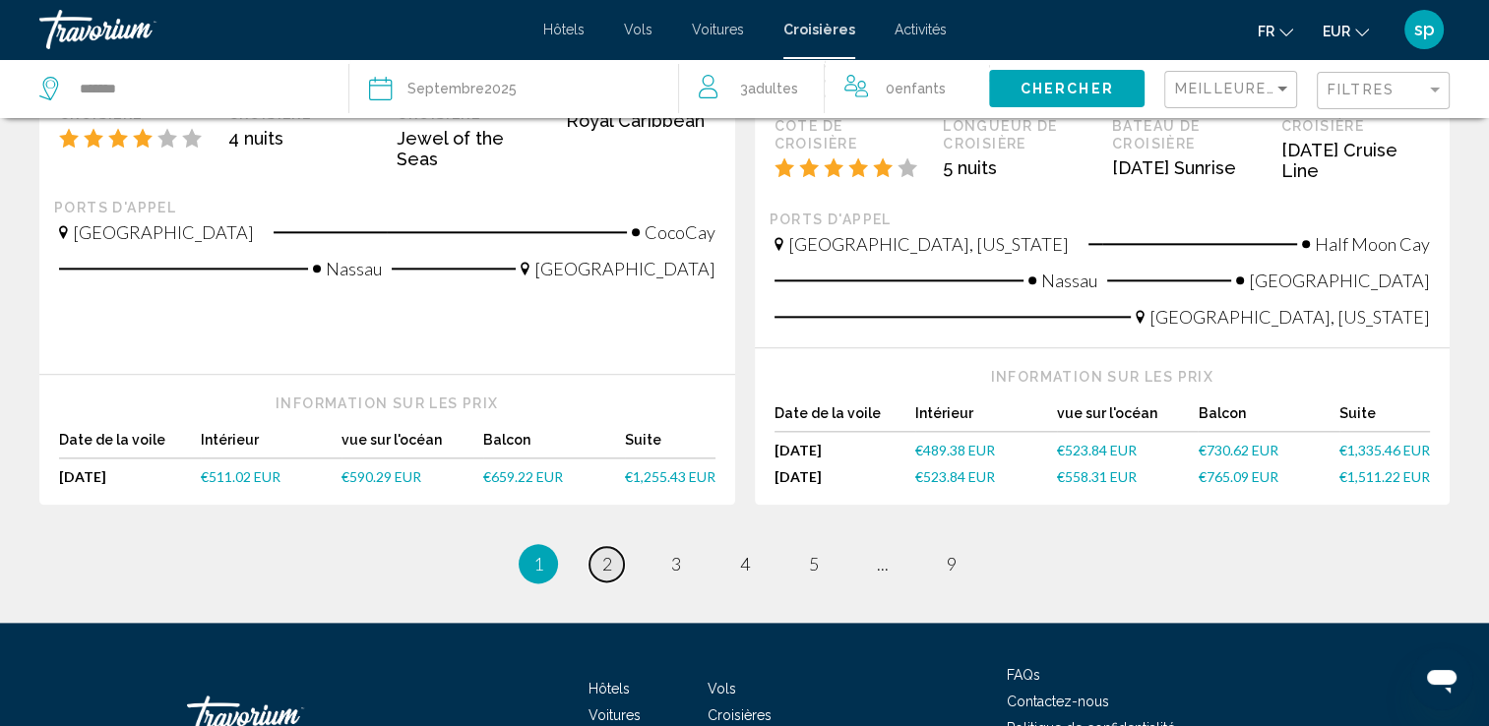
click at [606, 553] on span "2" at bounding box center [607, 564] width 10 height 22
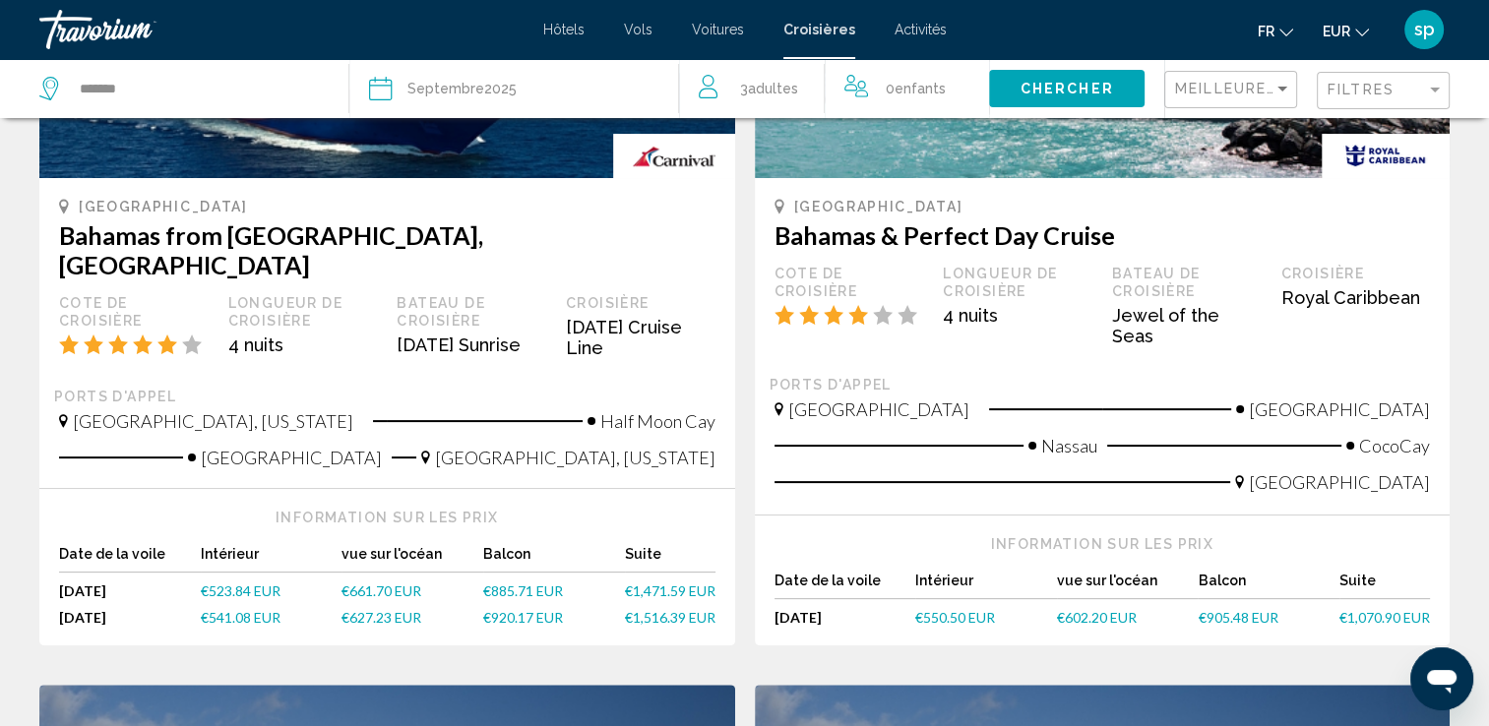
scroll to position [394, 0]
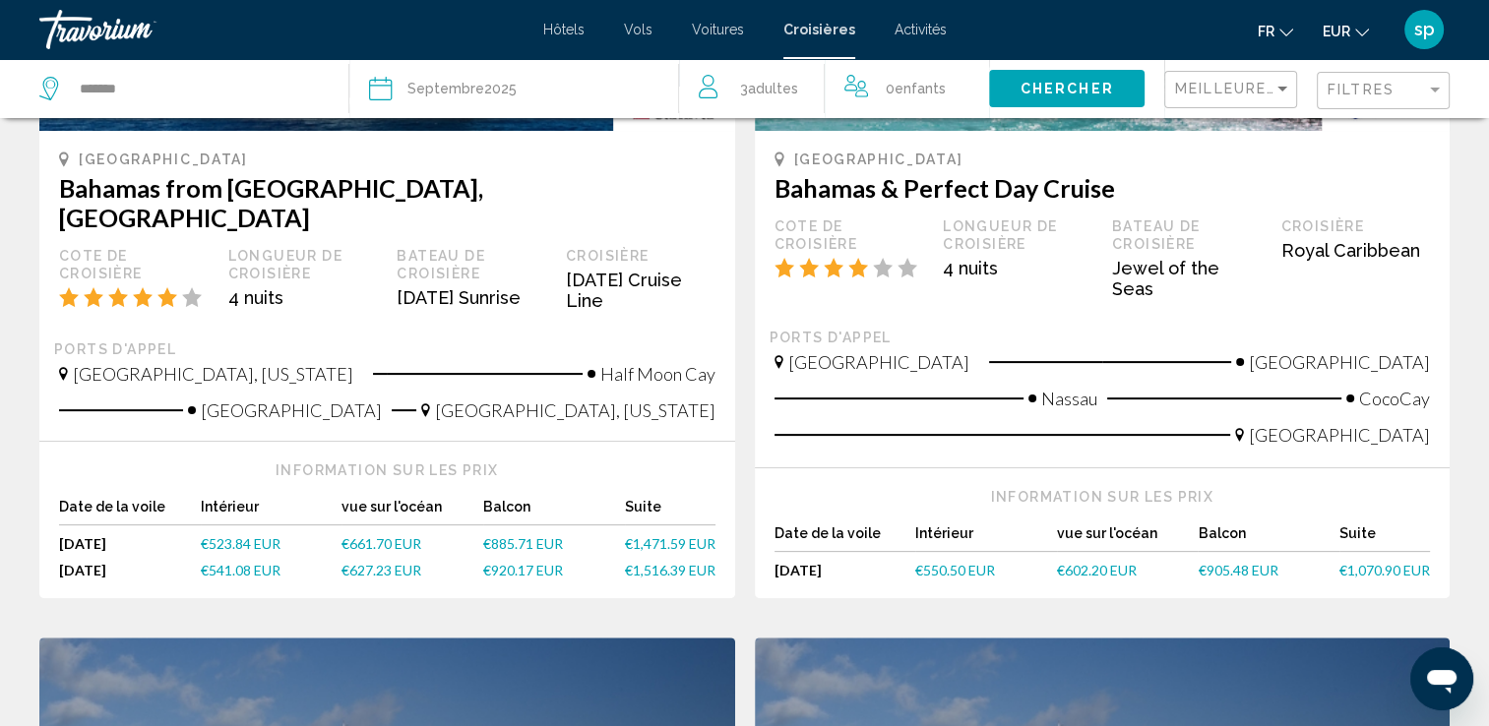
click at [932, 33] on span "Activités" at bounding box center [921, 30] width 52 height 16
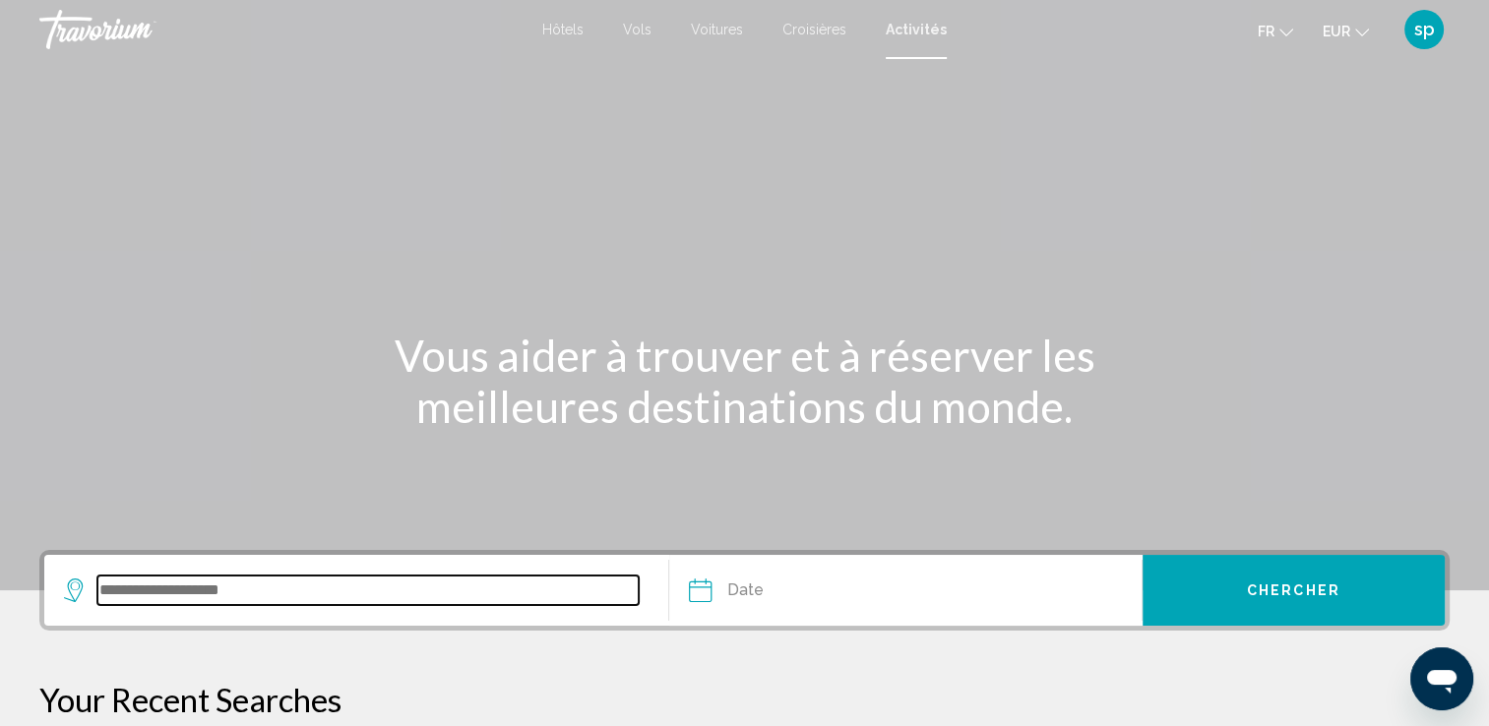
click at [273, 596] on input "Search widget" at bounding box center [367, 591] width 541 height 30
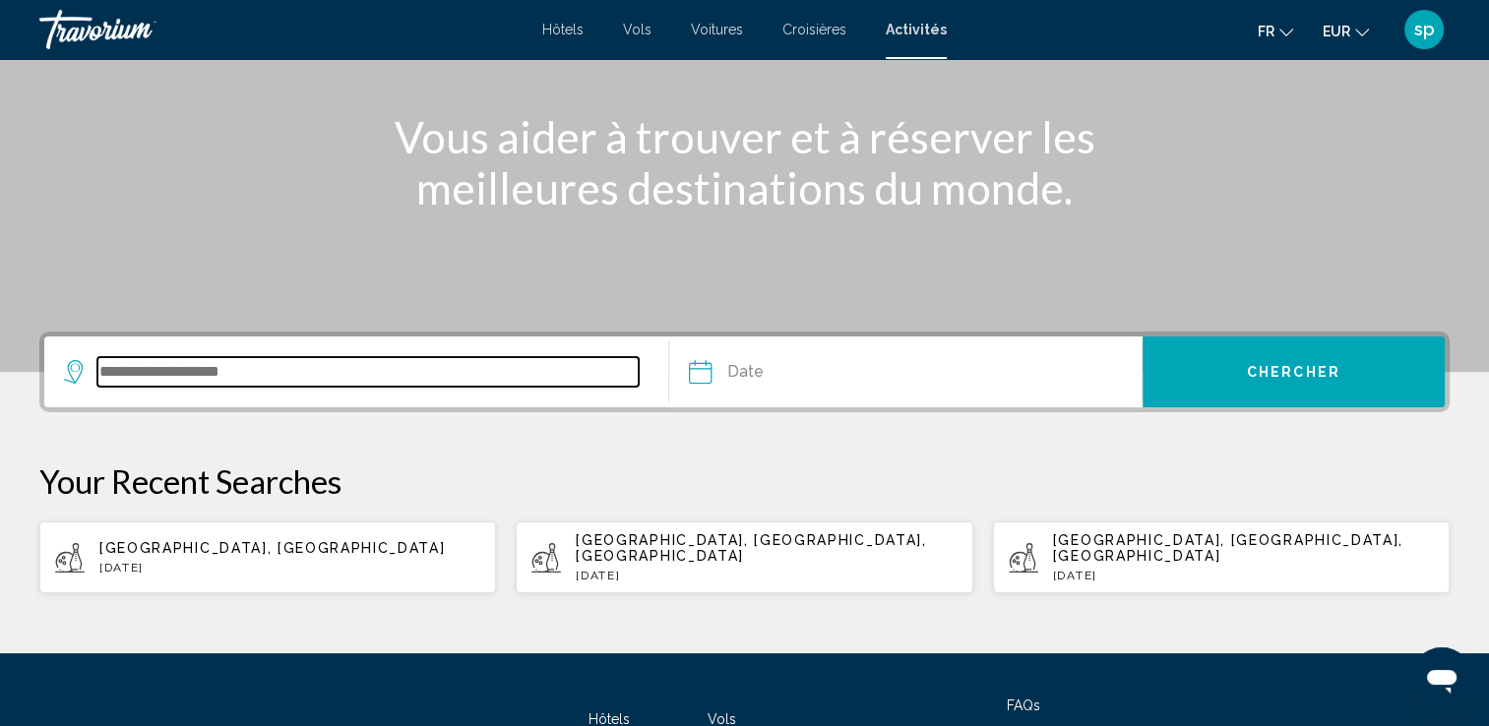
scroll to position [370, 0]
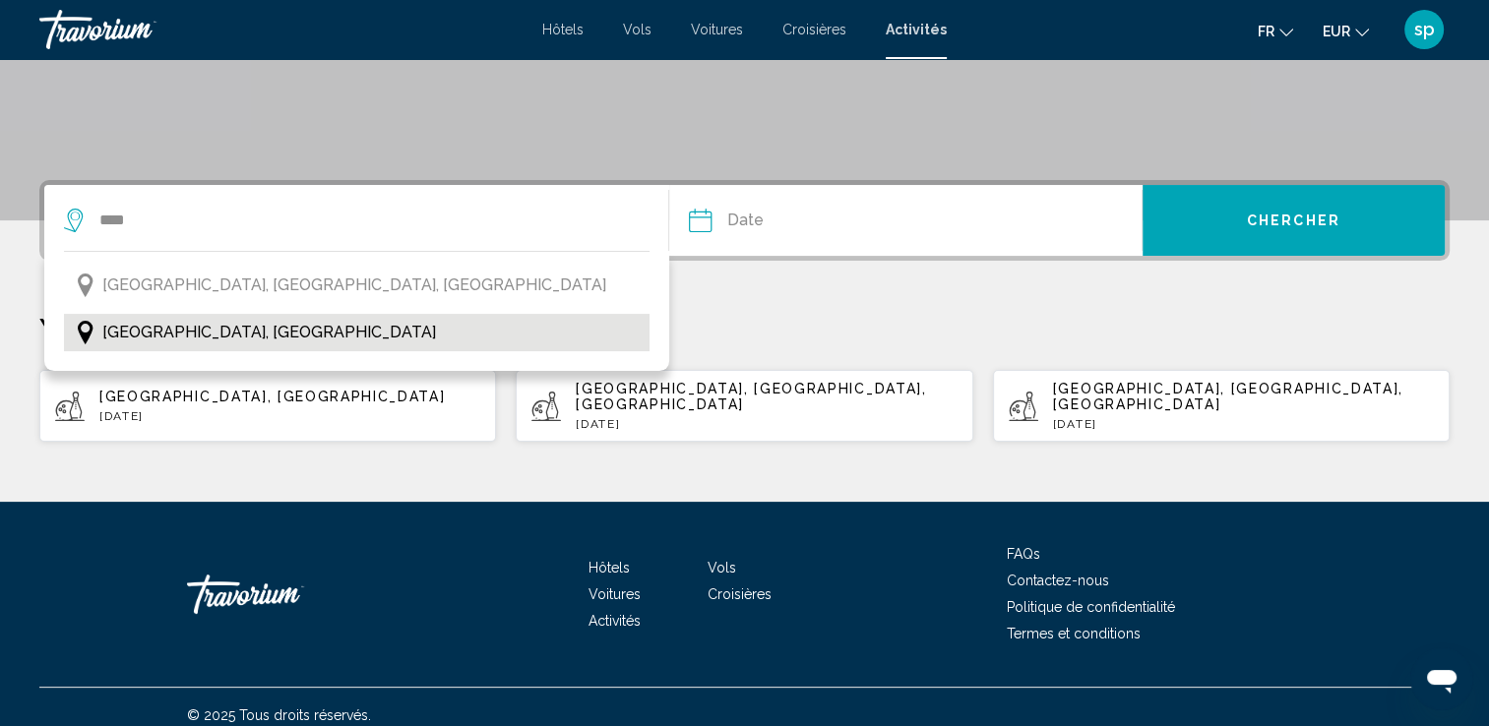
click at [189, 325] on button "[GEOGRAPHIC_DATA], [GEOGRAPHIC_DATA]" at bounding box center [357, 332] width 586 height 37
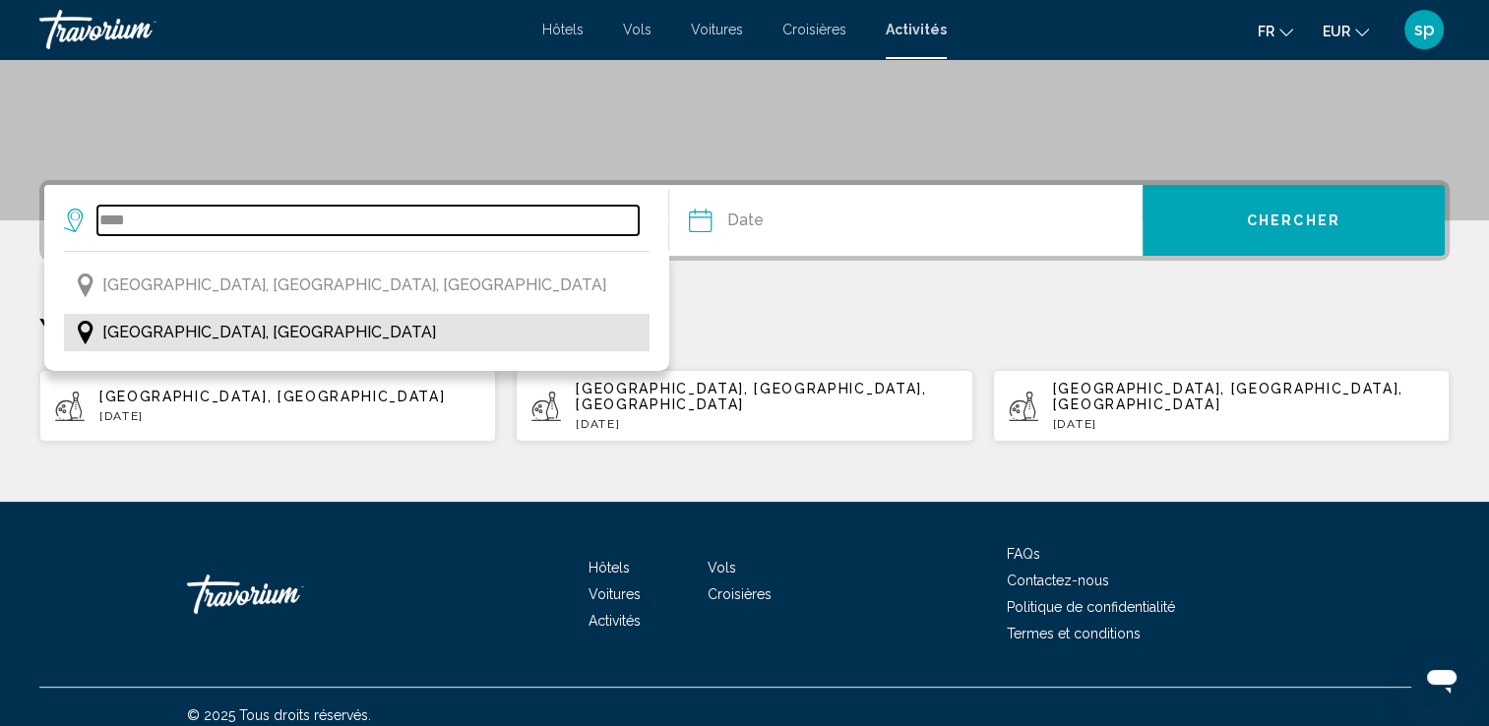
type input "**********"
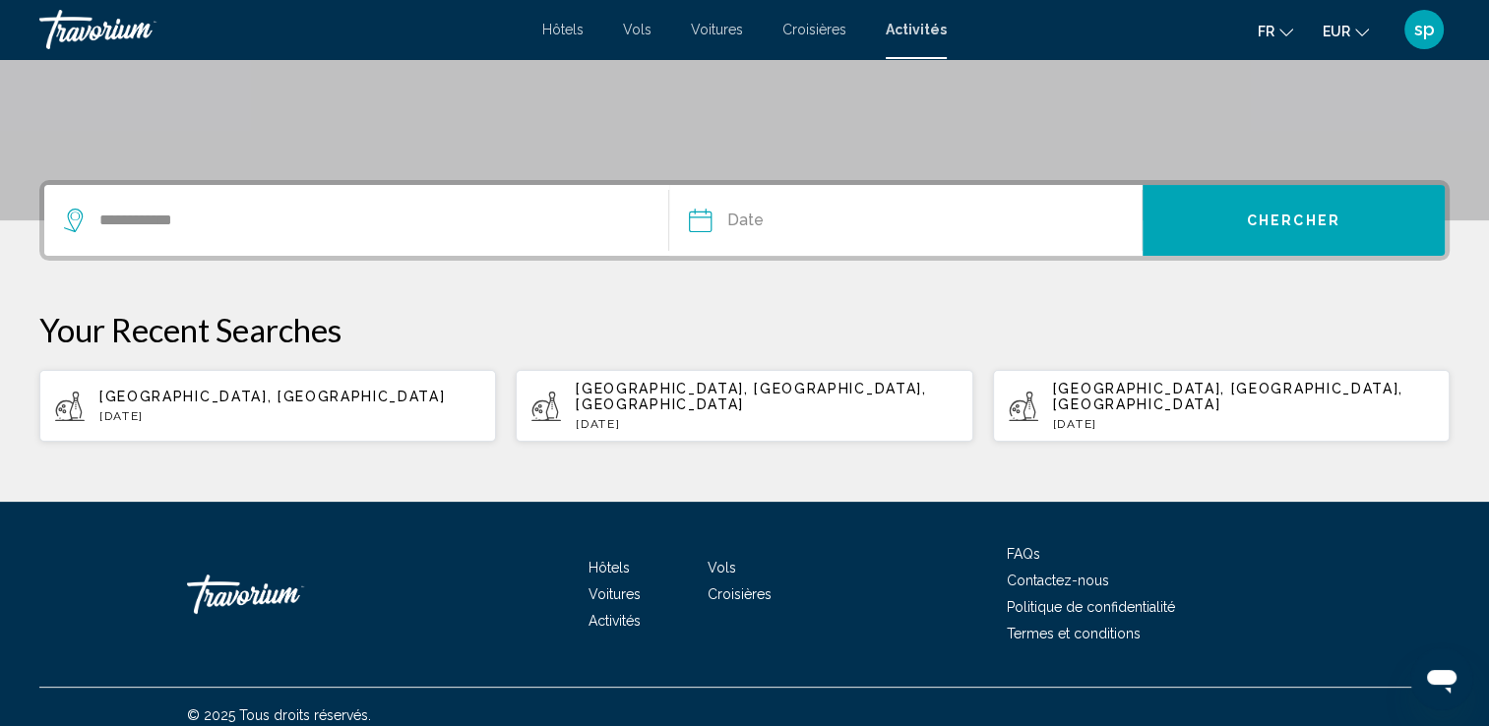
click at [751, 226] on input "Date" at bounding box center [801, 223] width 234 height 77
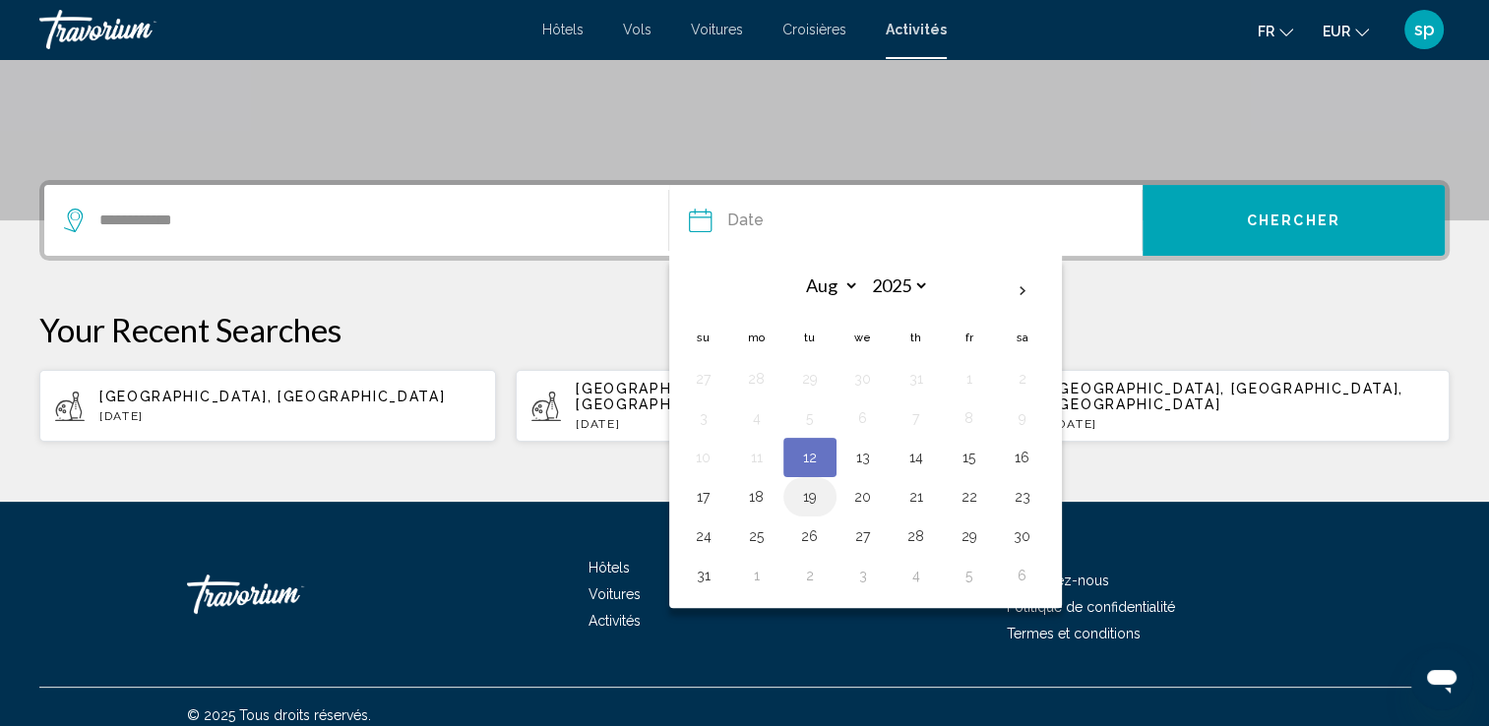
click at [809, 497] on button "19" at bounding box center [809, 497] width 31 height 28
type input "**********"
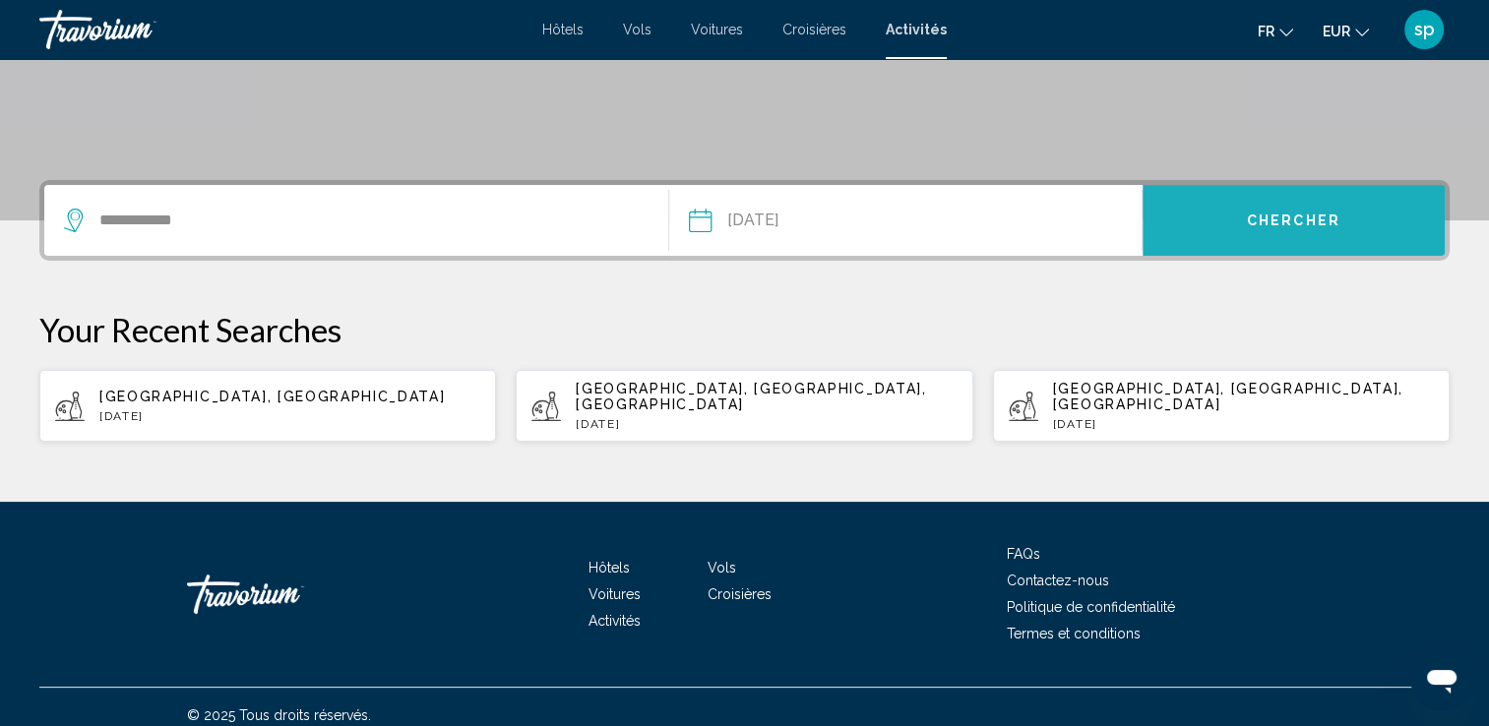
click at [1230, 218] on button "Chercher" at bounding box center [1294, 220] width 302 height 71
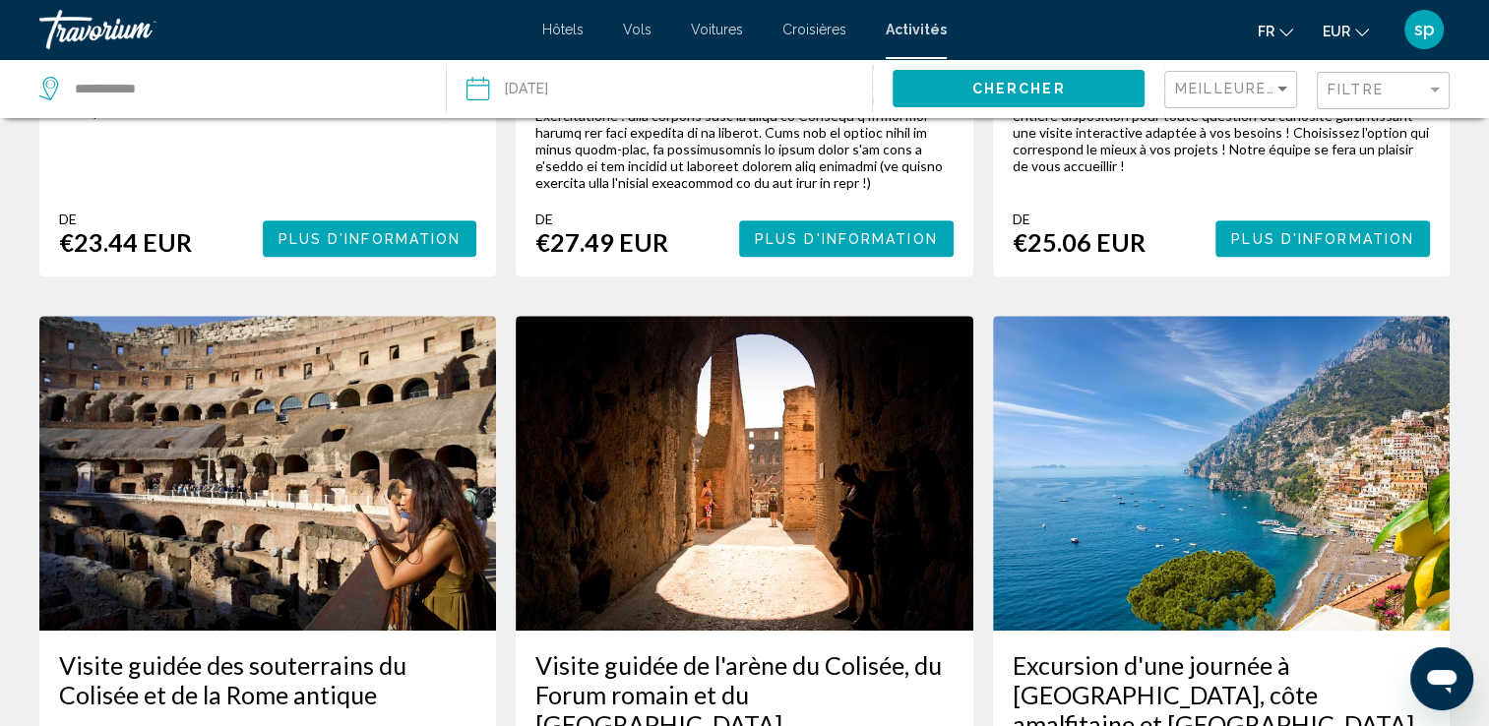
scroll to position [984, 0]
